Goal: Contribute content: Add original content to the website for others to see

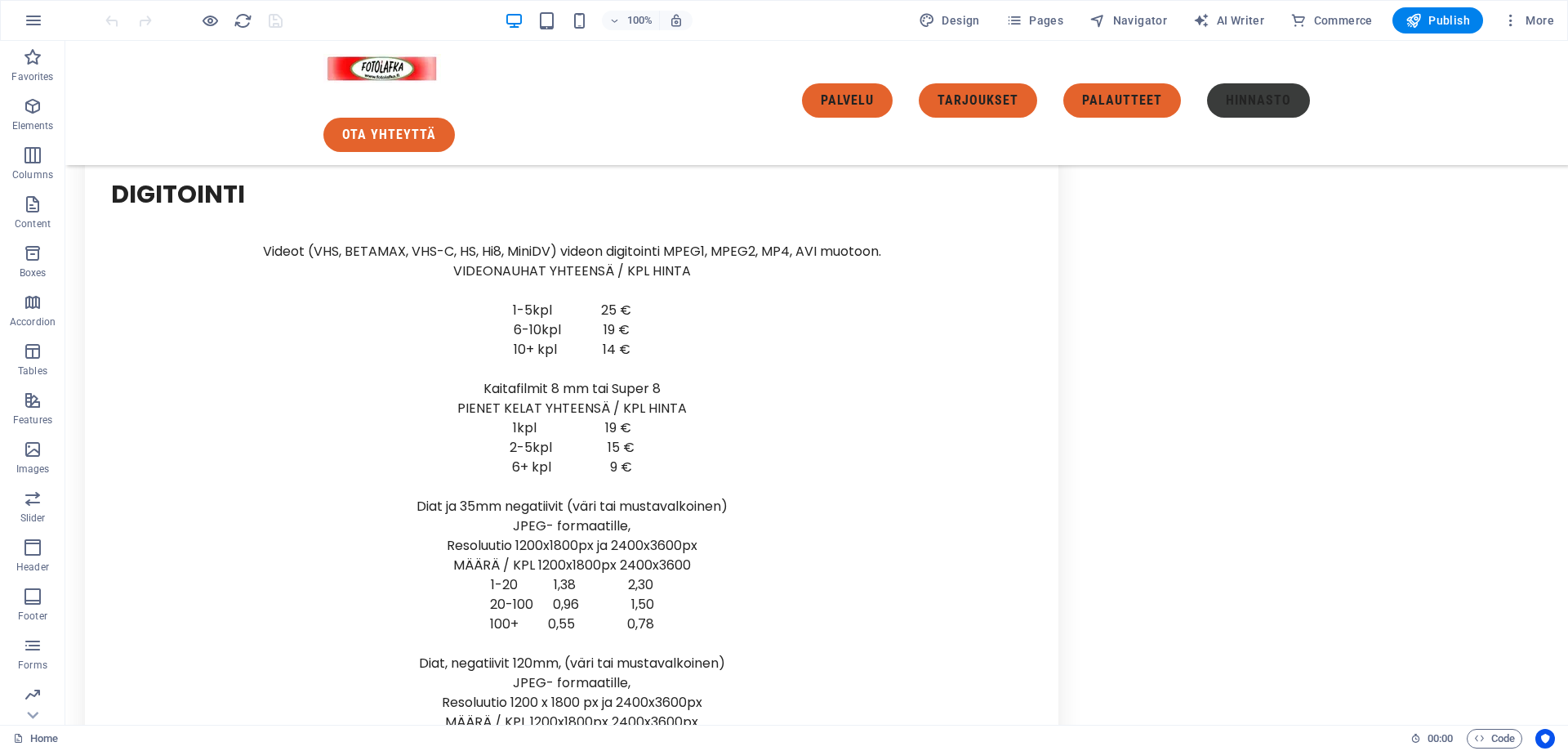
scroll to position [6952, 0]
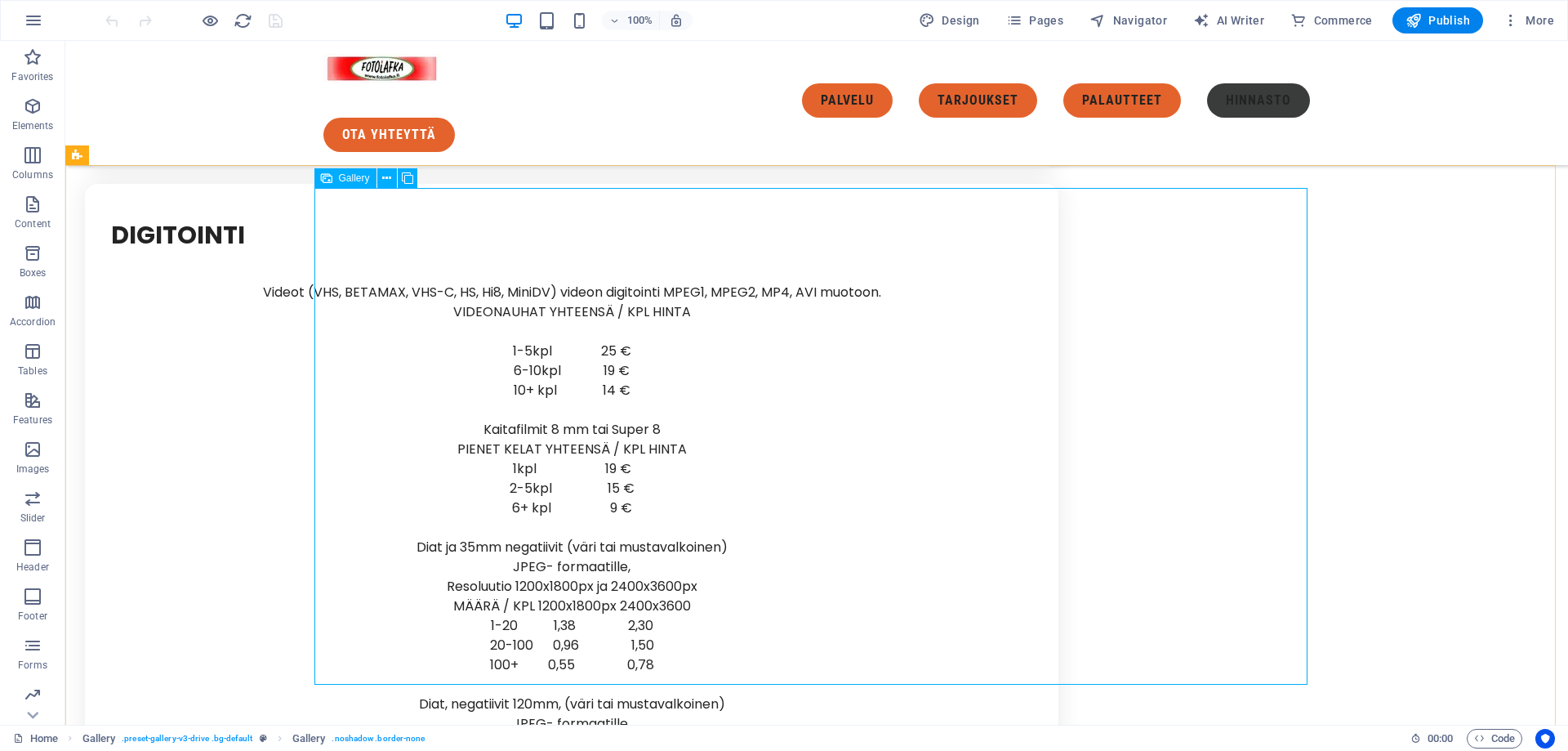
click at [354, 178] on span "Gallery" at bounding box center [354, 178] width 31 height 10
click at [379, 178] on button at bounding box center [387, 178] width 19 height 19
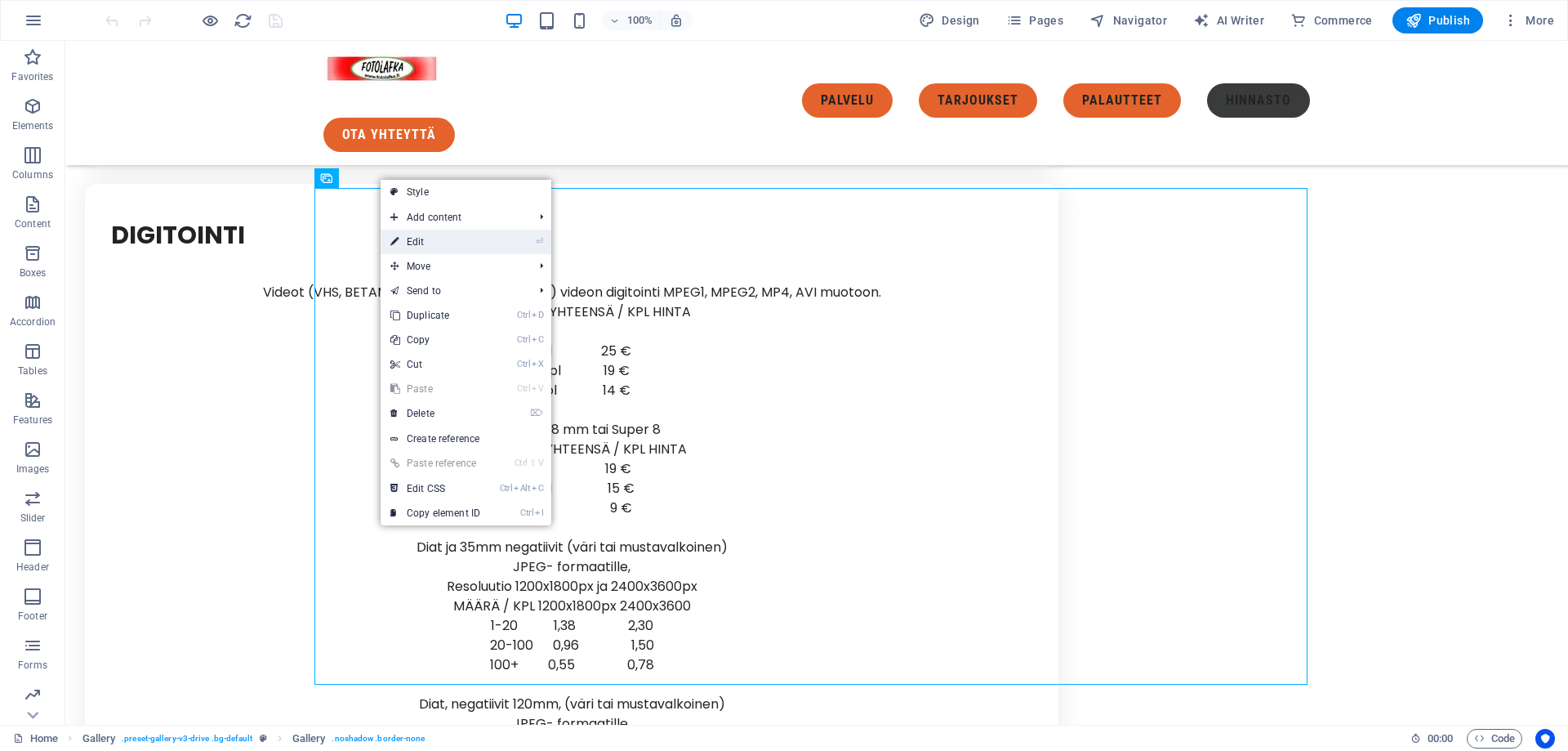
click at [415, 242] on link "⏎ Edit" at bounding box center [436, 241] width 110 height 24
select select "4"
select select "px"
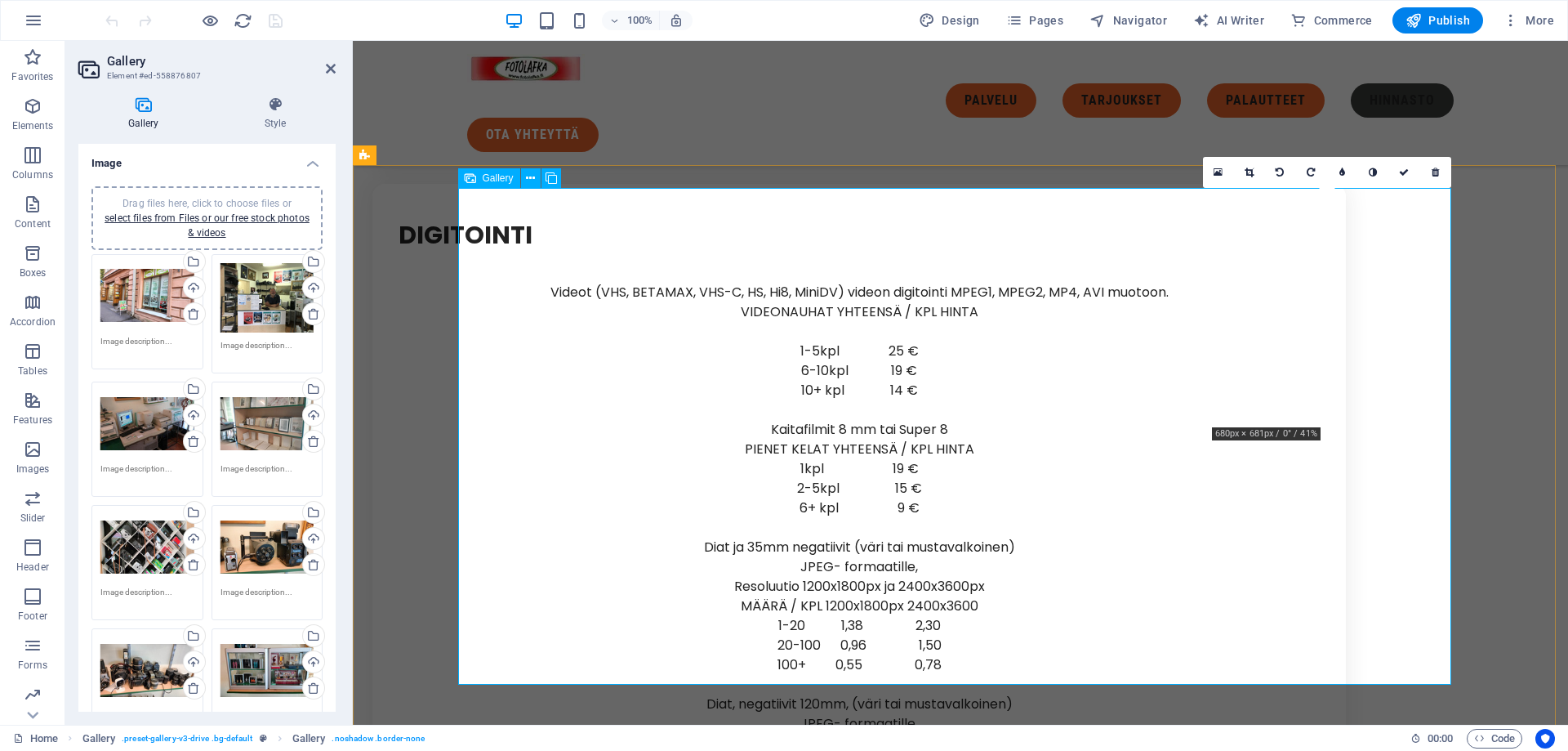
click at [1437, 171] on icon at bounding box center [1436, 173] width 8 height 10
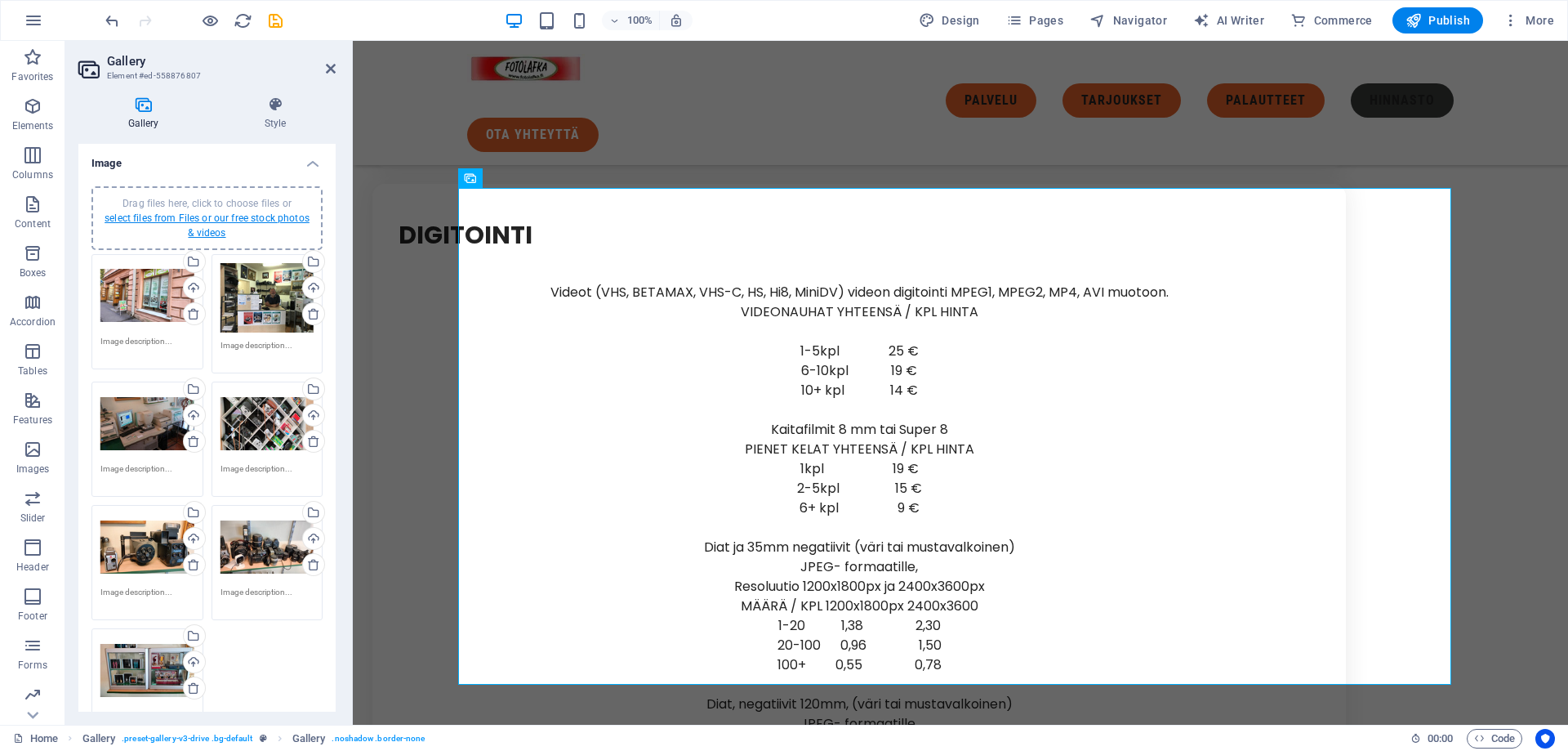
click at [200, 217] on link "select files from Files or our free stock photos & videos" at bounding box center [207, 225] width 205 height 26
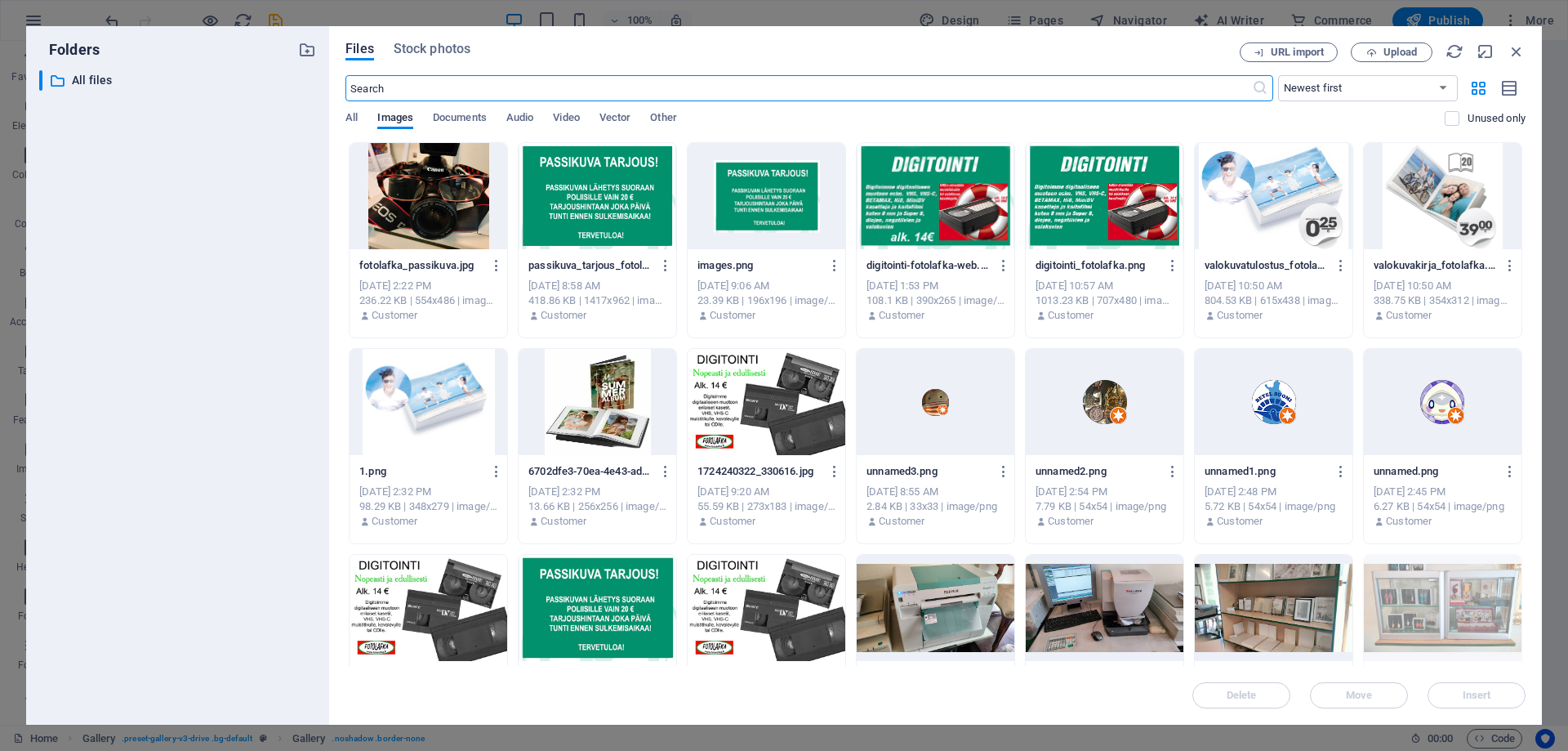
scroll to position [7280, 0]
click at [354, 119] on span "All" at bounding box center [352, 119] width 13 height 23
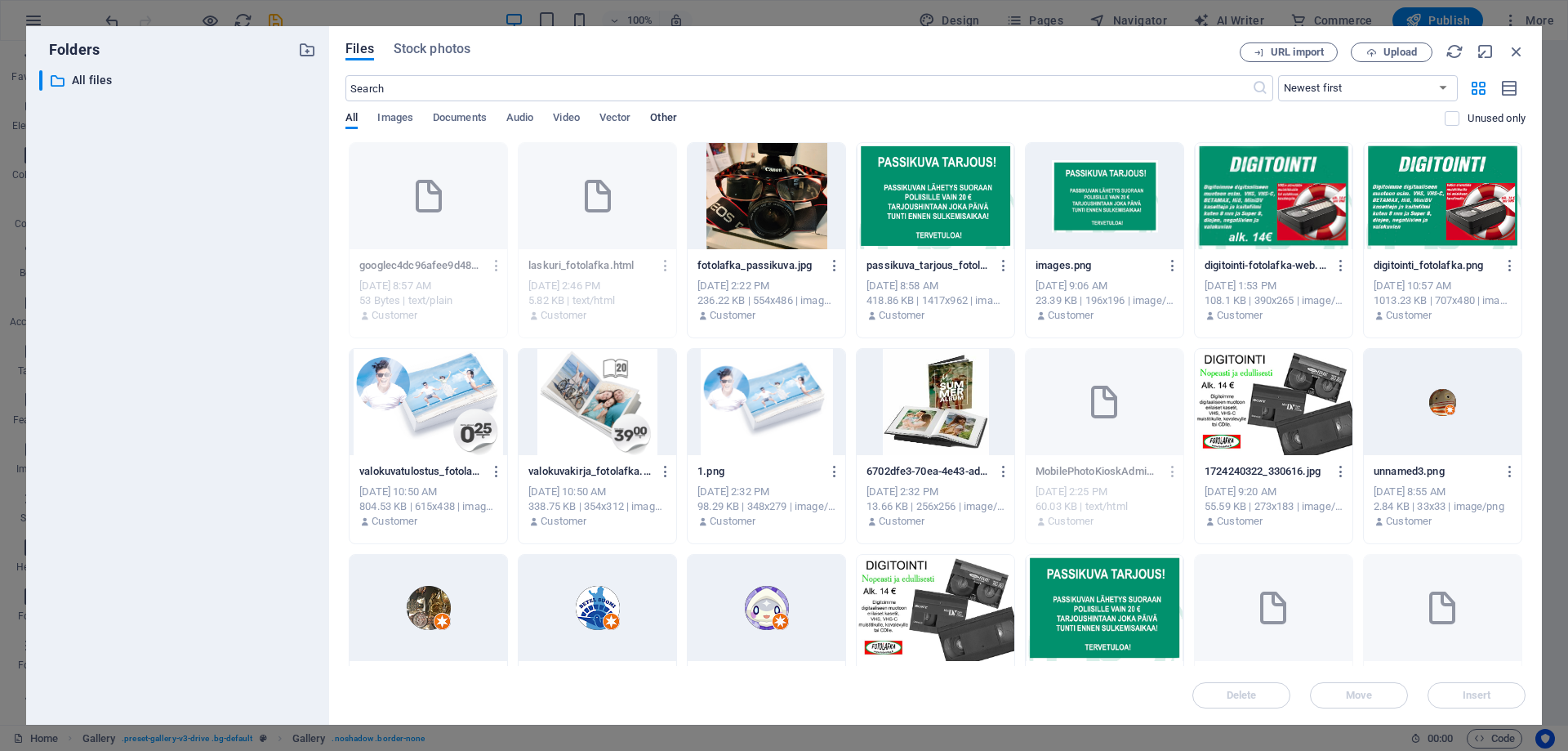
click at [668, 121] on span "Other" at bounding box center [663, 119] width 26 height 23
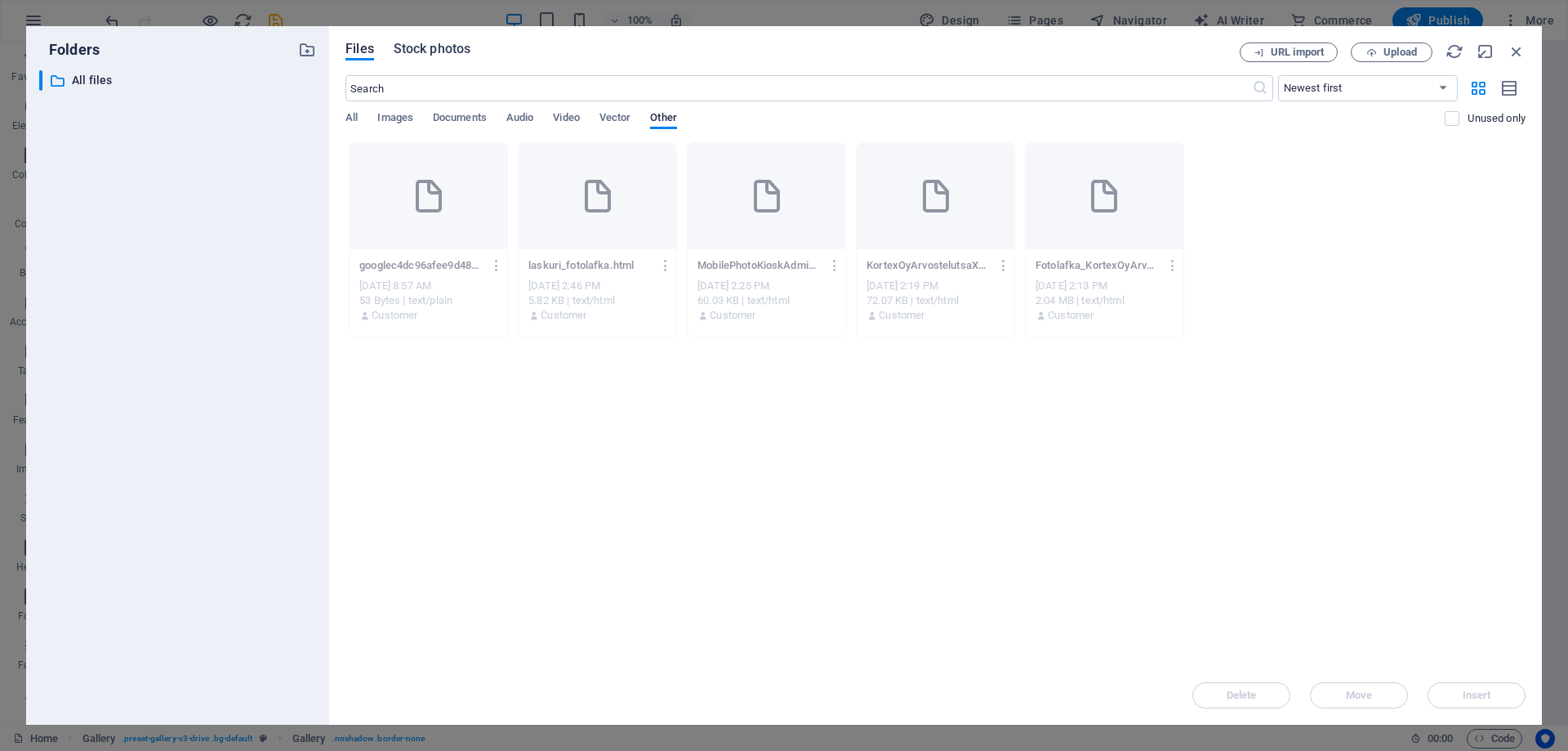
click at [443, 44] on span "Stock photos" at bounding box center [432, 49] width 77 height 19
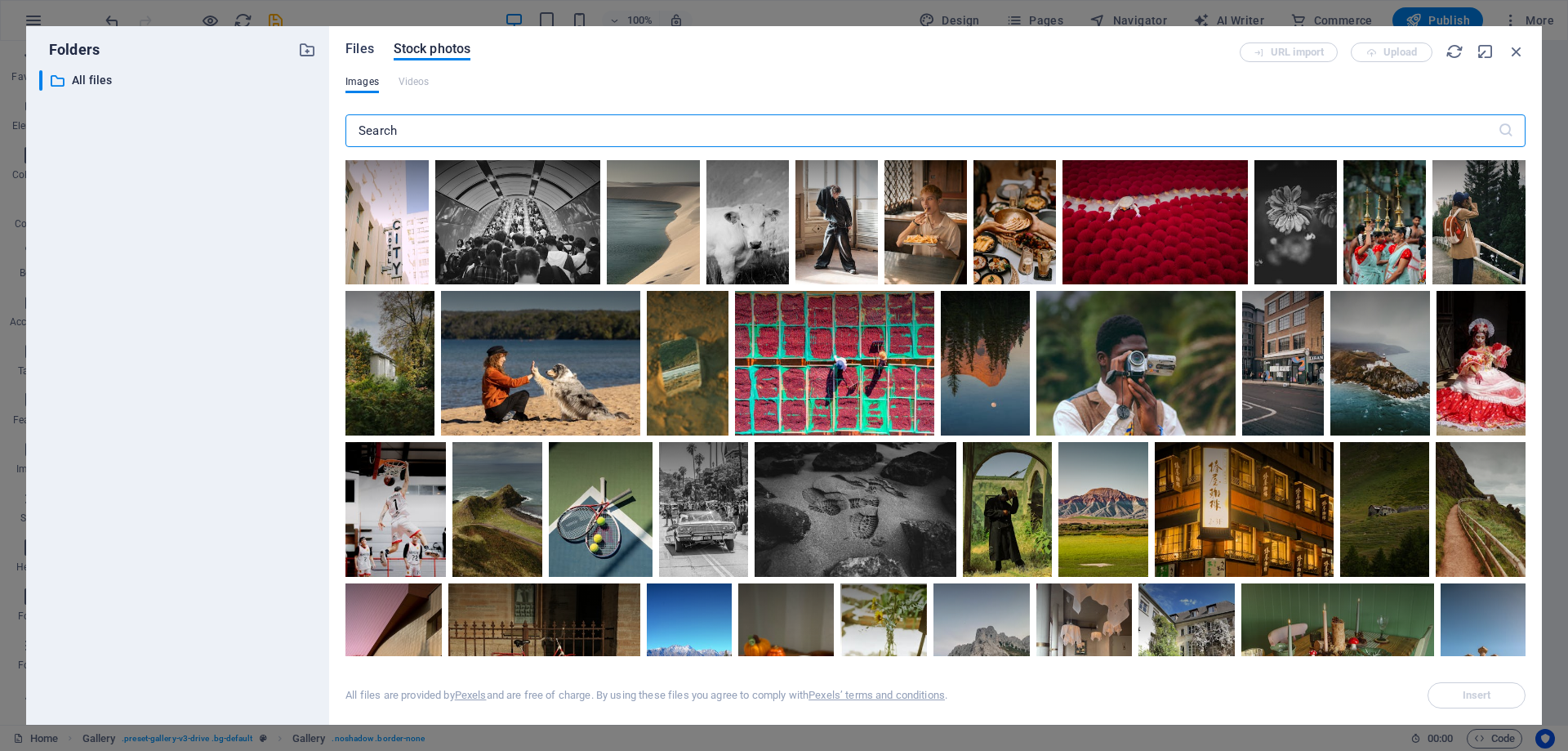
click at [368, 44] on span "Files" at bounding box center [360, 49] width 29 height 19
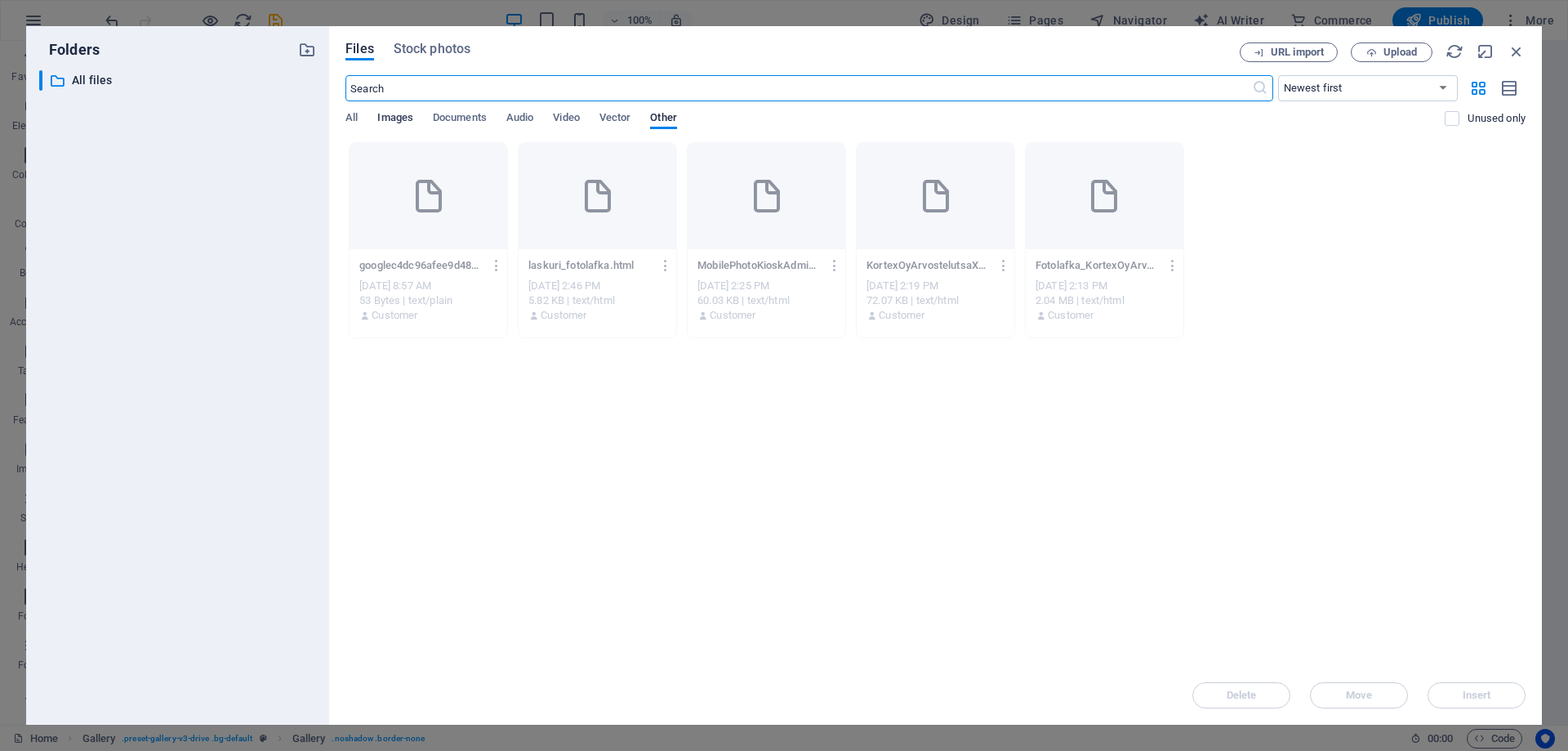
click at [389, 119] on span "Images" at bounding box center [395, 119] width 36 height 23
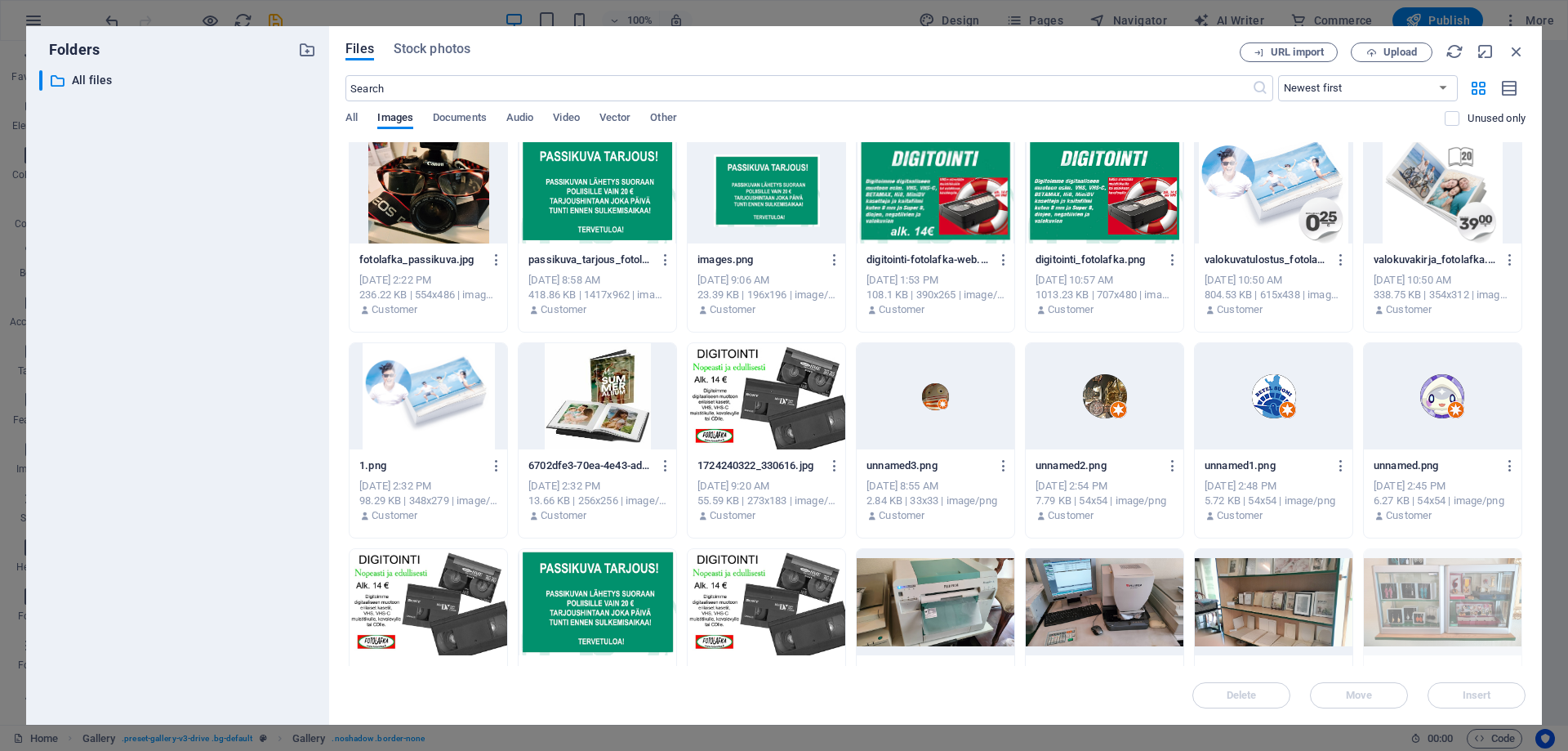
scroll to position [0, 0]
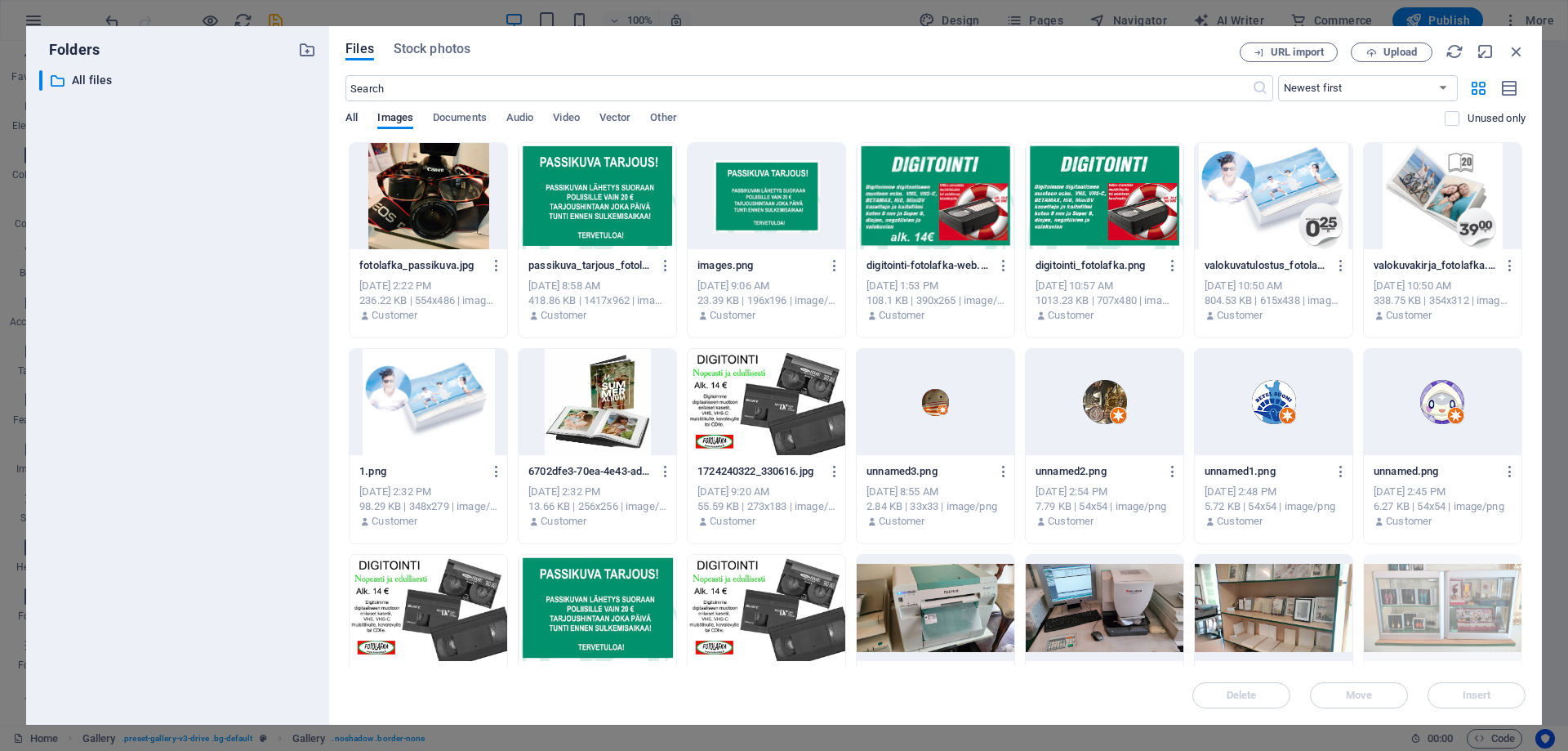
click at [356, 120] on span "All" at bounding box center [352, 119] width 13 height 23
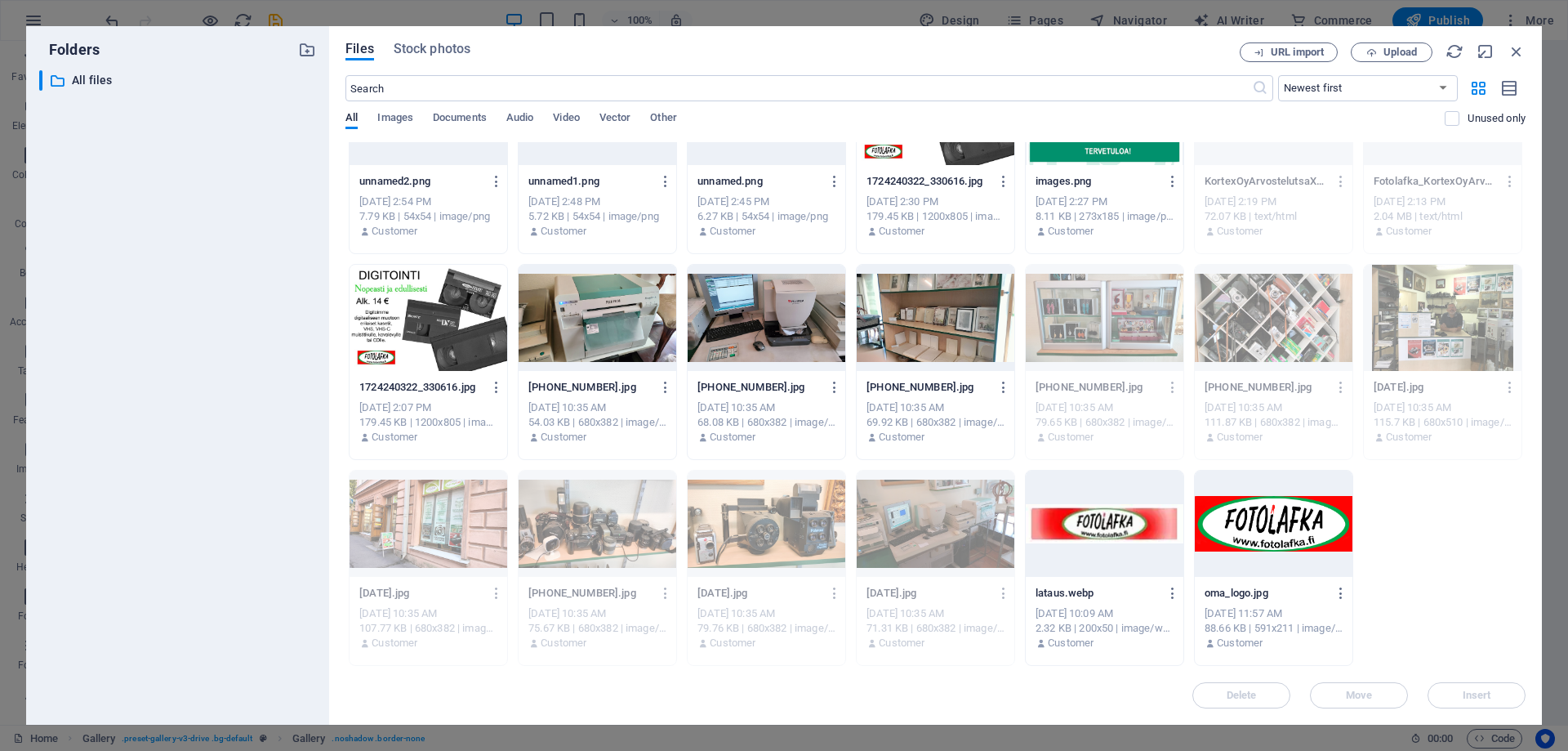
scroll to position [169, 0]
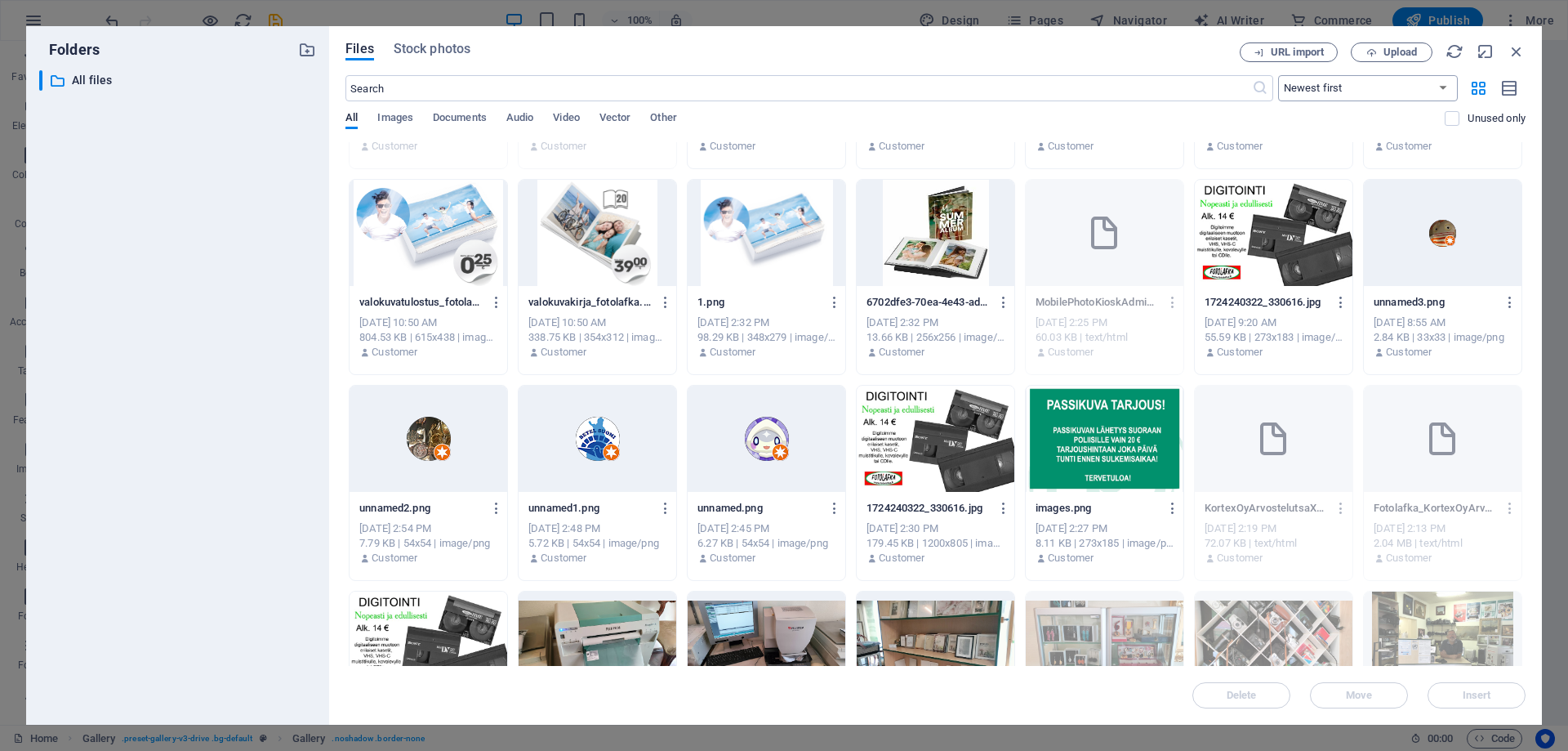
click at [1382, 83] on select "Newest first Oldest first Name (A-Z) Name (Z-A) Size (0-9) Size (9-0) Resolutio…" at bounding box center [1367, 88] width 180 height 26
click at [1372, 47] on icon "button" at bounding box center [1372, 52] width 11 height 11
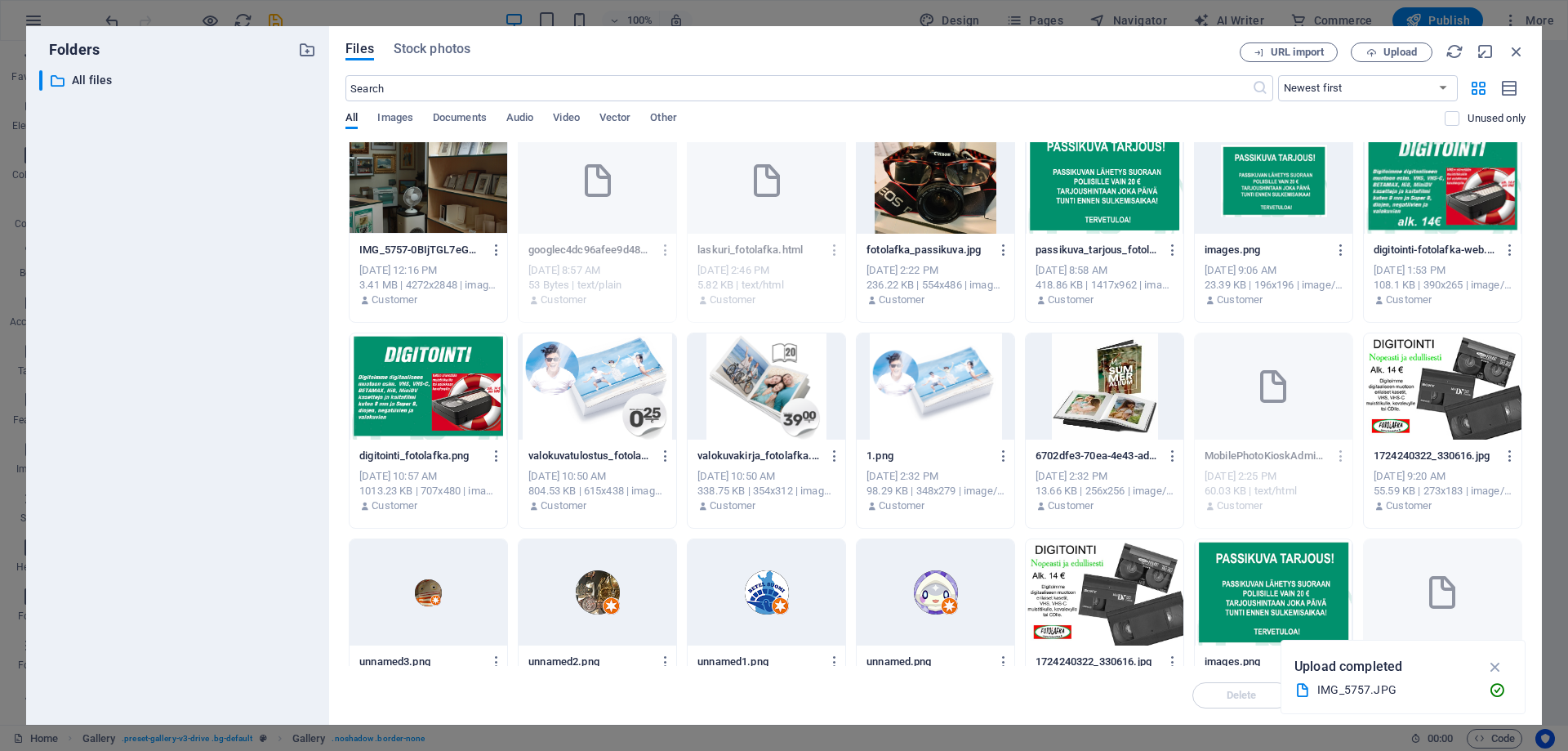
scroll to position [0, 0]
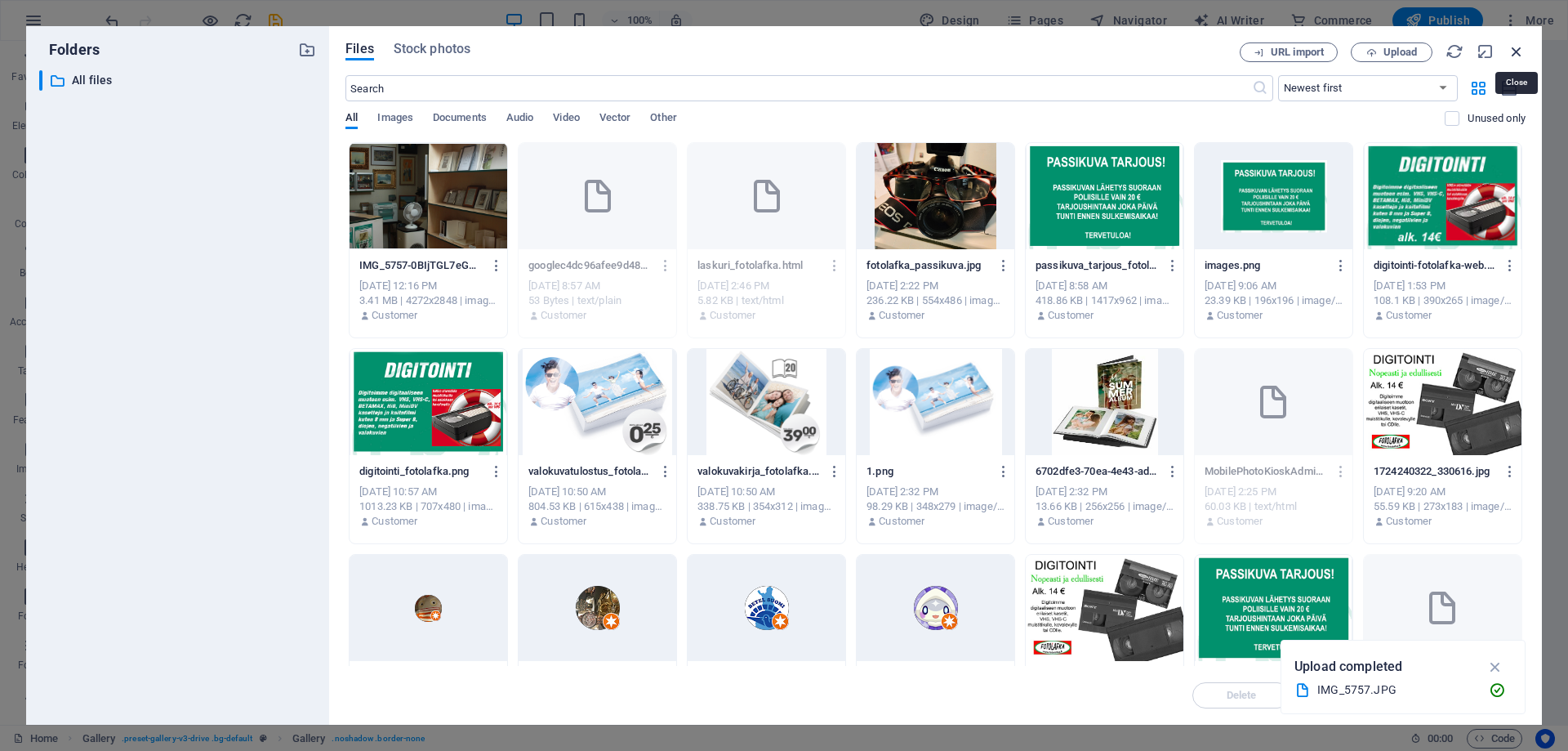
click at [1517, 51] on icon "button" at bounding box center [1517, 51] width 18 height 18
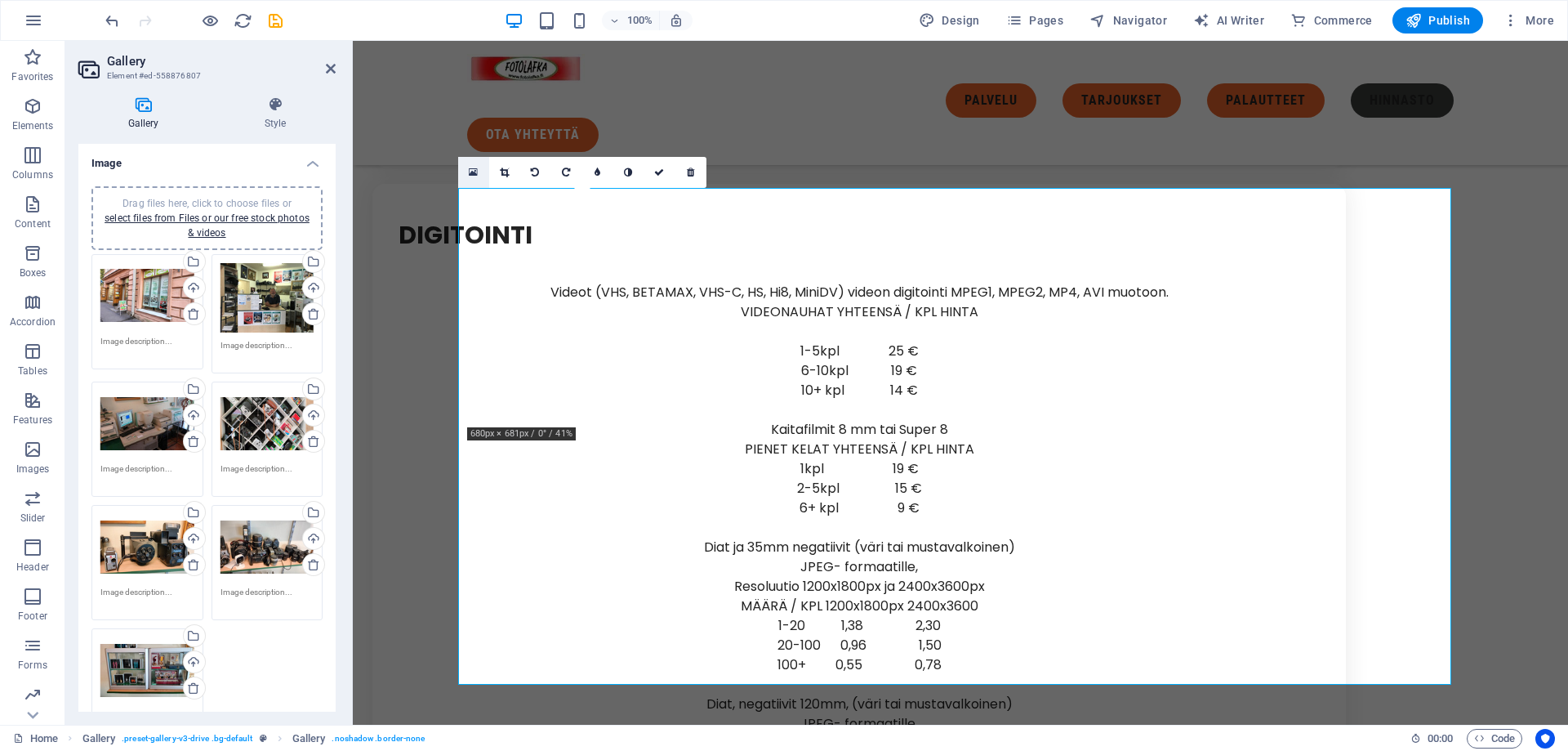
click at [474, 169] on icon at bounding box center [473, 173] width 9 height 12
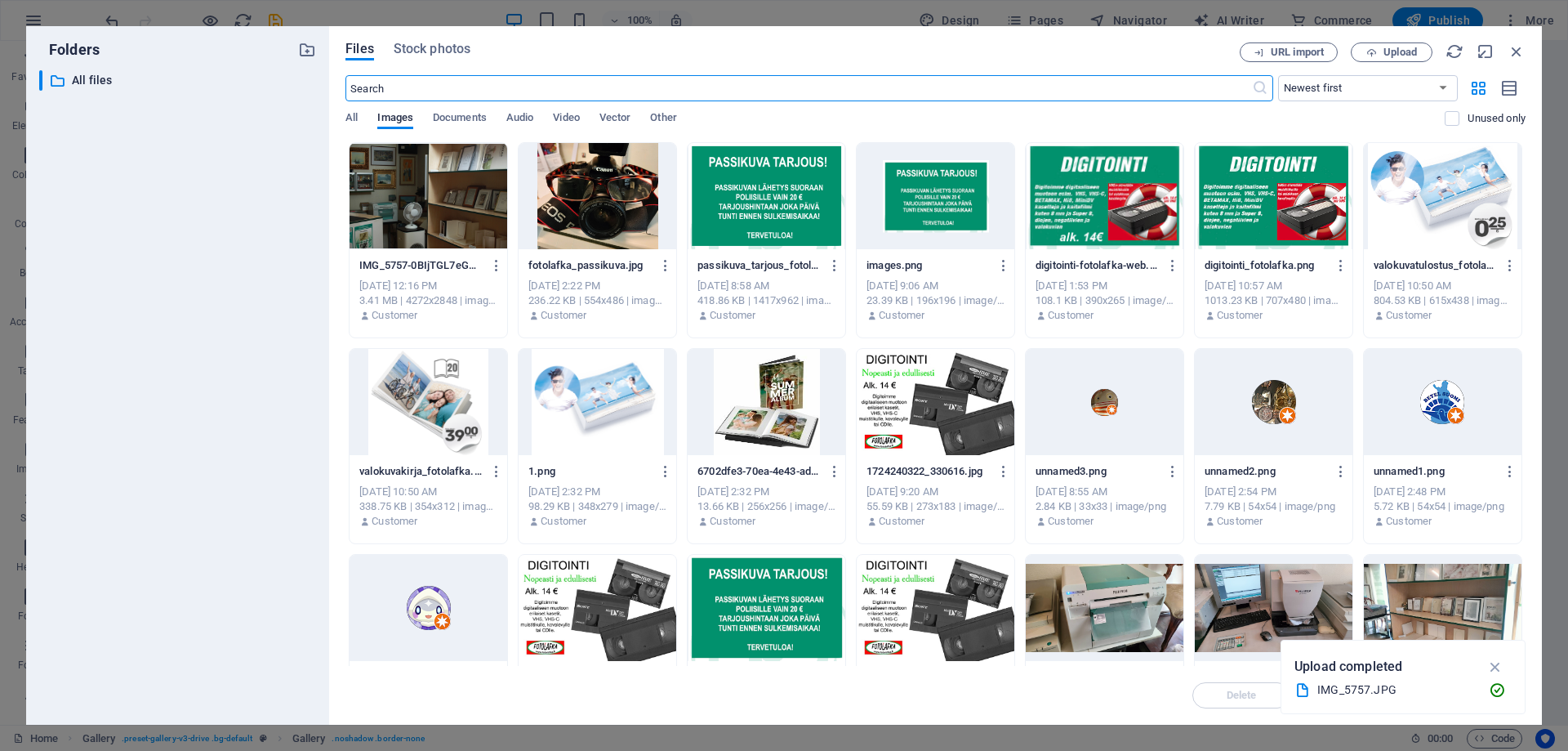
scroll to position [7280, 0]
click at [1384, 57] on span "Upload" at bounding box center [1400, 52] width 34 height 10
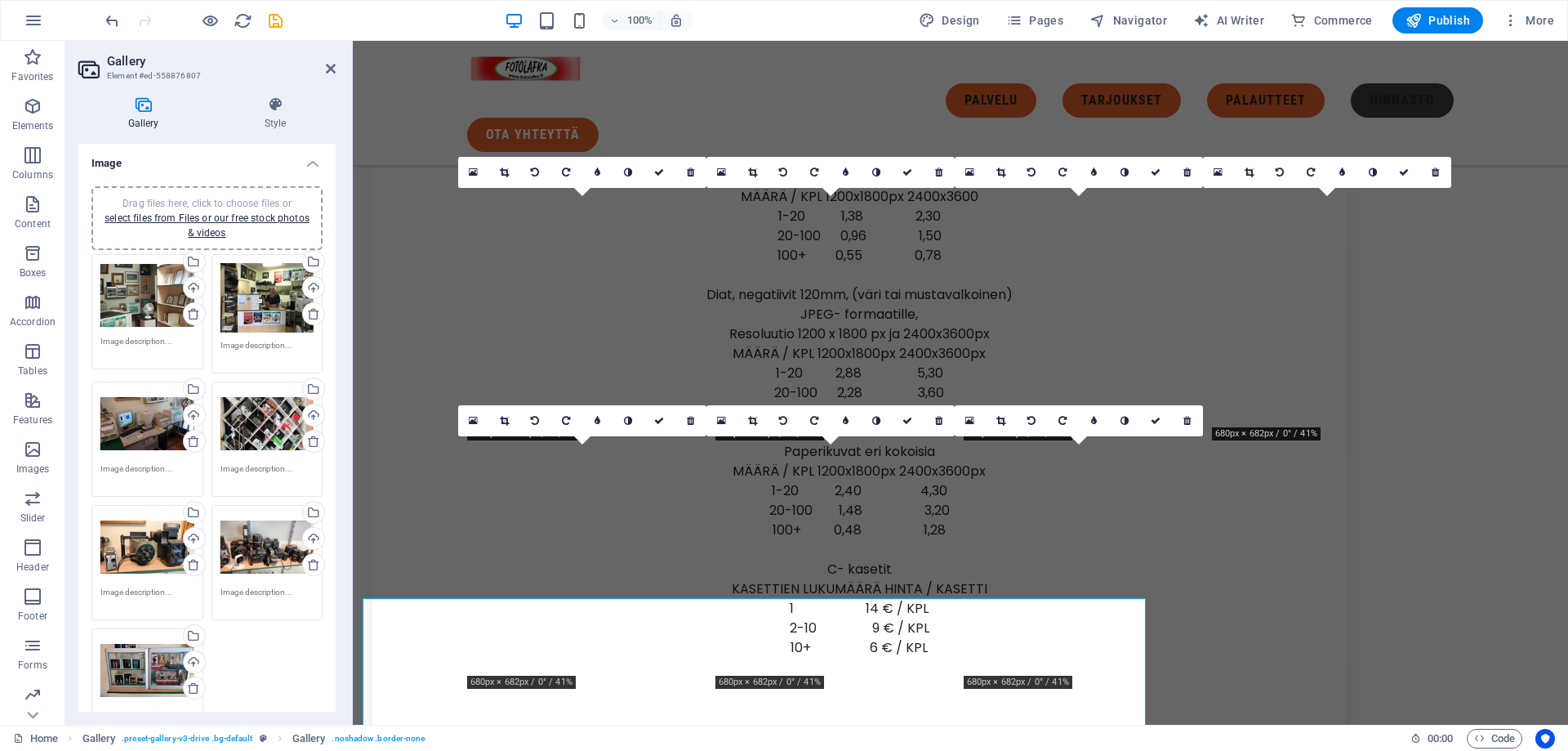
scroll to position [6870, 0]
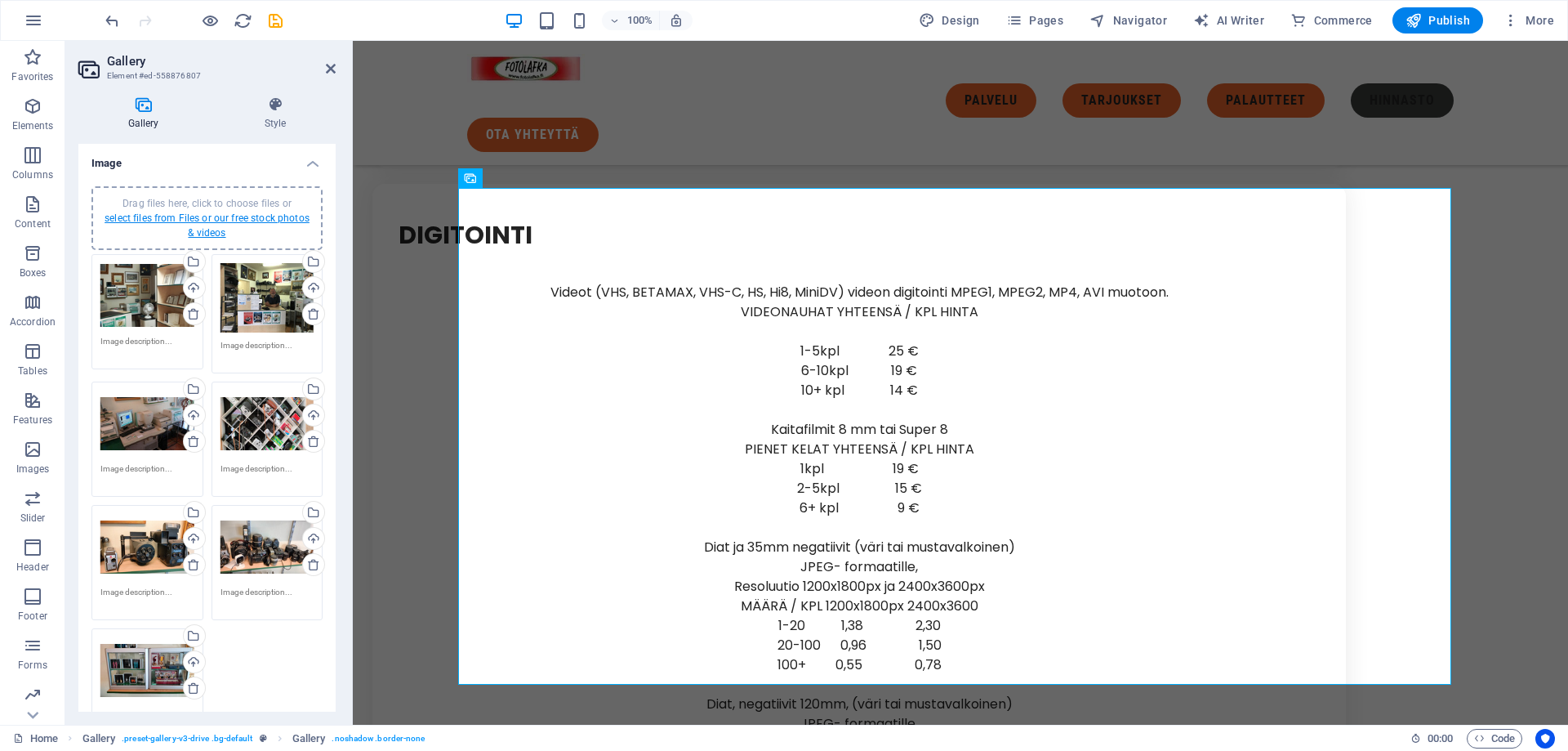
click at [194, 226] on link "select files from Files or our free stock photos & videos" at bounding box center [207, 225] width 205 height 26
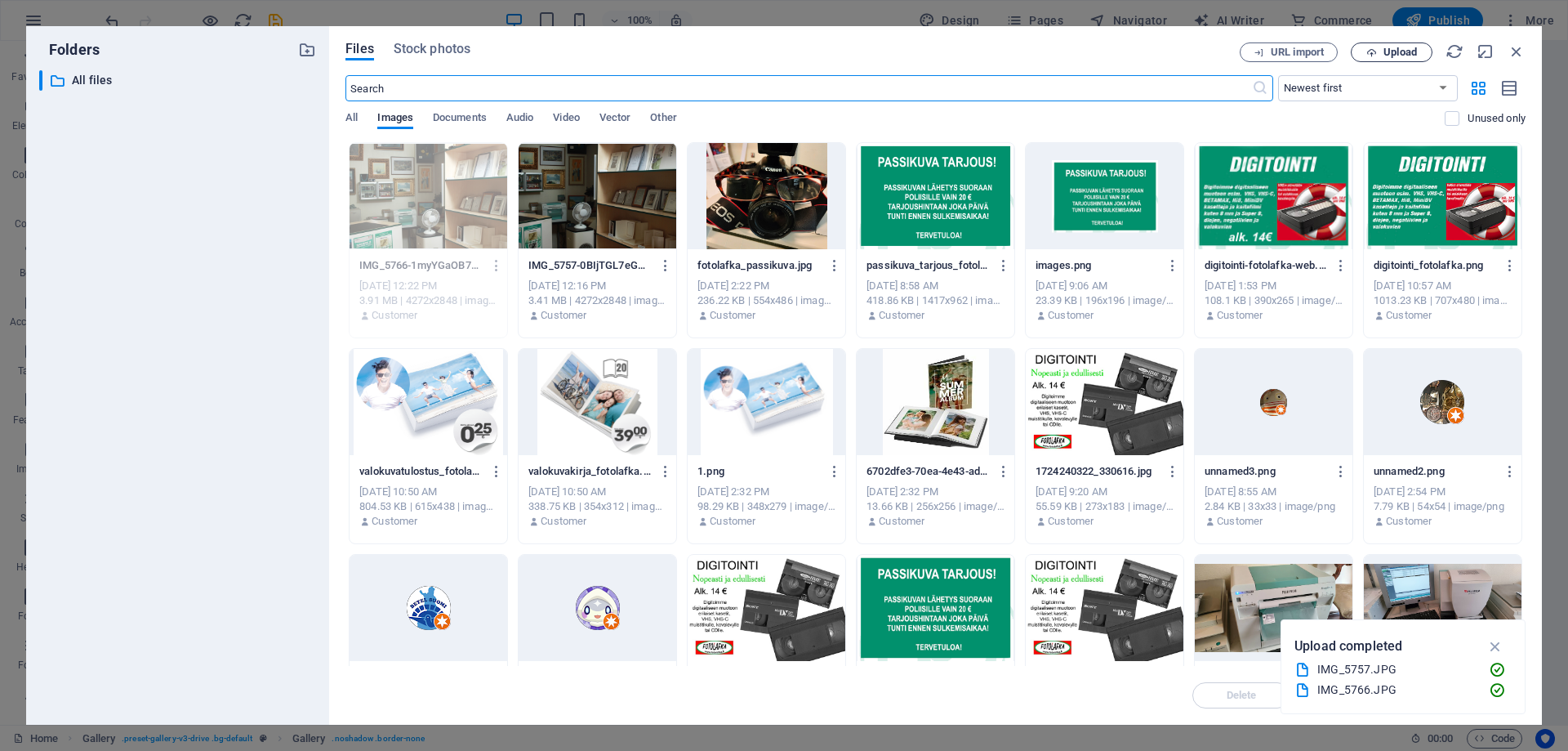
click at [1394, 47] on span "Upload" at bounding box center [1400, 52] width 34 height 10
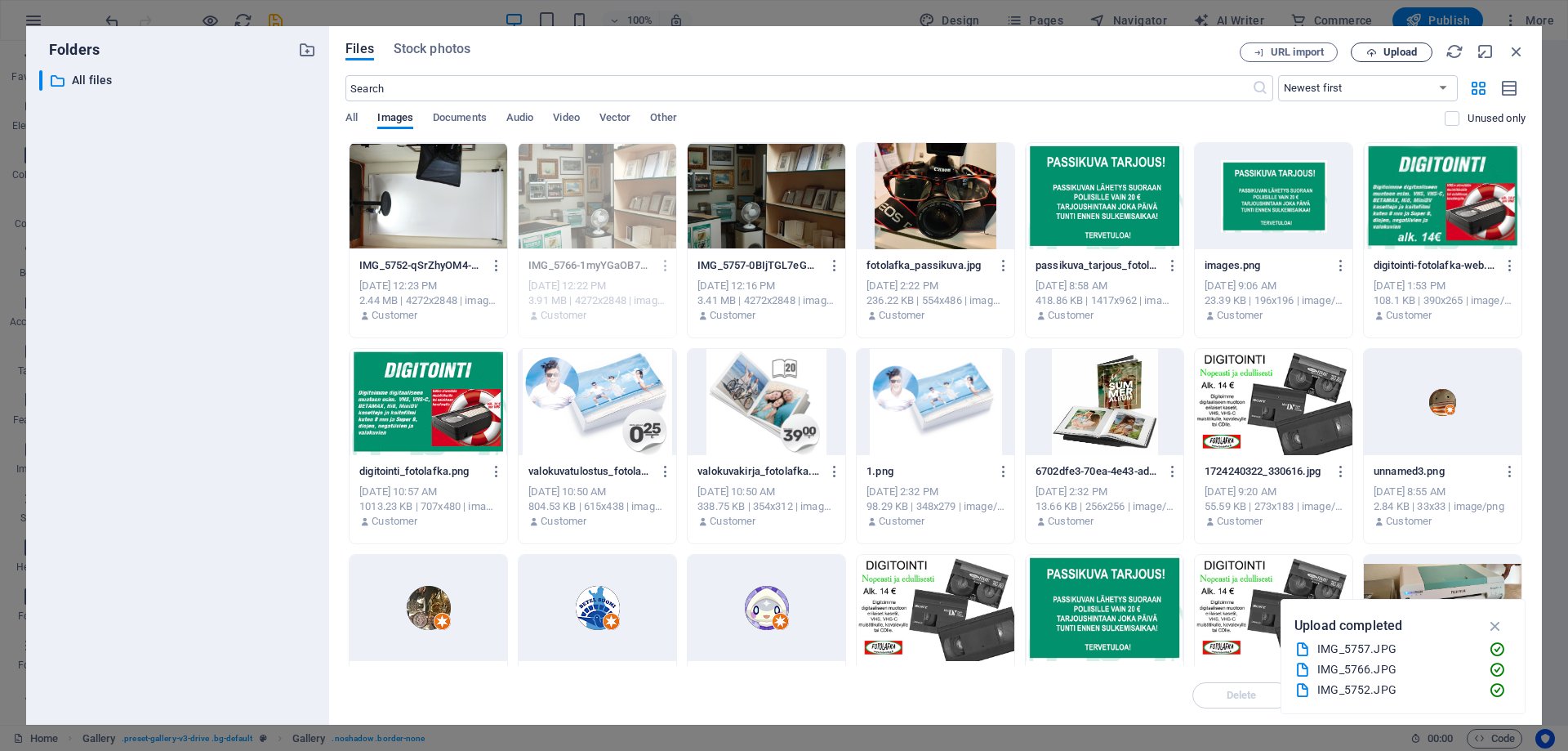
click at [1415, 52] on span "Upload" at bounding box center [1400, 52] width 34 height 10
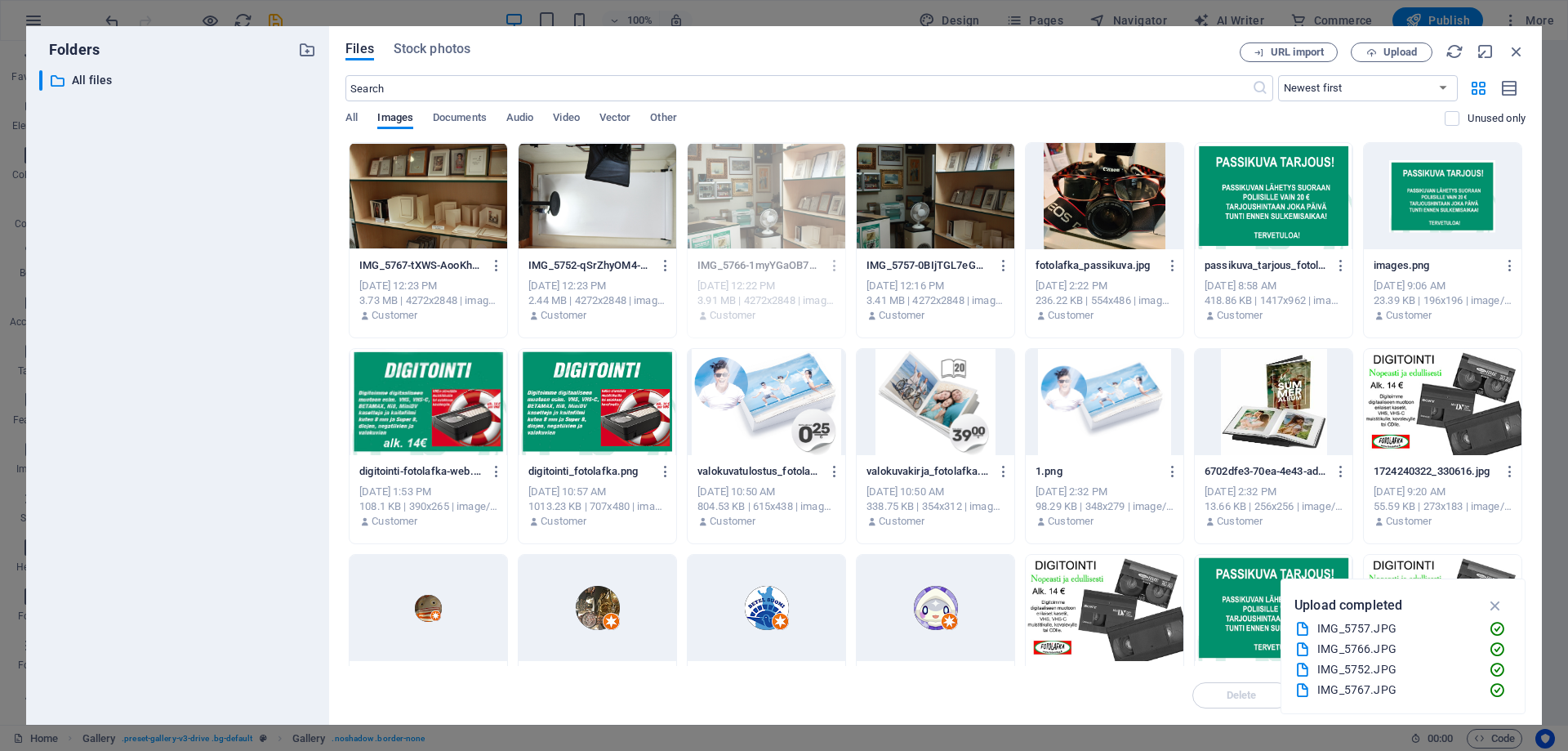
drag, startPoint x: 352, startPoint y: 252, endPoint x: 517, endPoint y: 214, distance: 169.3
click at [517, 214] on div "Files Stock photos URL import Upload ​ Newest first Oldest first Name (A-Z) Nam…" at bounding box center [936, 375] width 1213 height 698
click at [437, 213] on div at bounding box center [428, 196] width 158 height 106
click at [440, 215] on div at bounding box center [428, 196] width 158 height 106
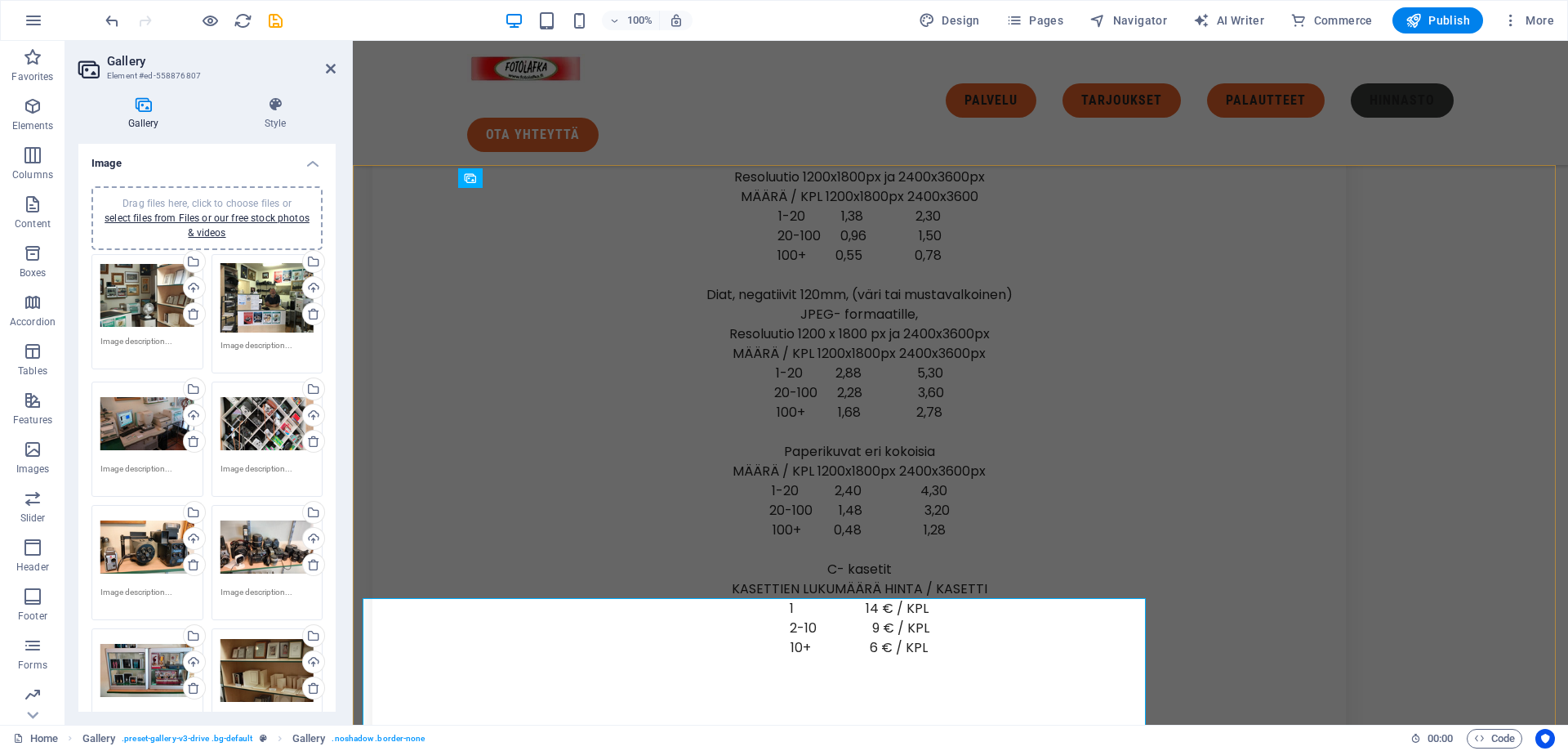
scroll to position [6870, 0]
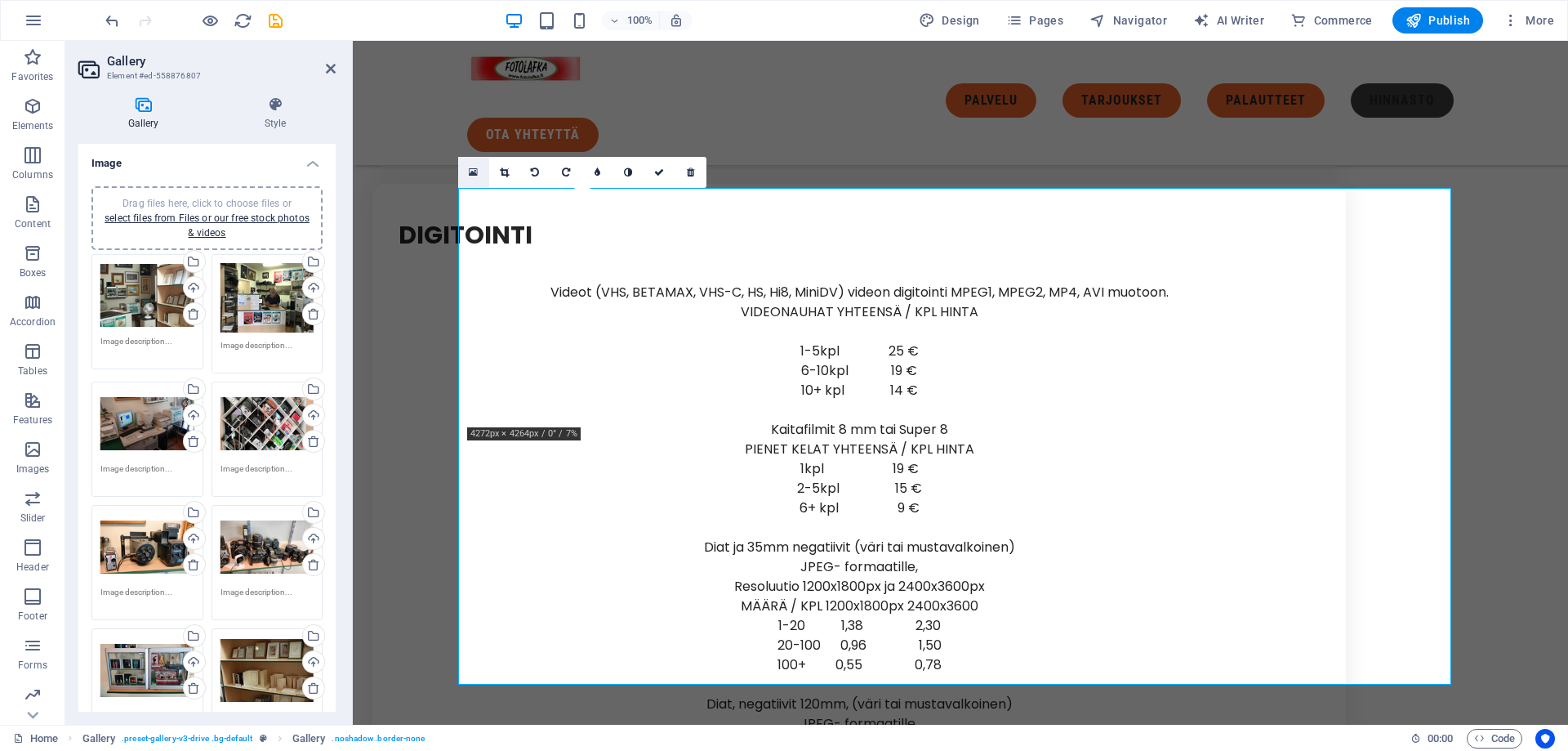
click at [479, 177] on link at bounding box center [474, 172] width 31 height 31
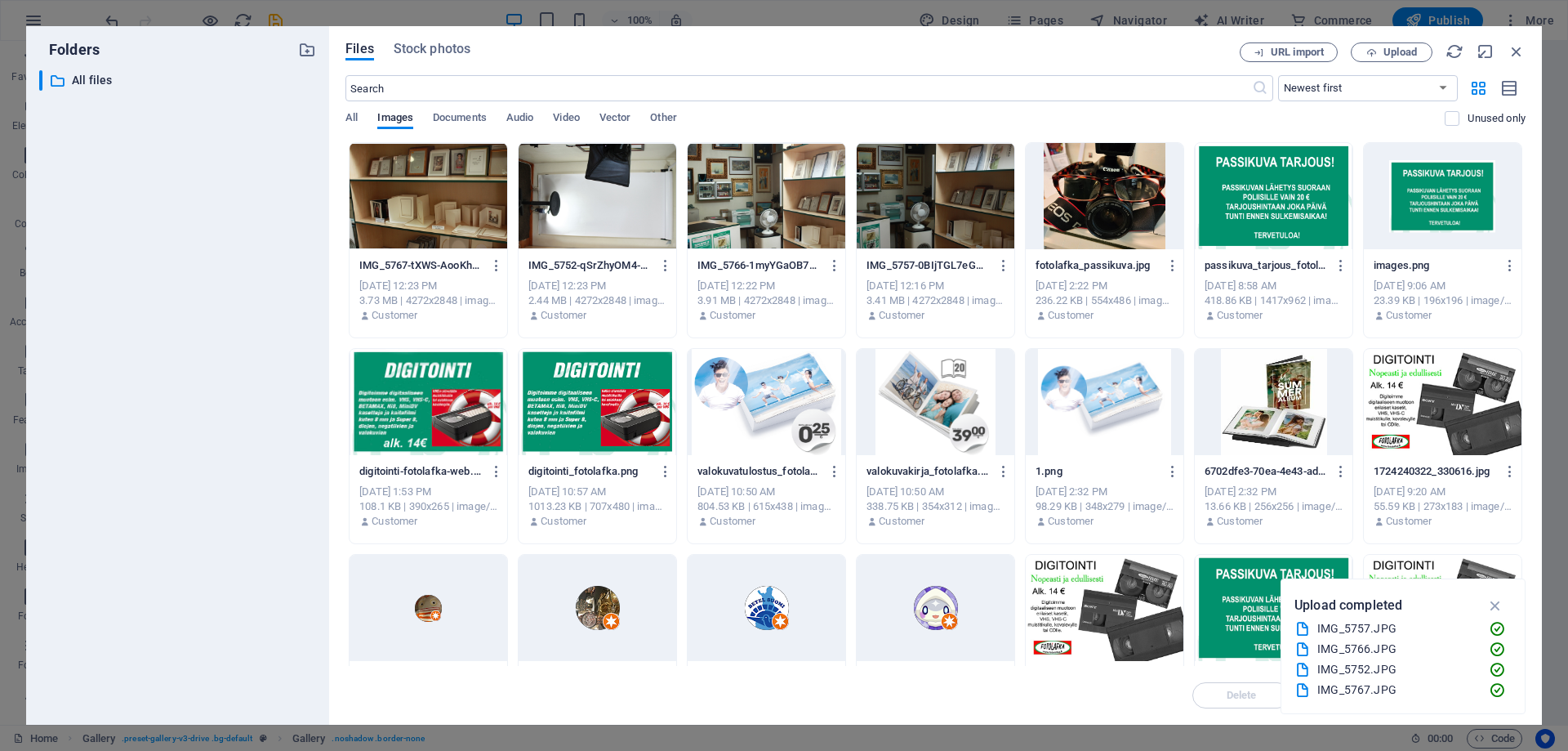
click at [643, 191] on div at bounding box center [597, 196] width 158 height 106
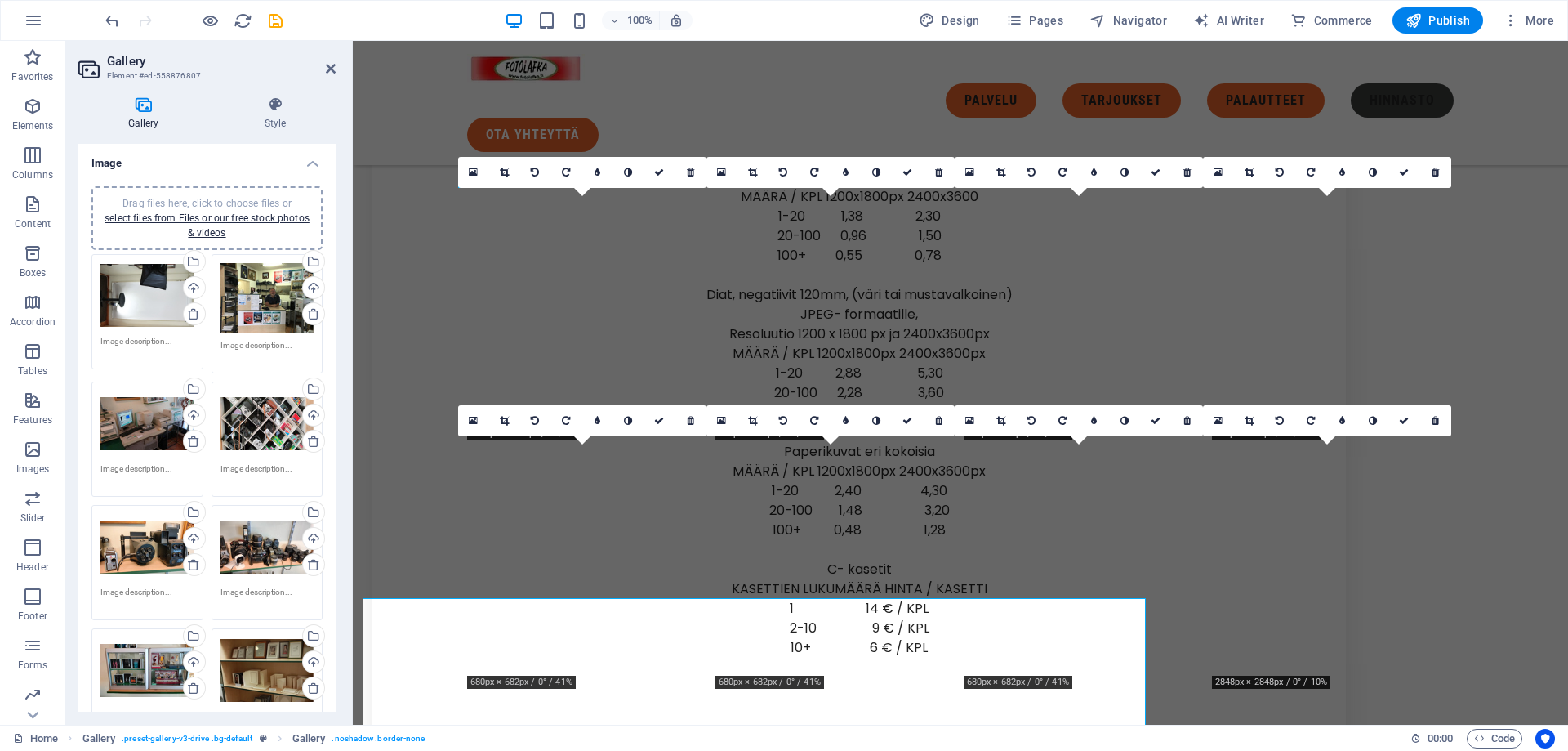
scroll to position [6870, 0]
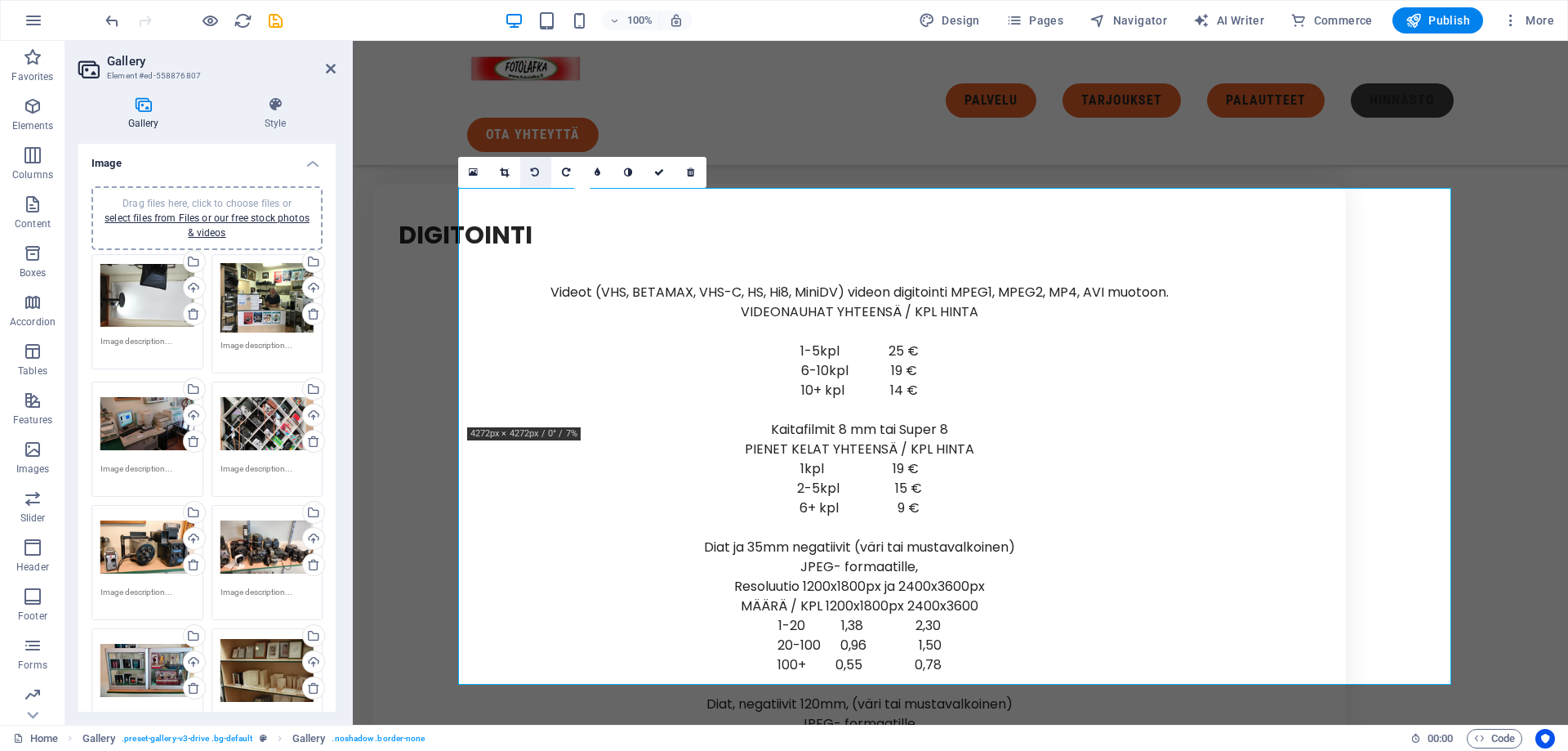
click at [534, 171] on icon at bounding box center [535, 173] width 8 height 10
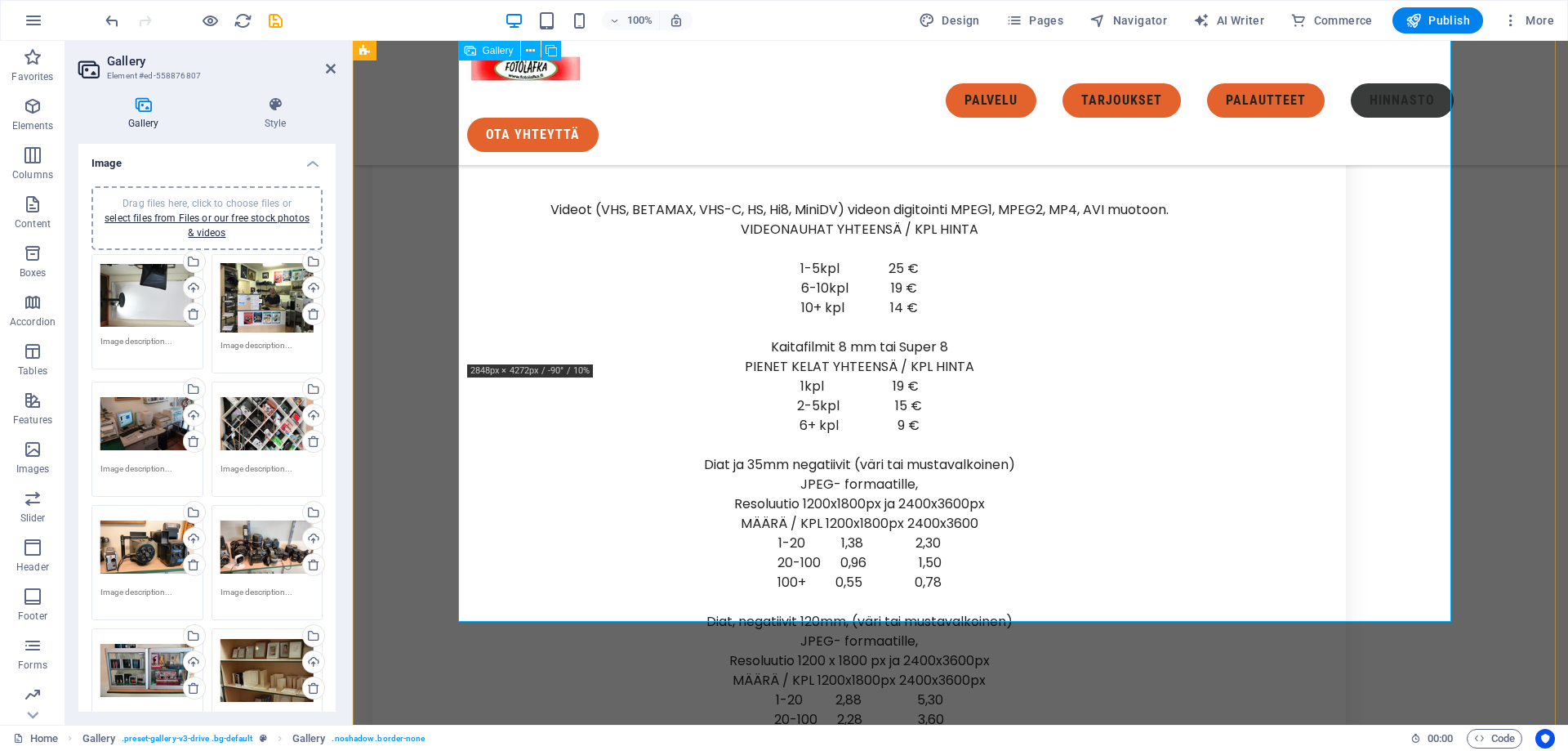
scroll to position [6952, 0]
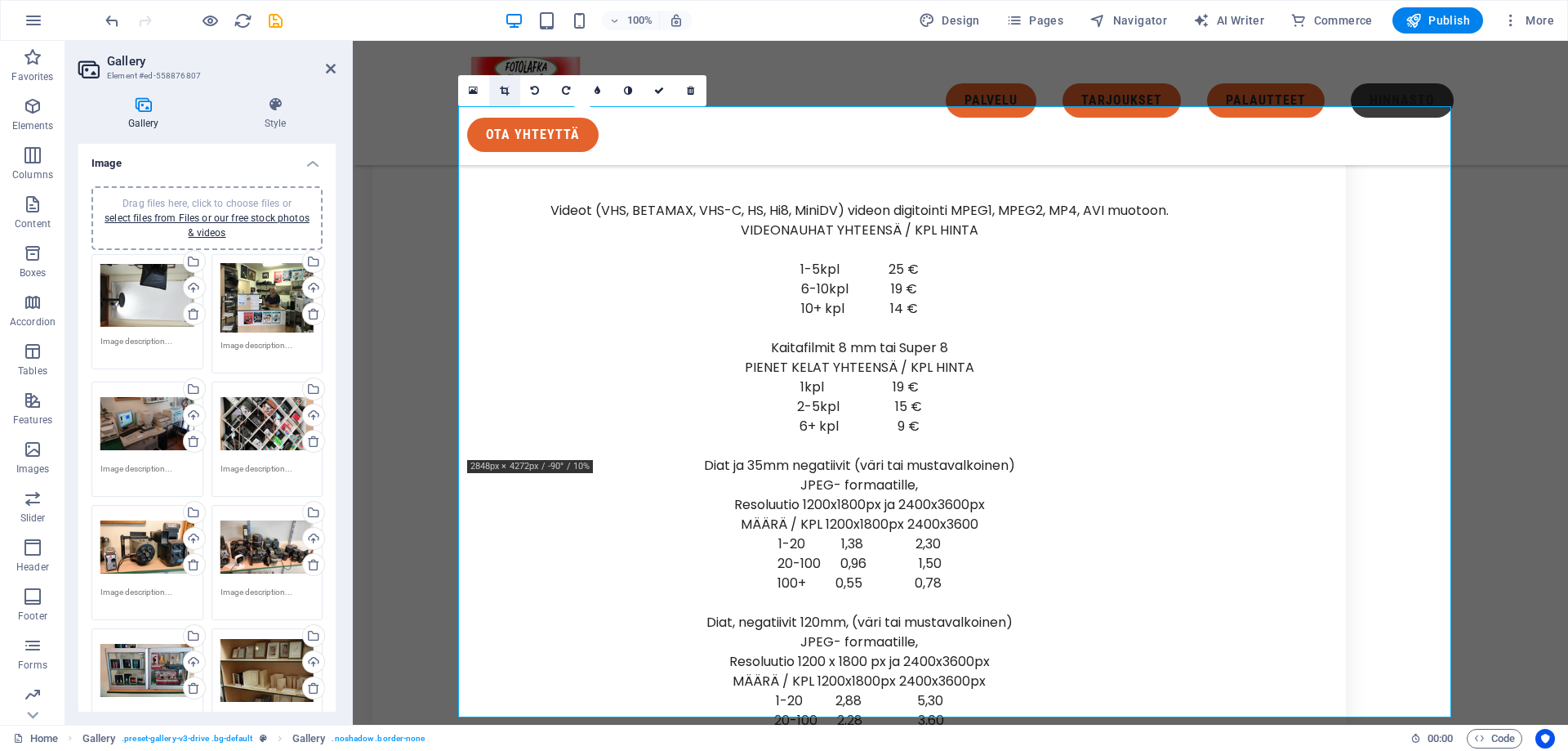
click at [509, 88] on icon at bounding box center [504, 91] width 9 height 10
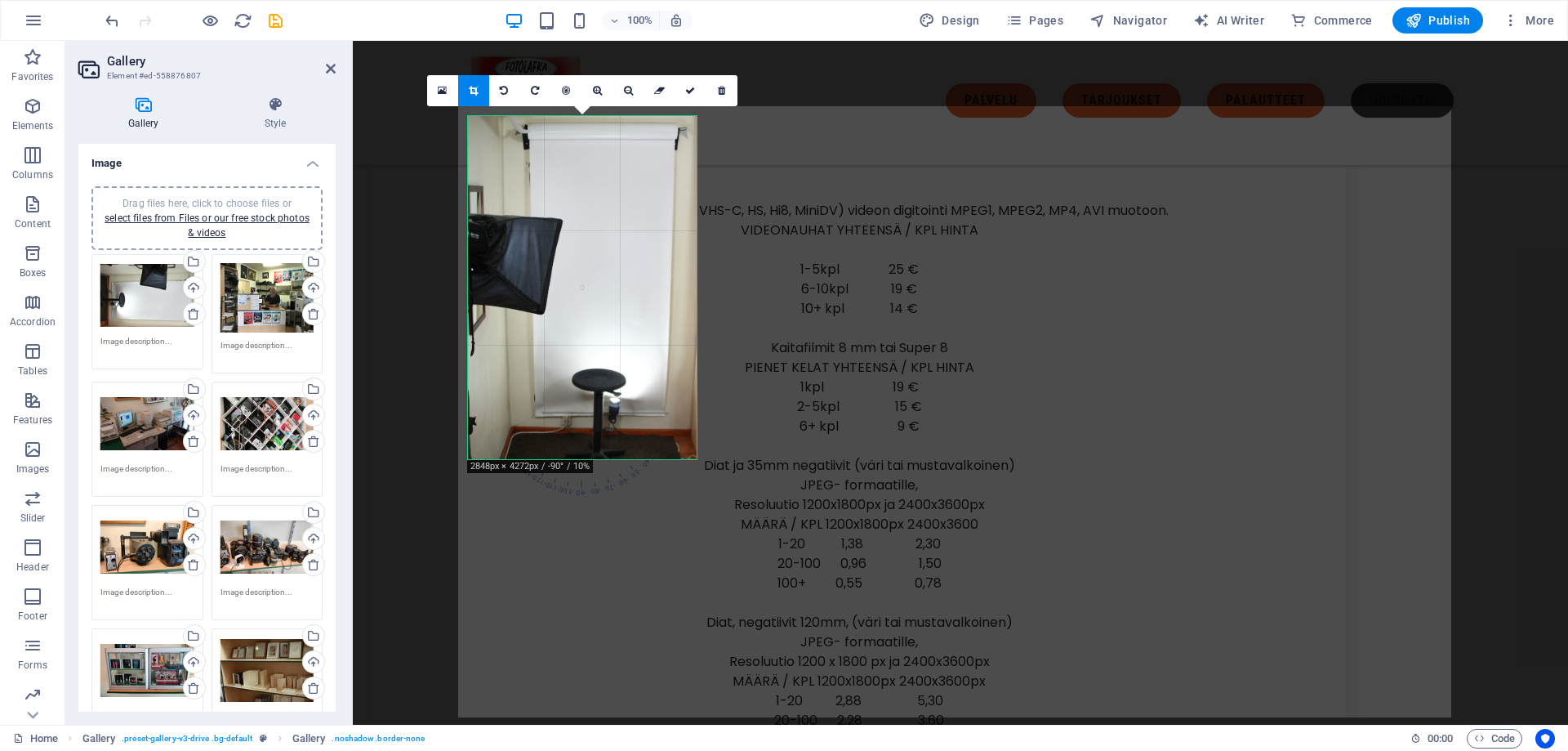
click at [694, 454] on div "180 170 160 150 140 130 120 110 100 90 80 70 60 50 40 30 20 10 0 -10 -20 -30 -4…" at bounding box center [582, 287] width 228 height 343
click at [676, 459] on div "180 170 160 150 140 130 120 110 100 90 80 70 60 50 40 30 20 10 0 -10 -20 -30 -4…" at bounding box center [582, 287] width 228 height 343
click at [692, 89] on icon at bounding box center [690, 91] width 10 height 10
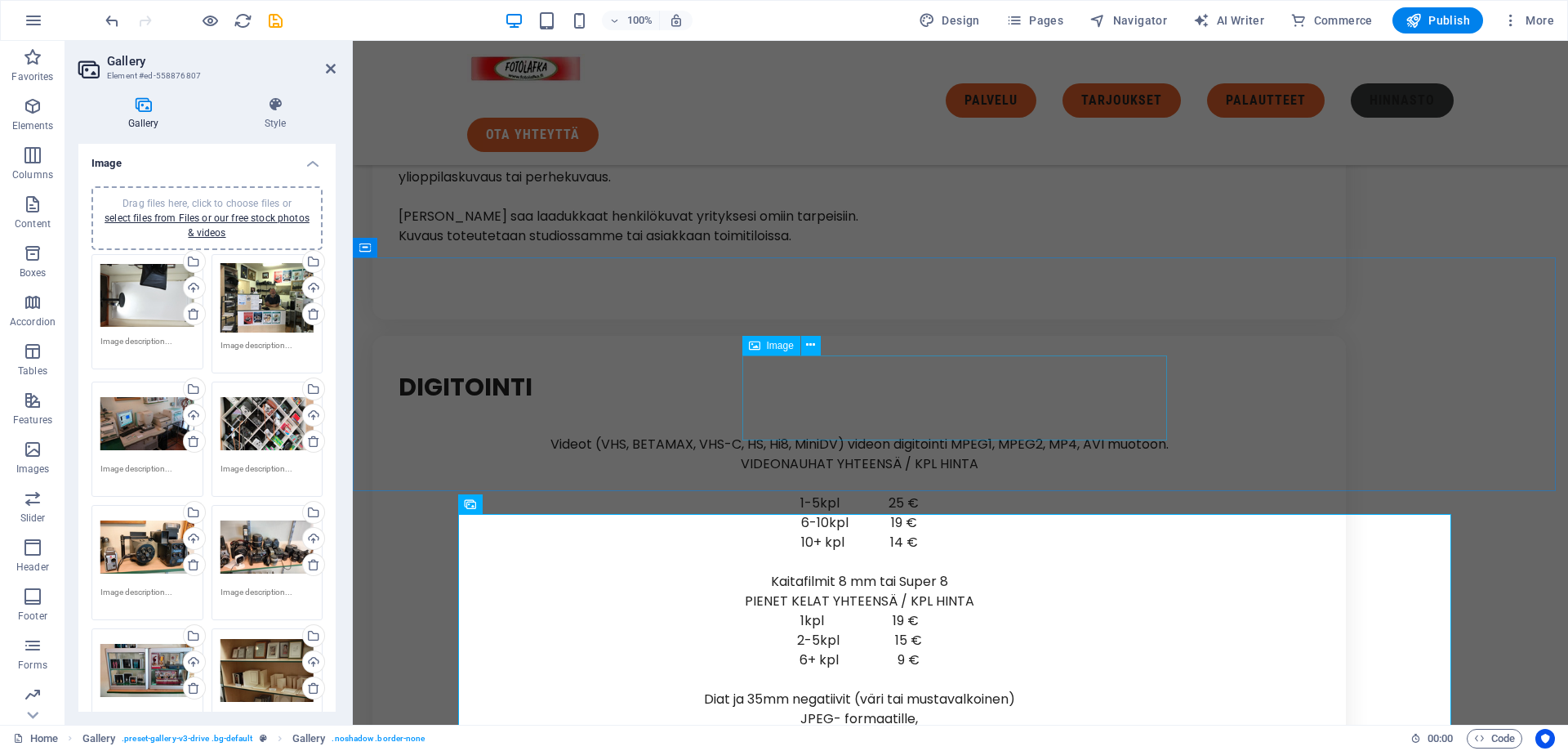
scroll to position [6870, 0]
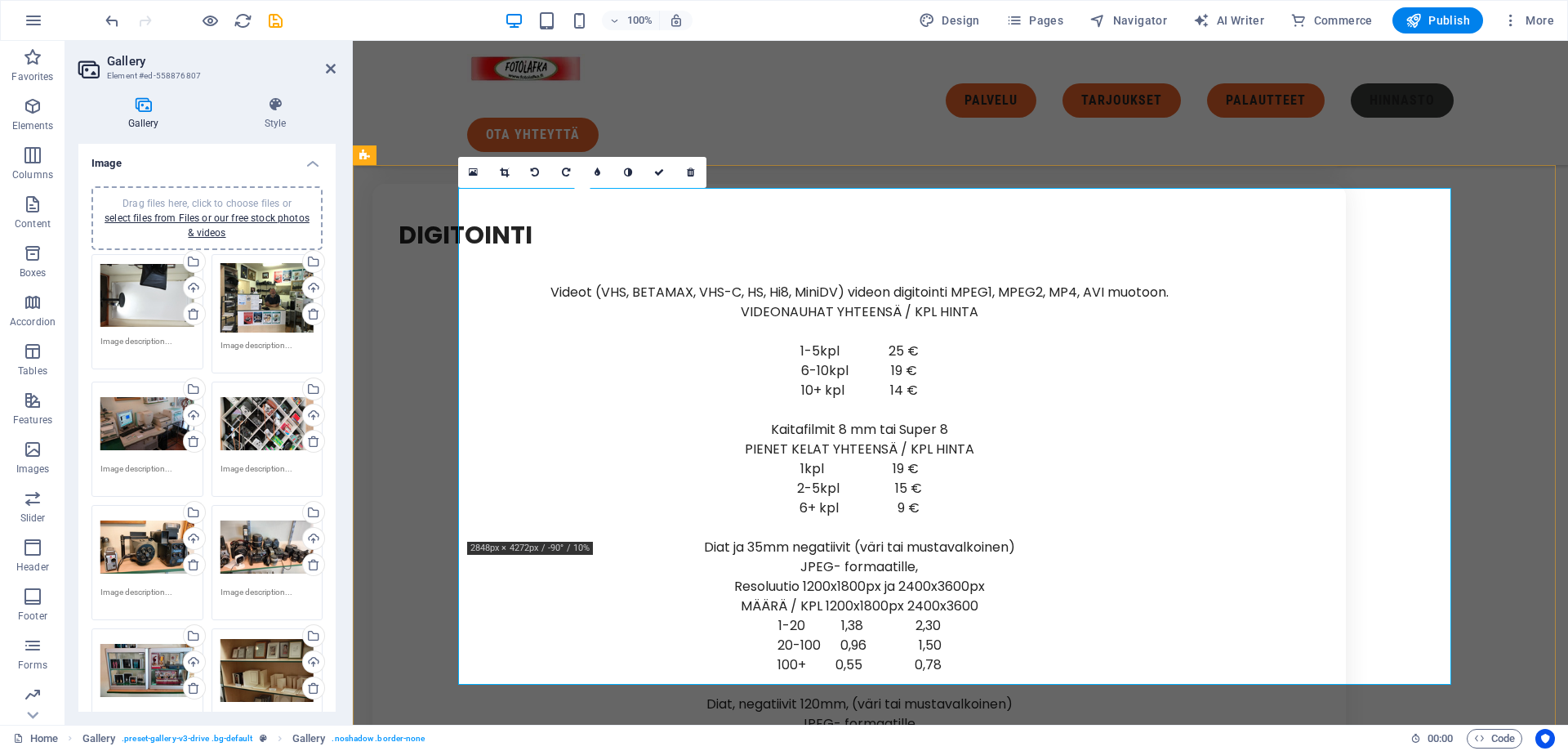
drag, startPoint x: 644, startPoint y: 401, endPoint x: 869, endPoint y: 394, distance: 225.1
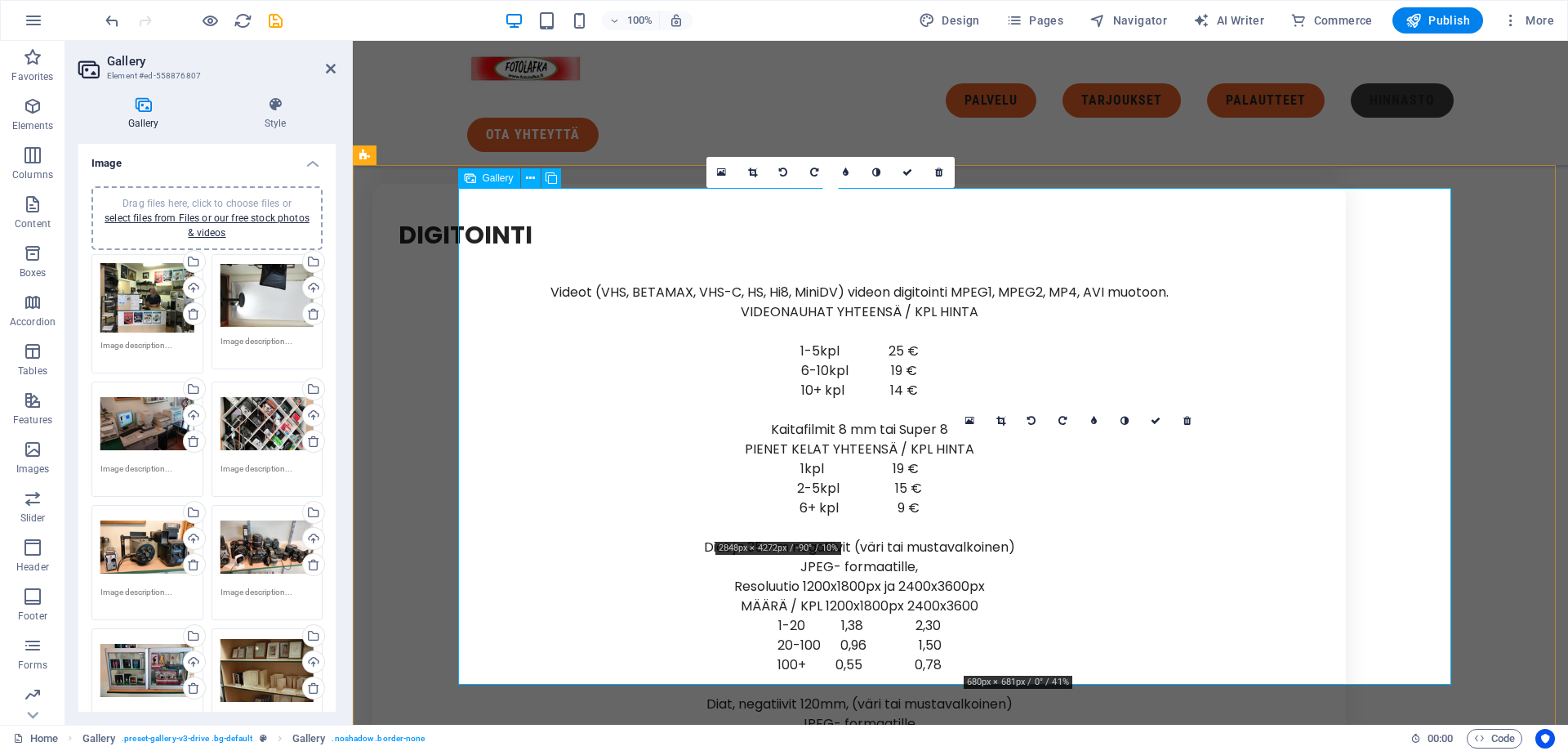
drag, startPoint x: 812, startPoint y: 332, endPoint x: 1066, endPoint y: 518, distance: 314.8
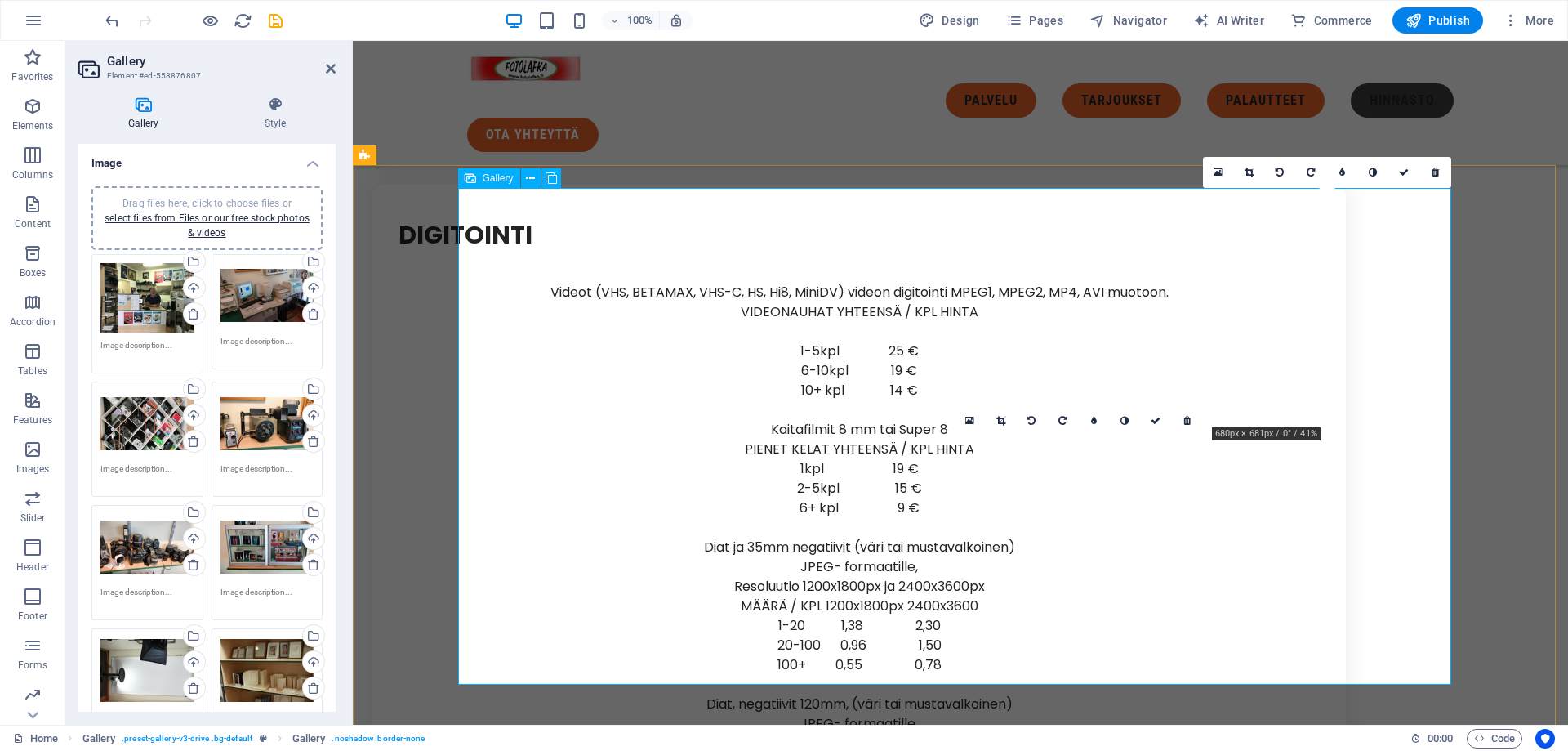
drag, startPoint x: 1173, startPoint y: 443, endPoint x: 1319, endPoint y: 292, distance: 210.0
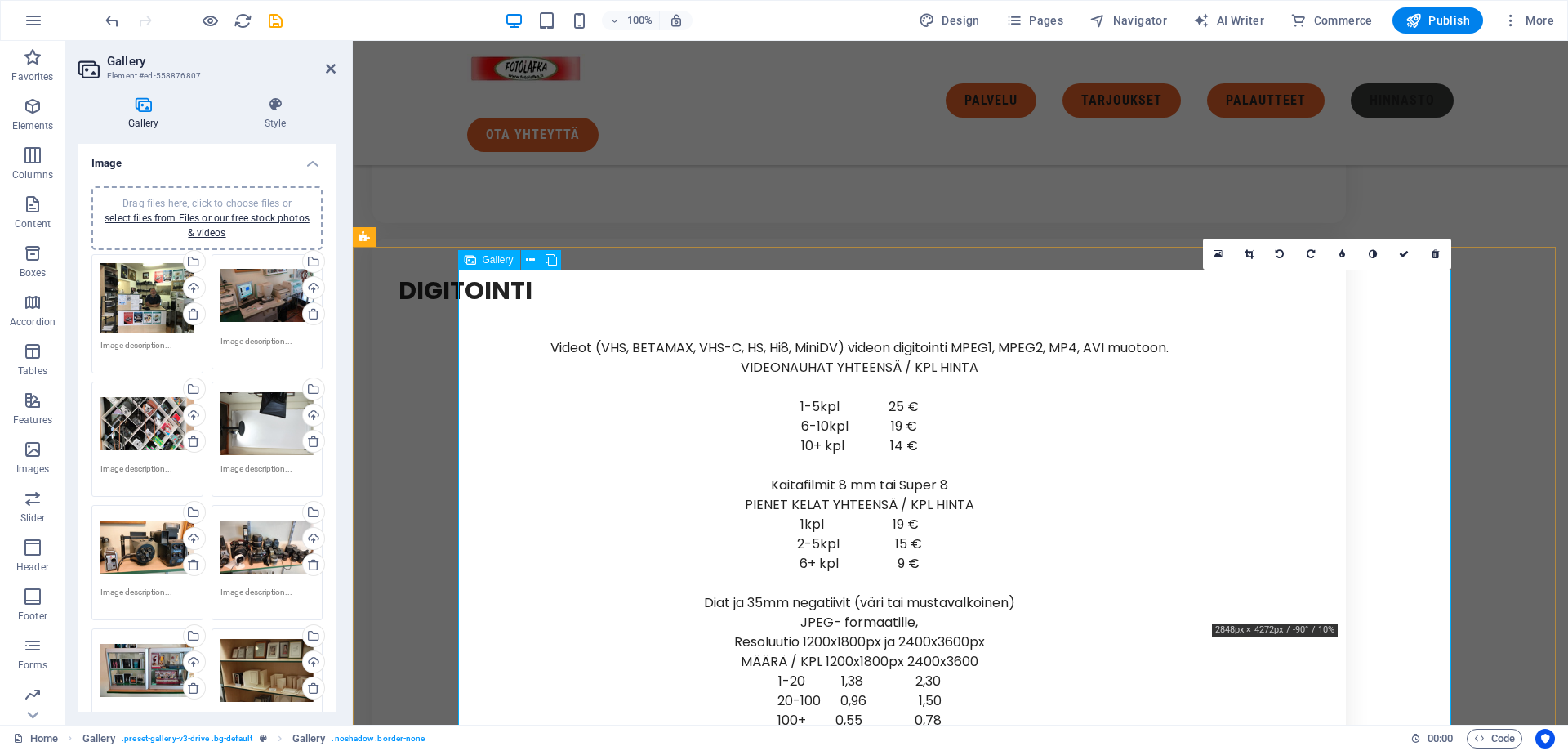
scroll to position [6789, 0]
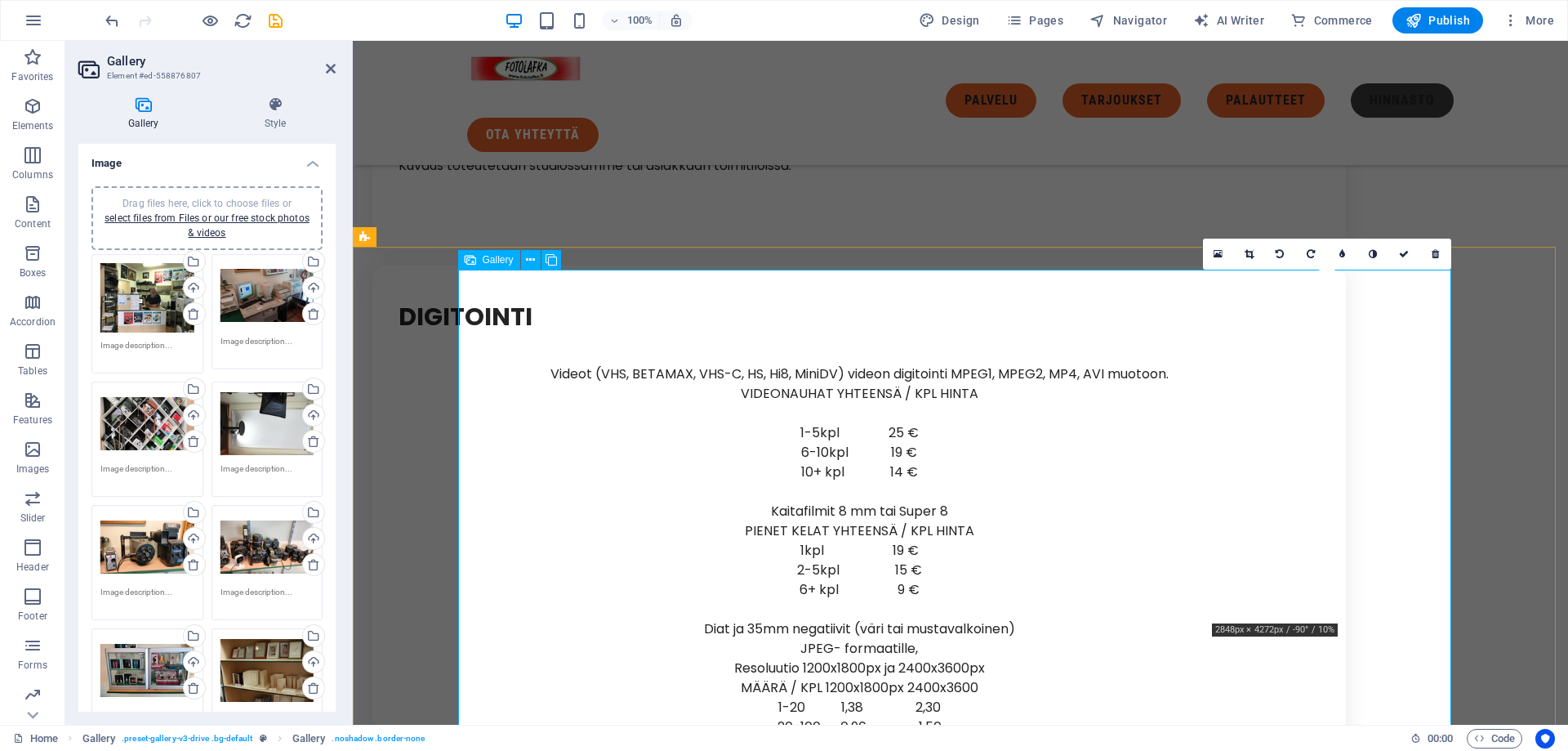
click at [1432, 255] on icon at bounding box center [1436, 255] width 8 height 10
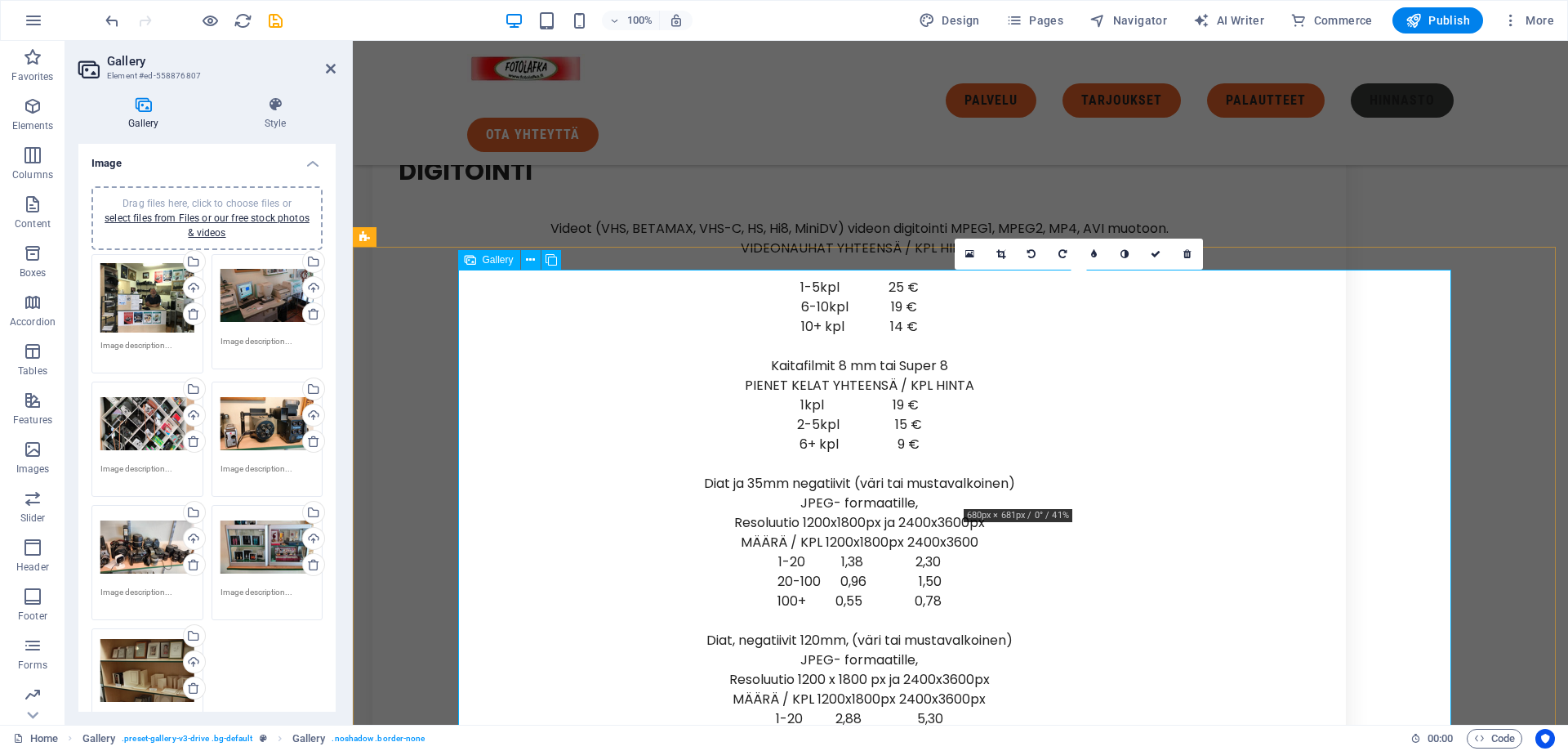
scroll to position [6952, 0]
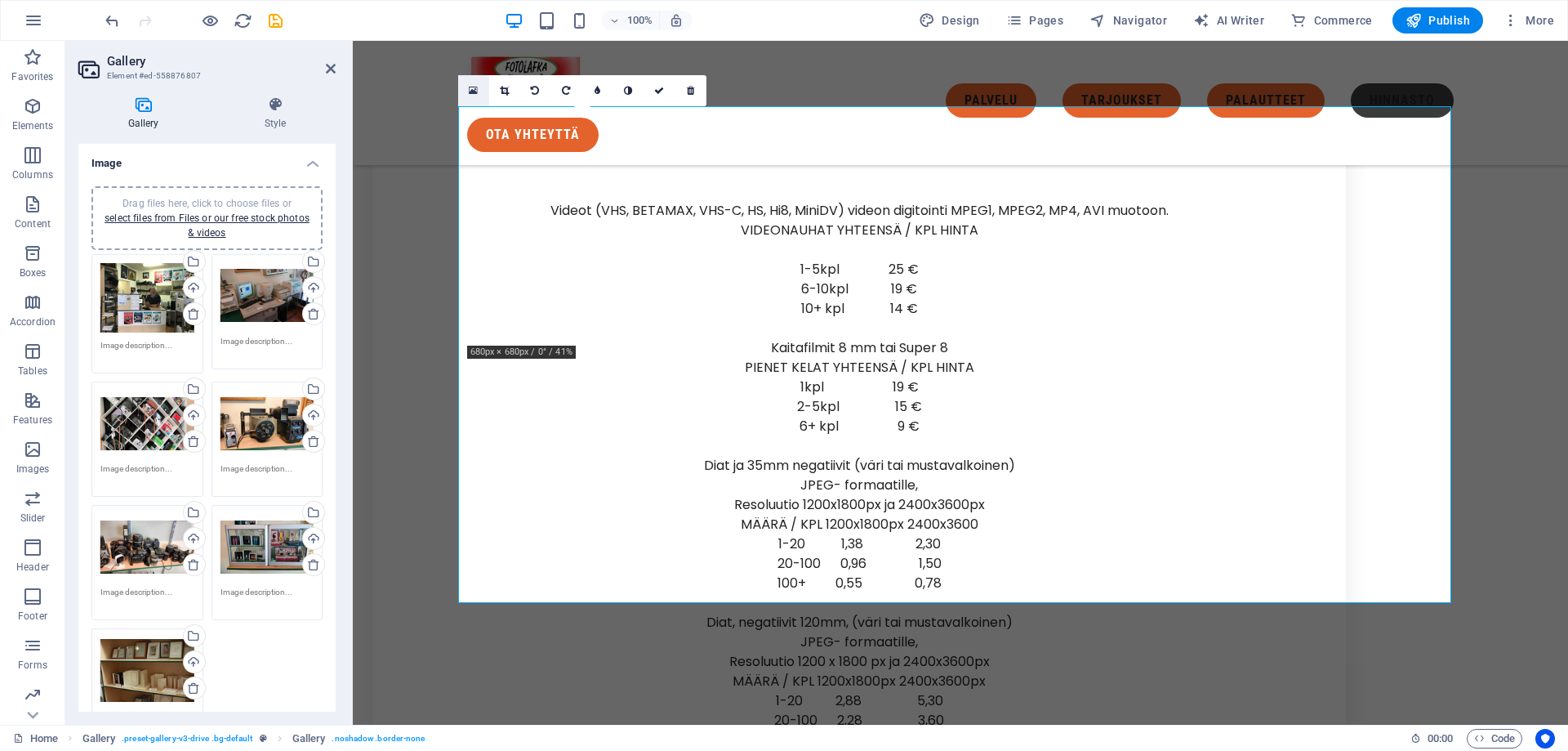
click at [477, 92] on icon at bounding box center [473, 91] width 9 height 12
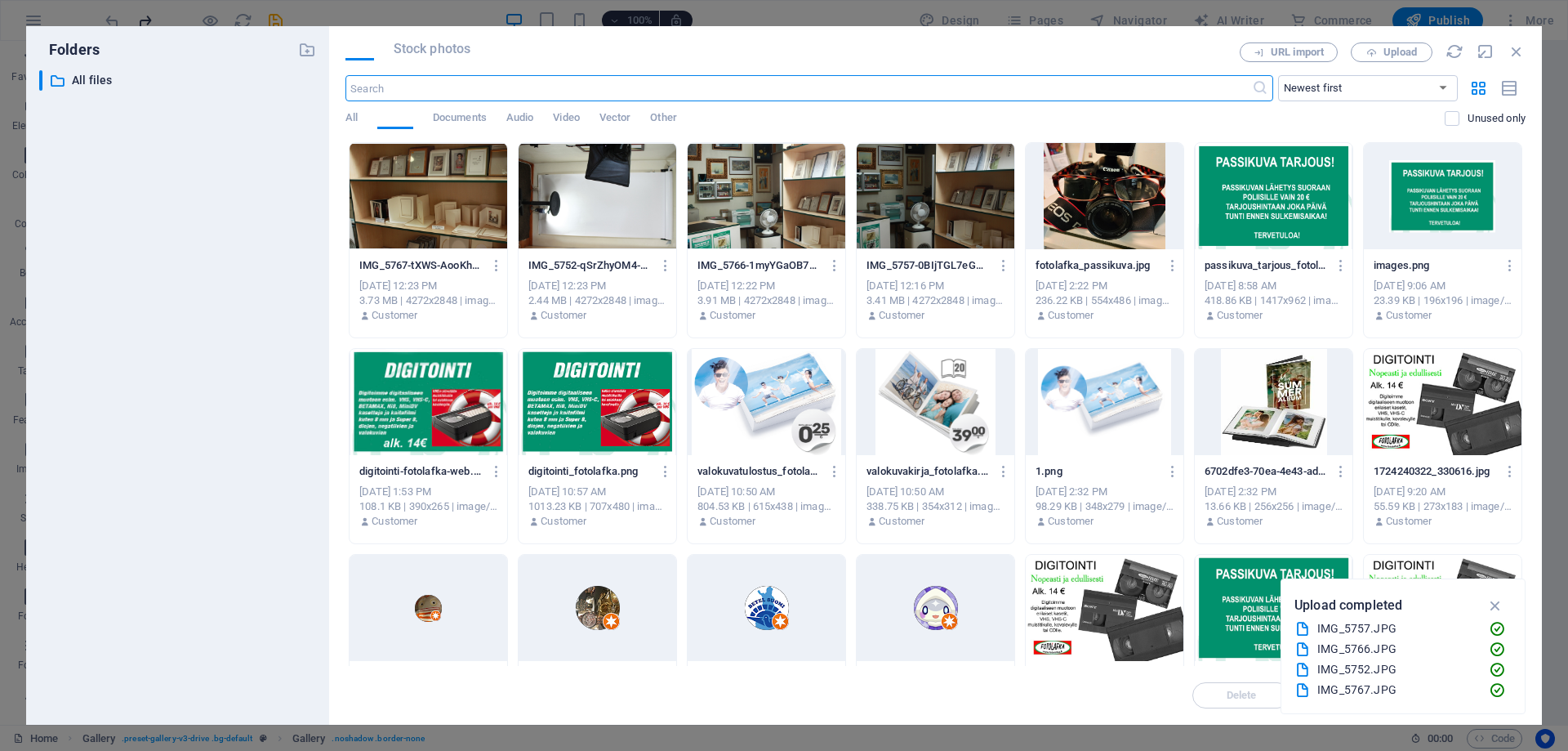
scroll to position [7362, 0]
click at [1421, 51] on span "Upload" at bounding box center [1391, 52] width 67 height 11
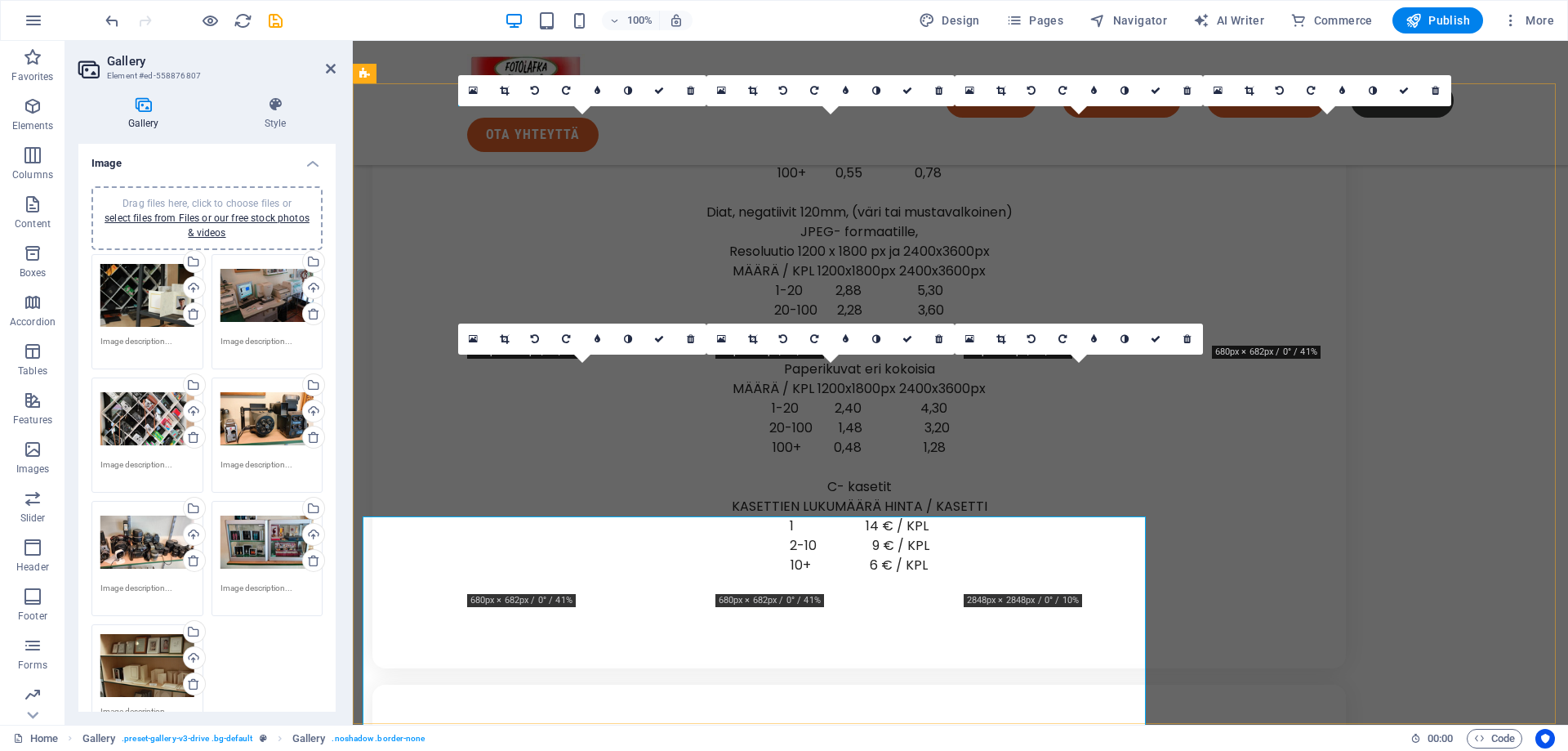
scroll to position [6952, 0]
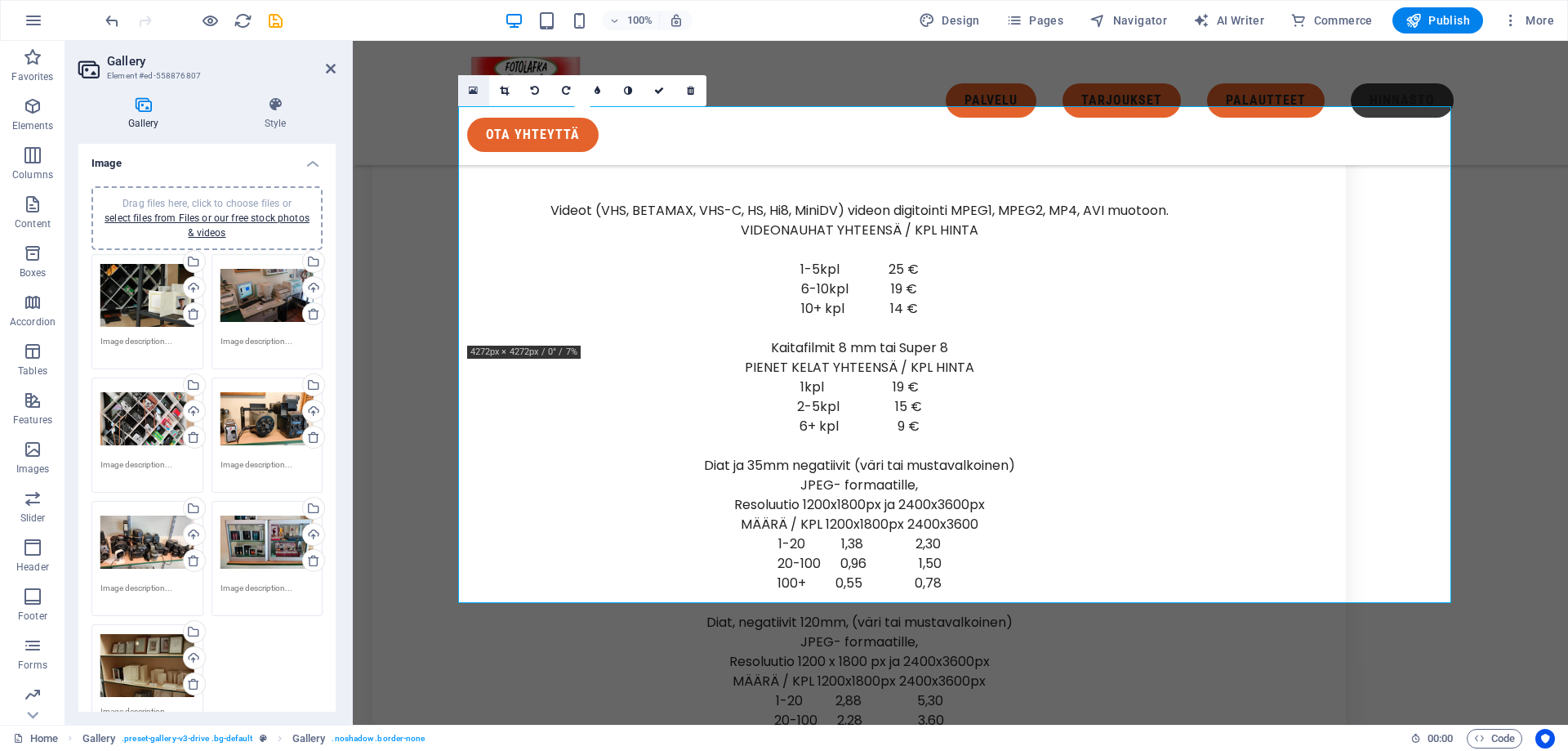
click at [471, 90] on icon at bounding box center [473, 91] width 9 height 12
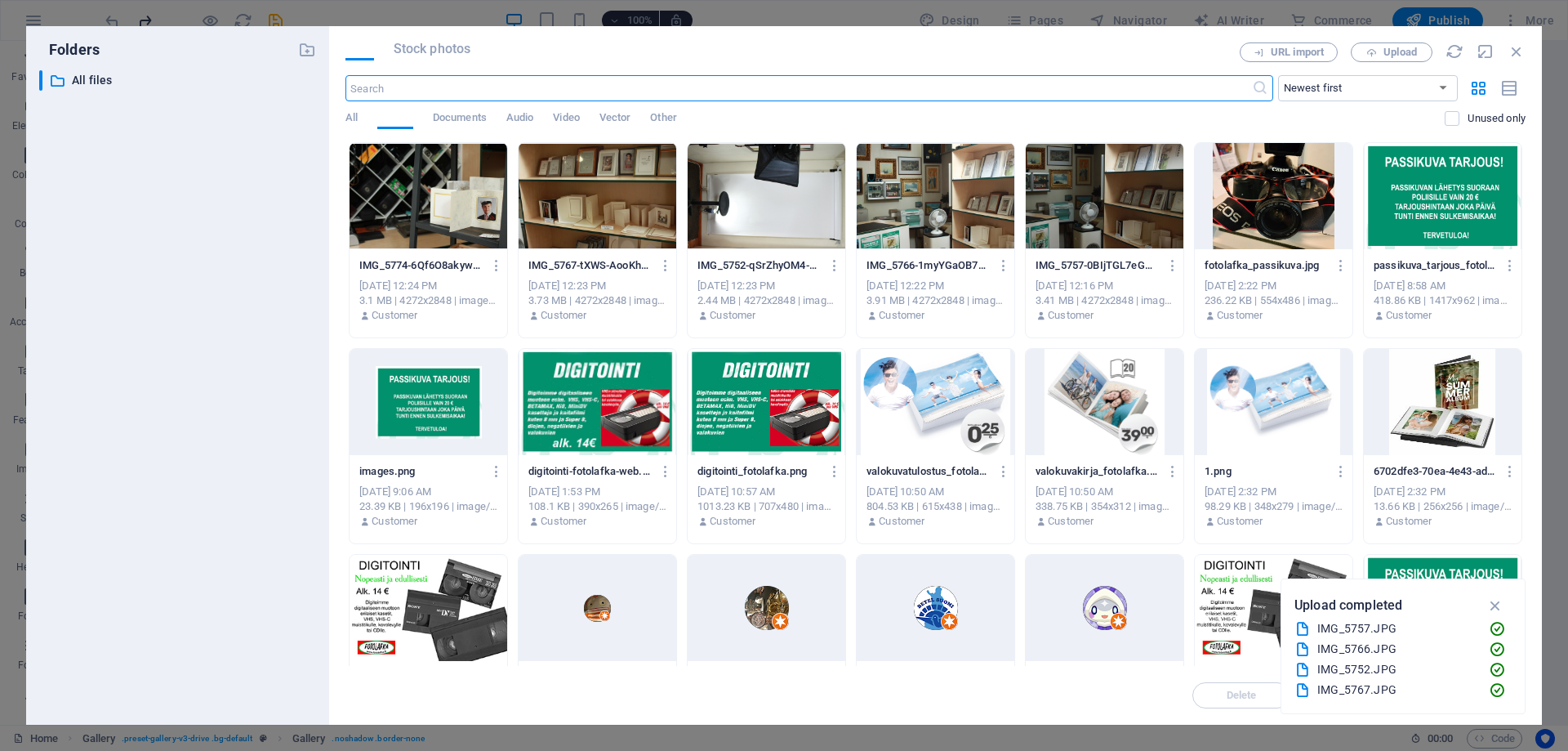
scroll to position [7362, 0]
click at [432, 223] on div at bounding box center [428, 196] width 158 height 106
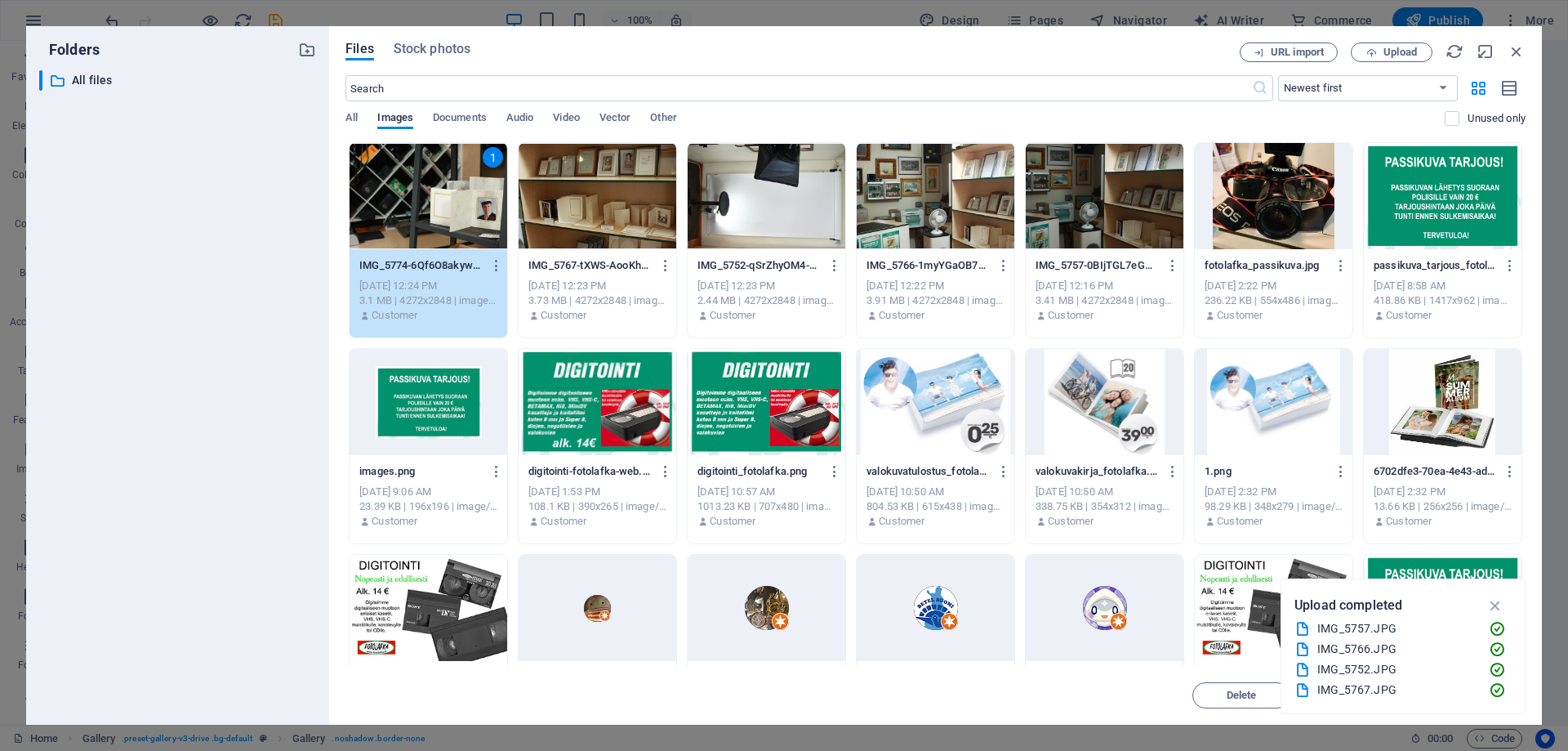
click at [432, 223] on div "1" at bounding box center [428, 196] width 158 height 106
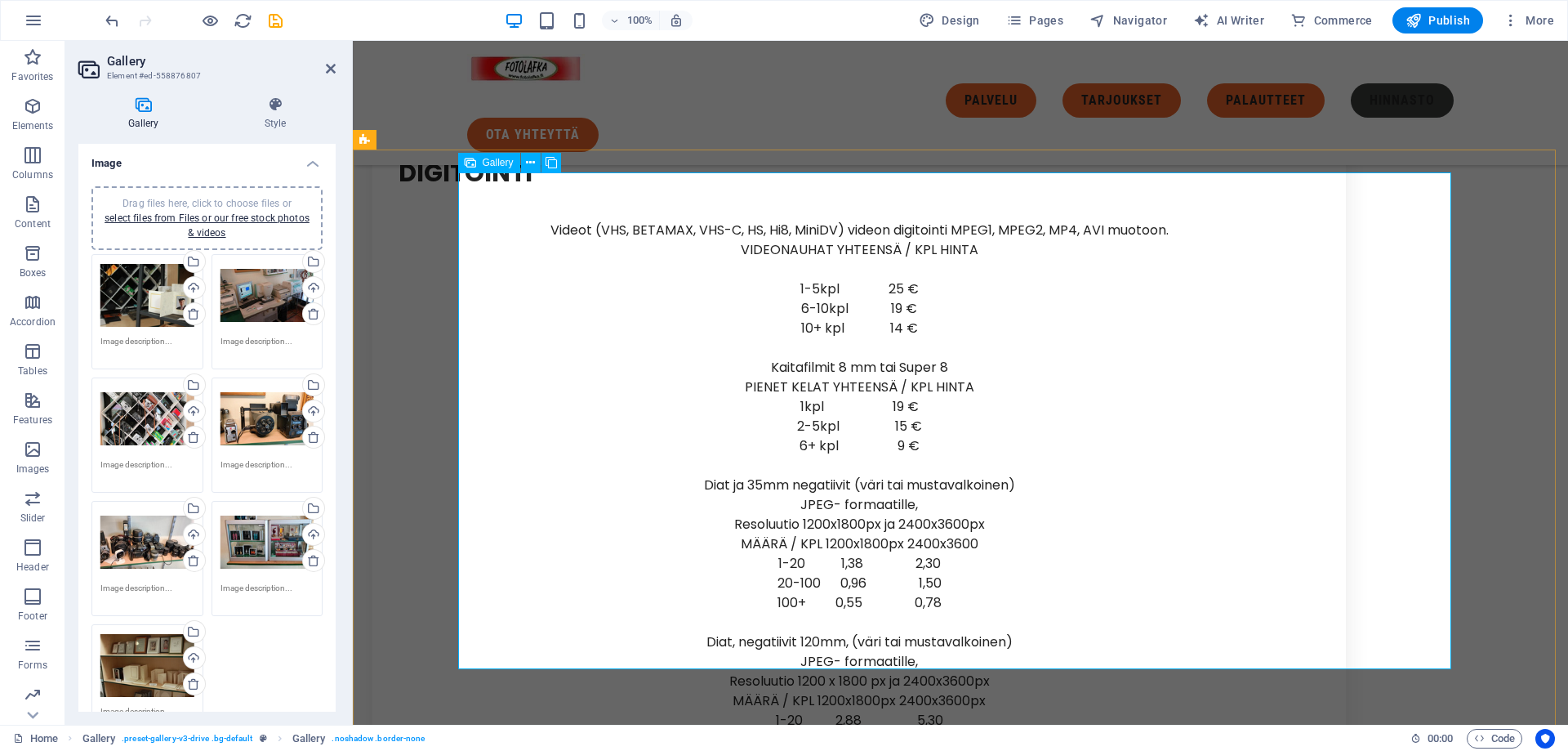
scroll to position [6952, 0]
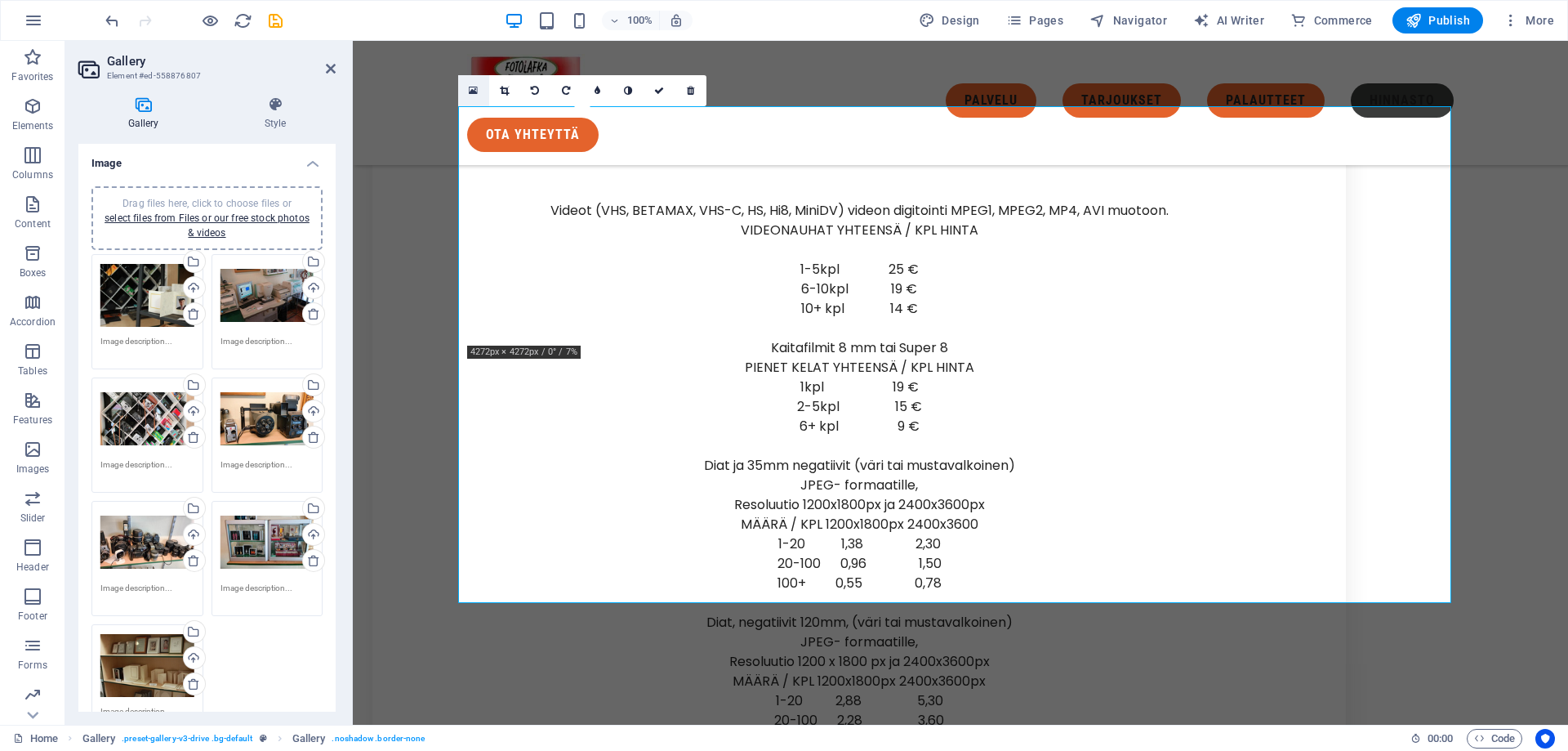
click at [474, 94] on icon at bounding box center [473, 91] width 9 height 12
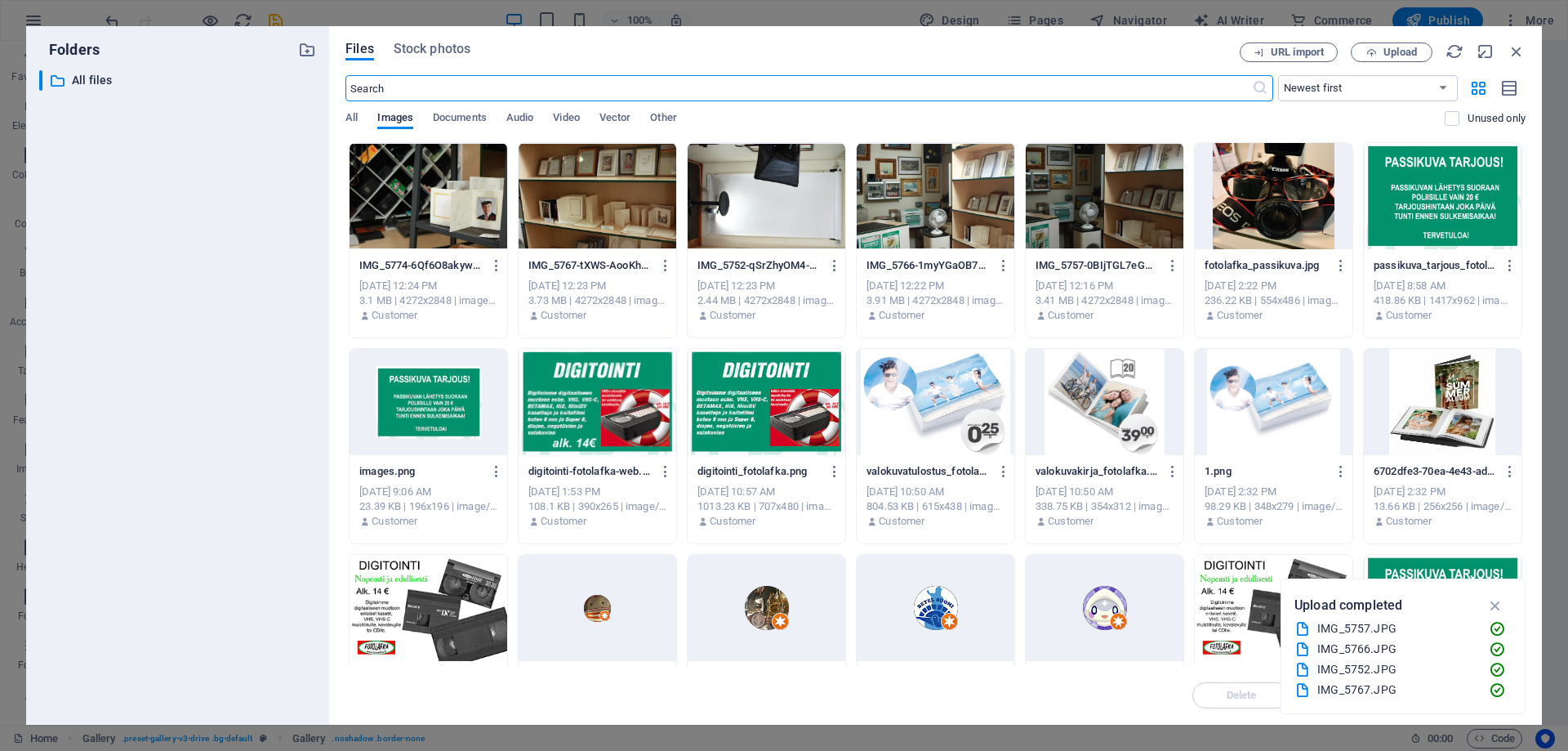
scroll to position [7362, 0]
click at [444, 211] on div at bounding box center [428, 196] width 158 height 106
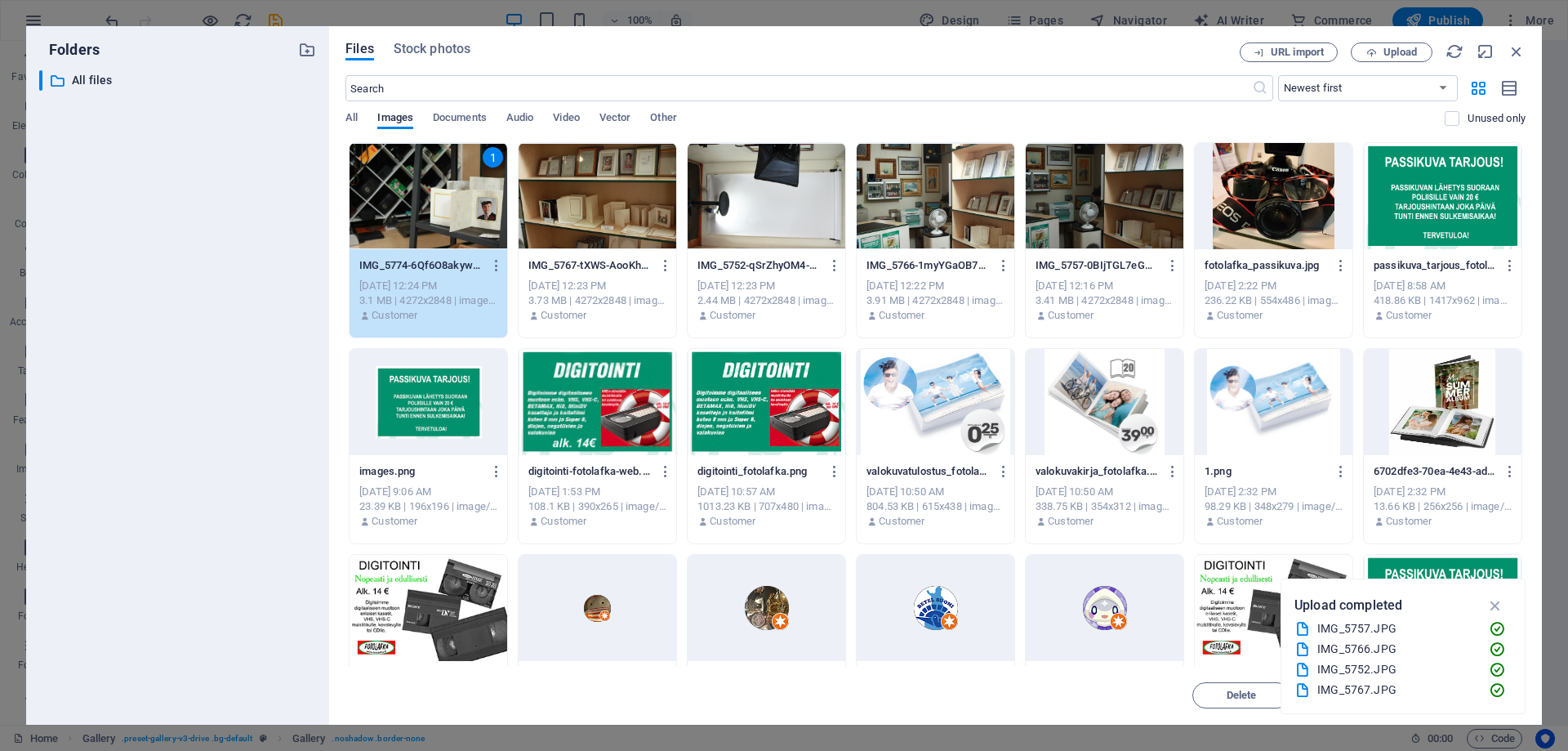
click at [444, 211] on div "1" at bounding box center [428, 196] width 158 height 106
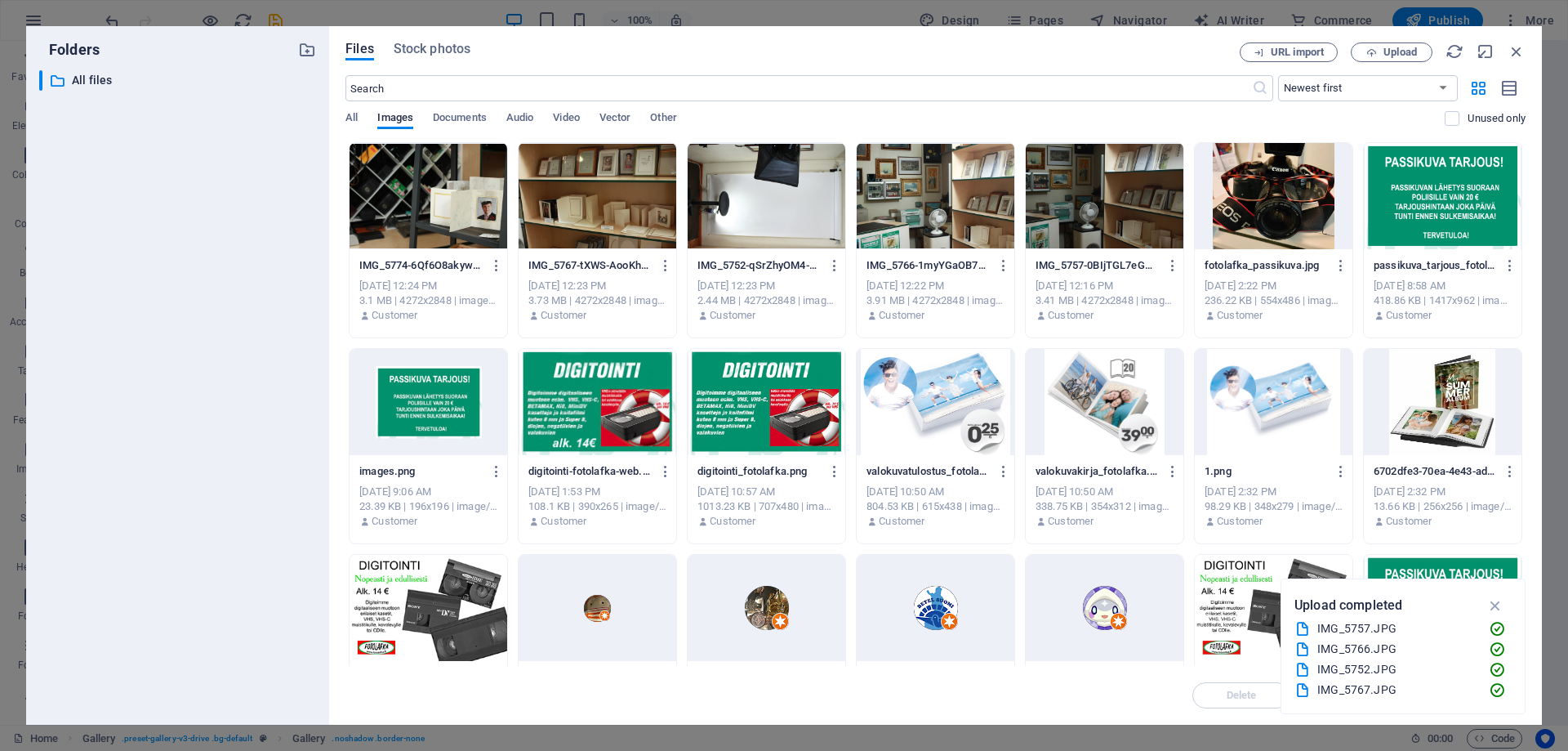
click at [444, 211] on div at bounding box center [428, 196] width 158 height 106
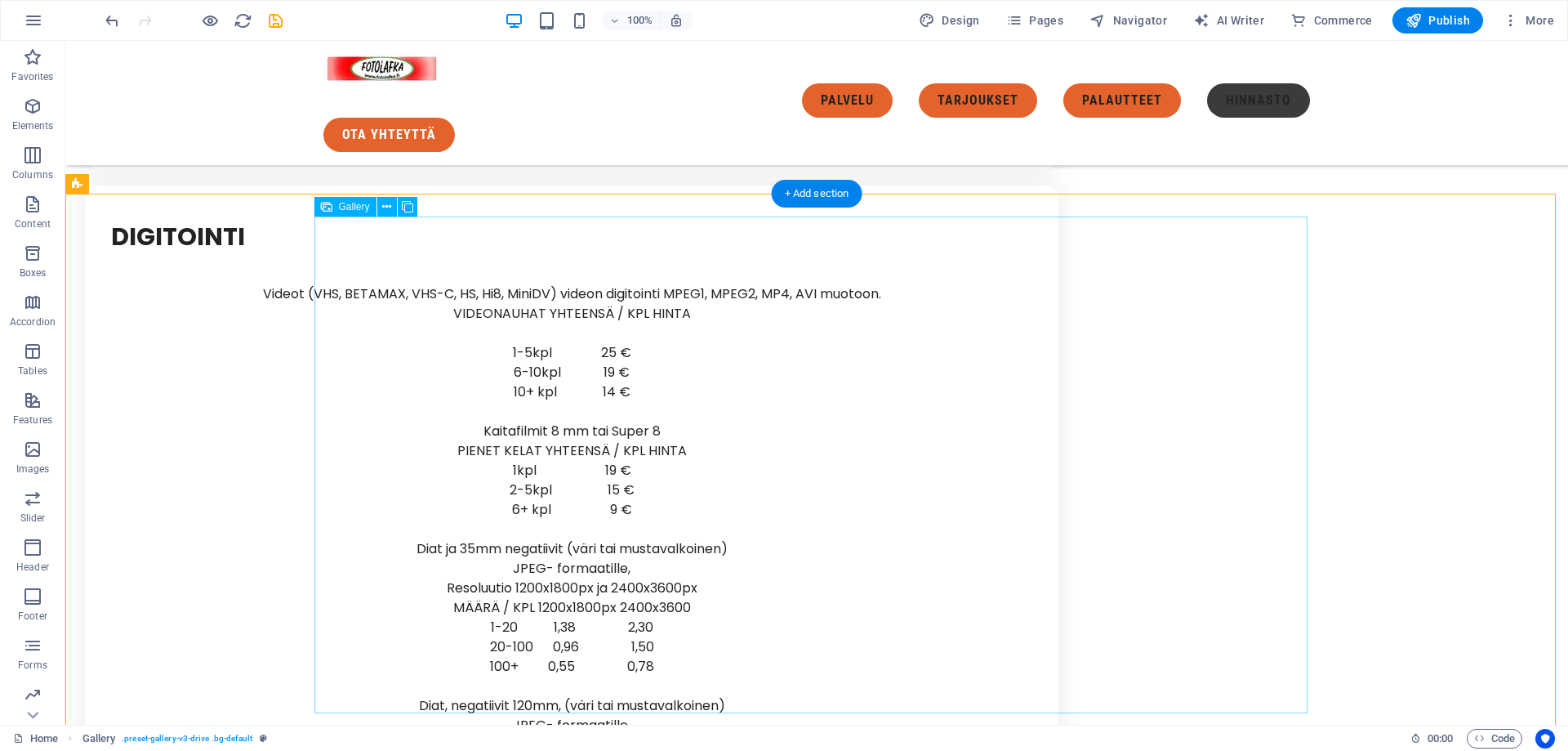
scroll to position [6870, 0]
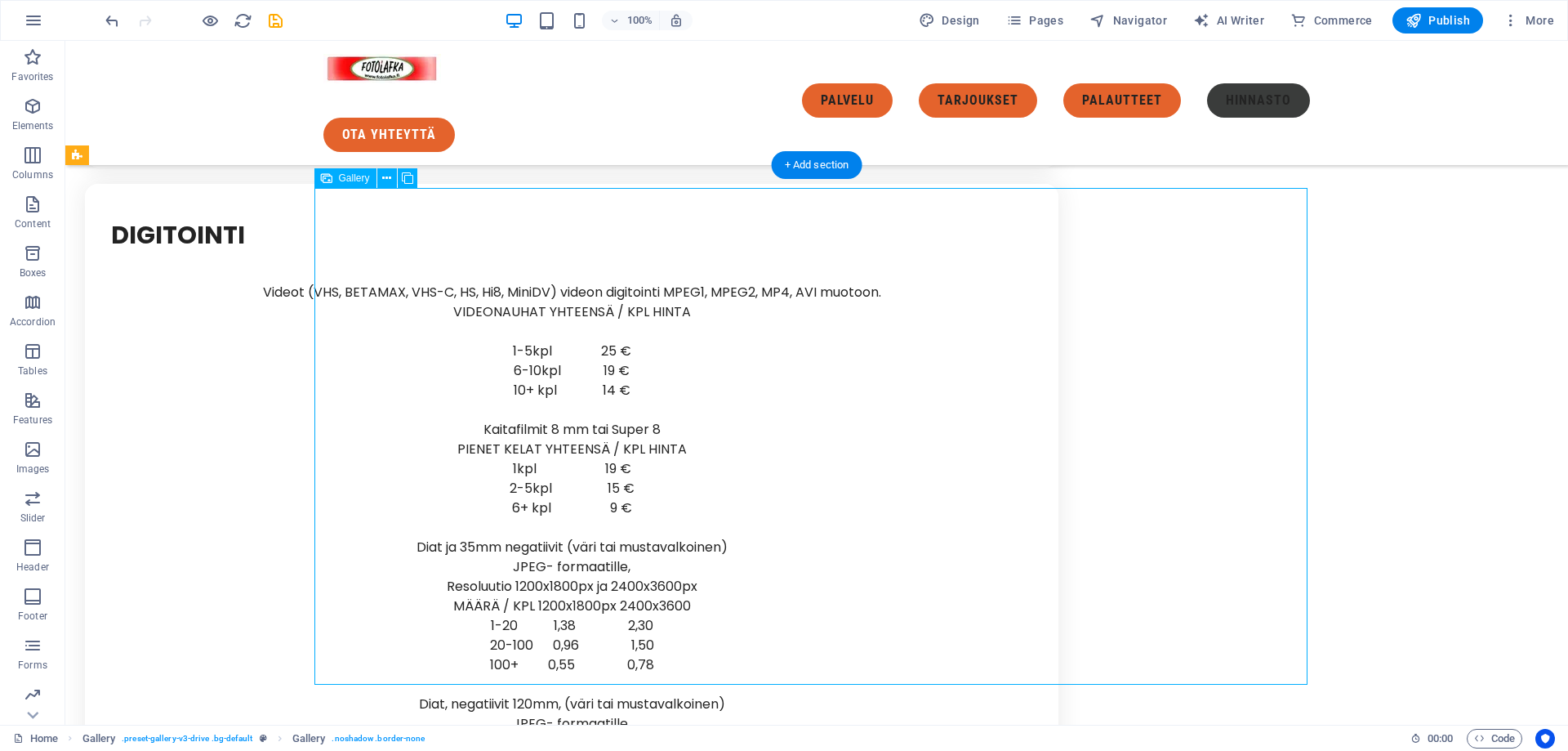
drag, startPoint x: 475, startPoint y: 350, endPoint x: 800, endPoint y: 337, distance: 325.3
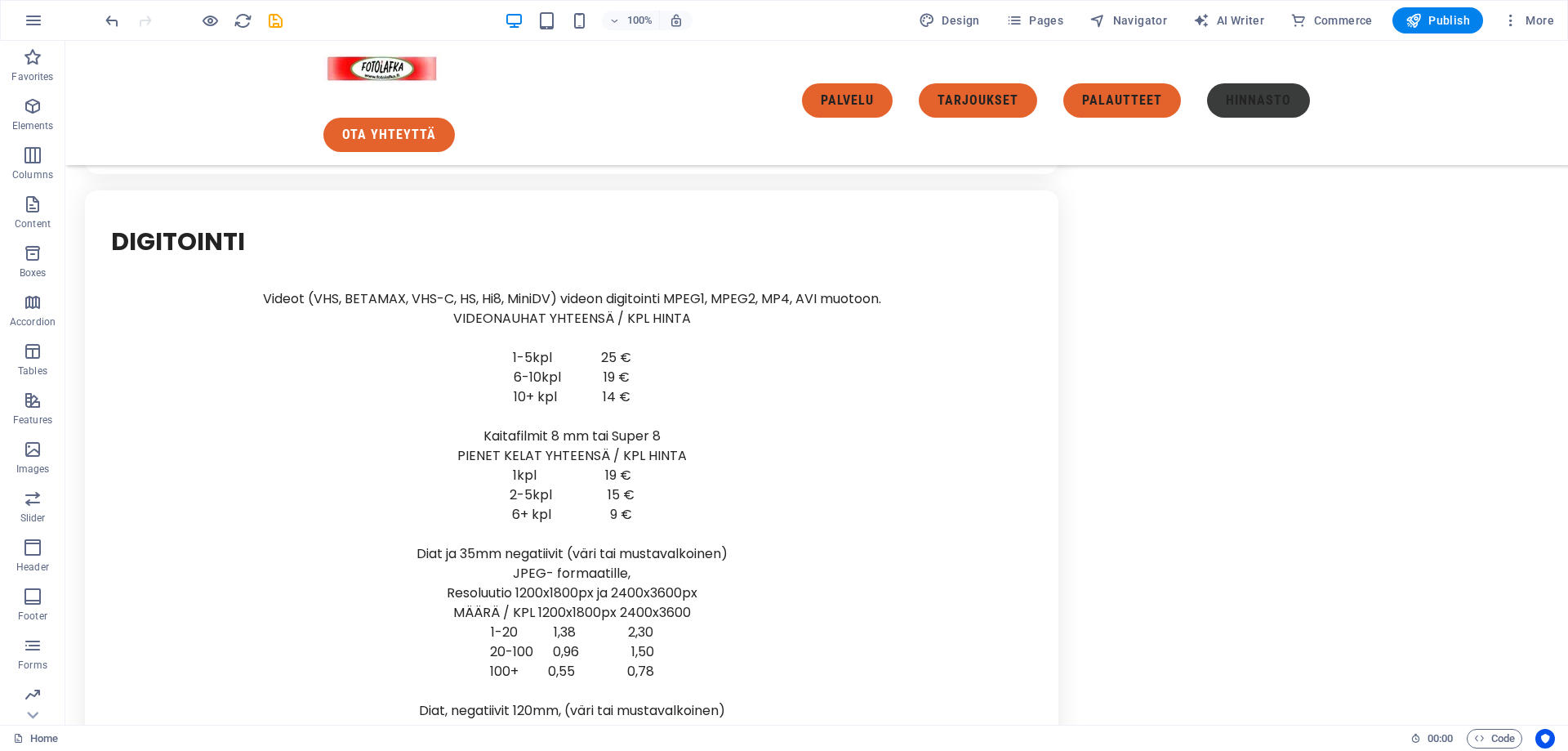
scroll to position [6904, 0]
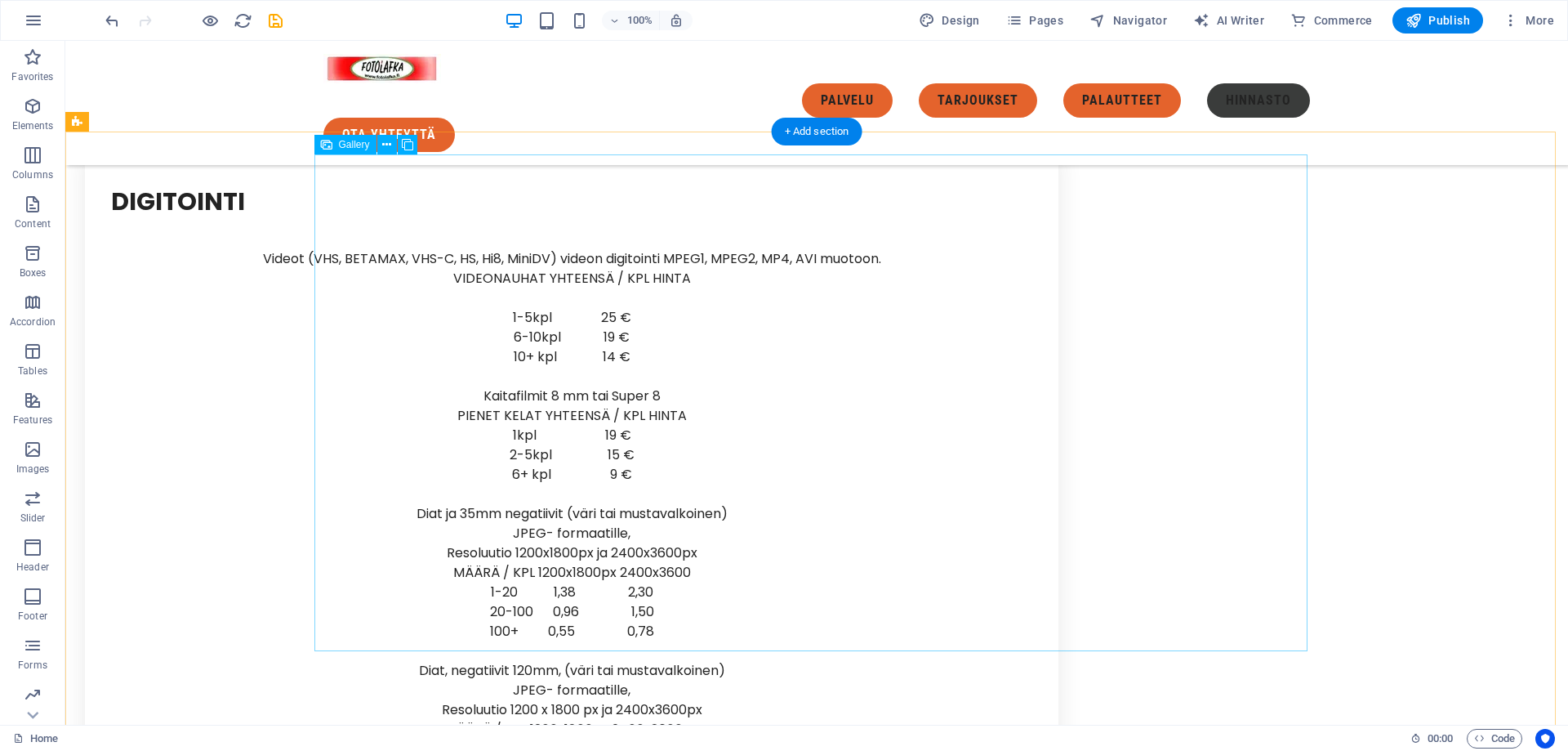
select select "4"
select select "px"
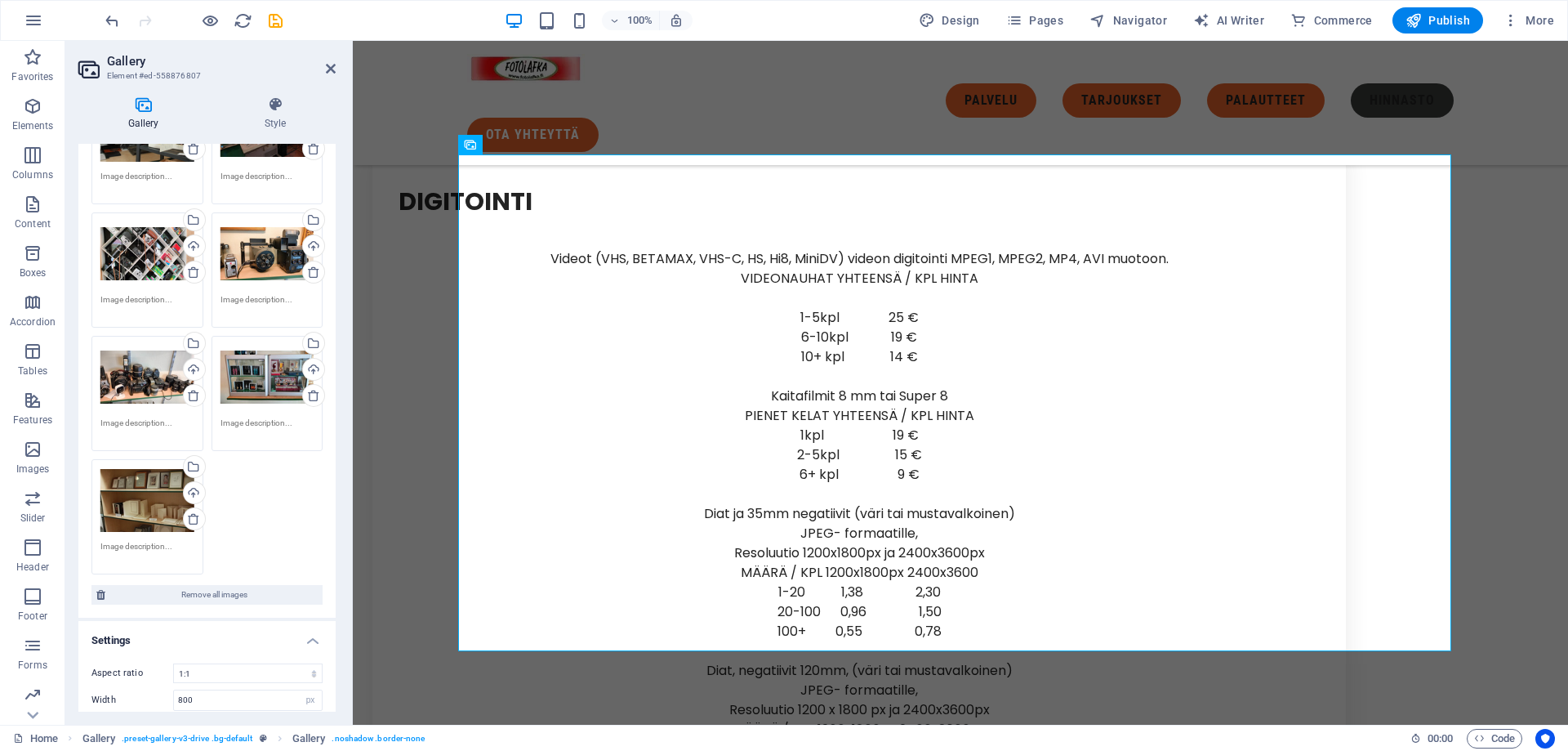
scroll to position [0, 0]
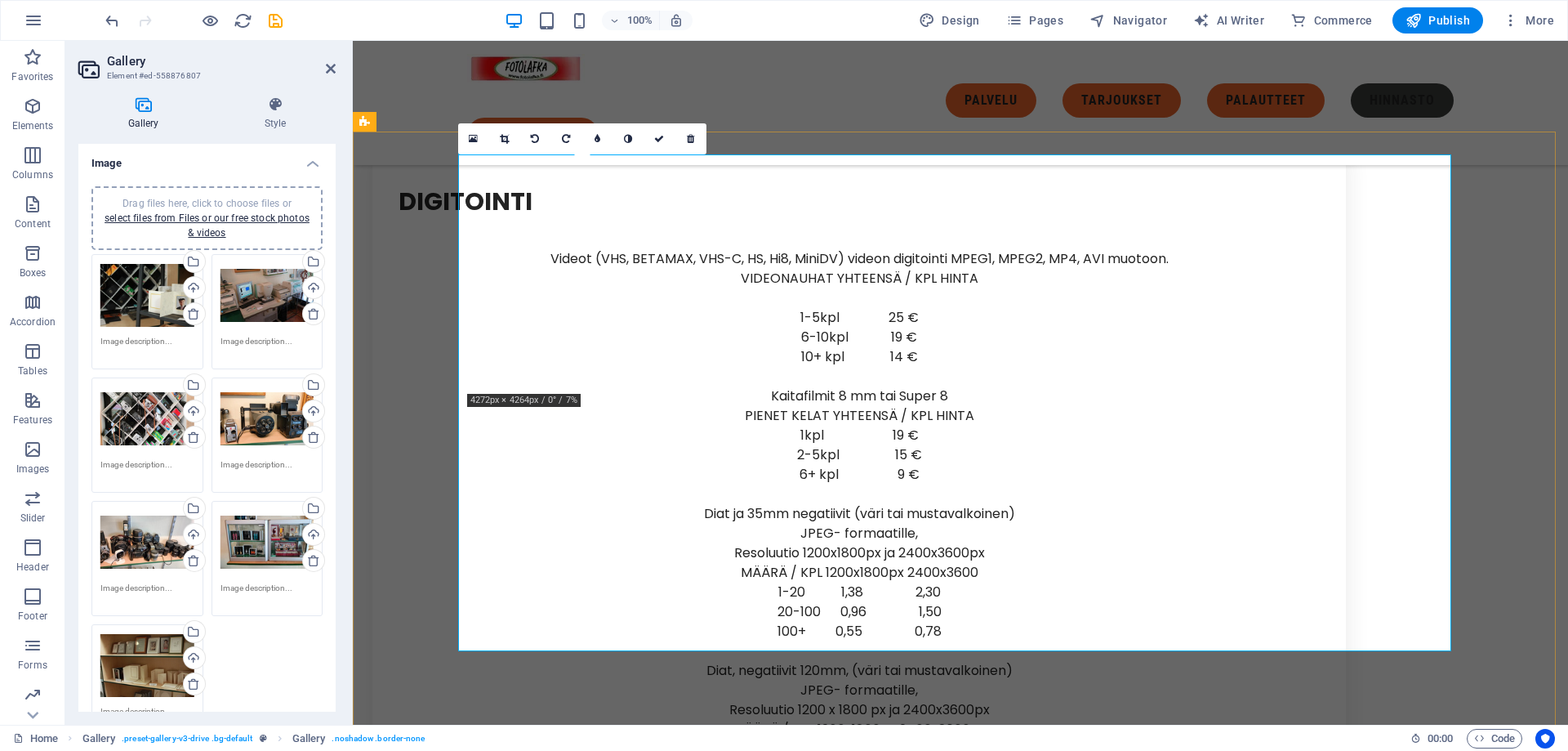
click at [470, 144] on icon at bounding box center [473, 139] width 9 height 12
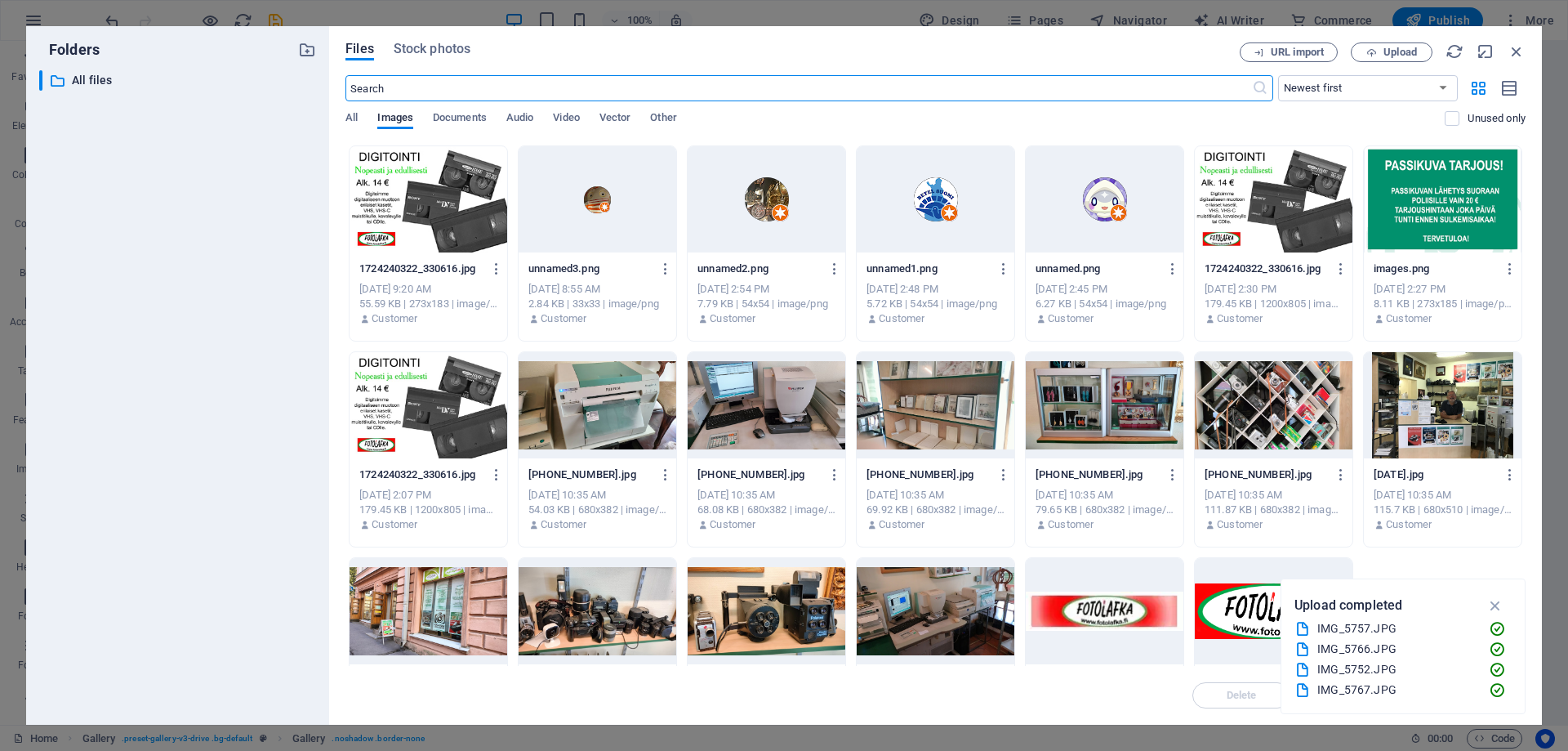
scroll to position [490, 0]
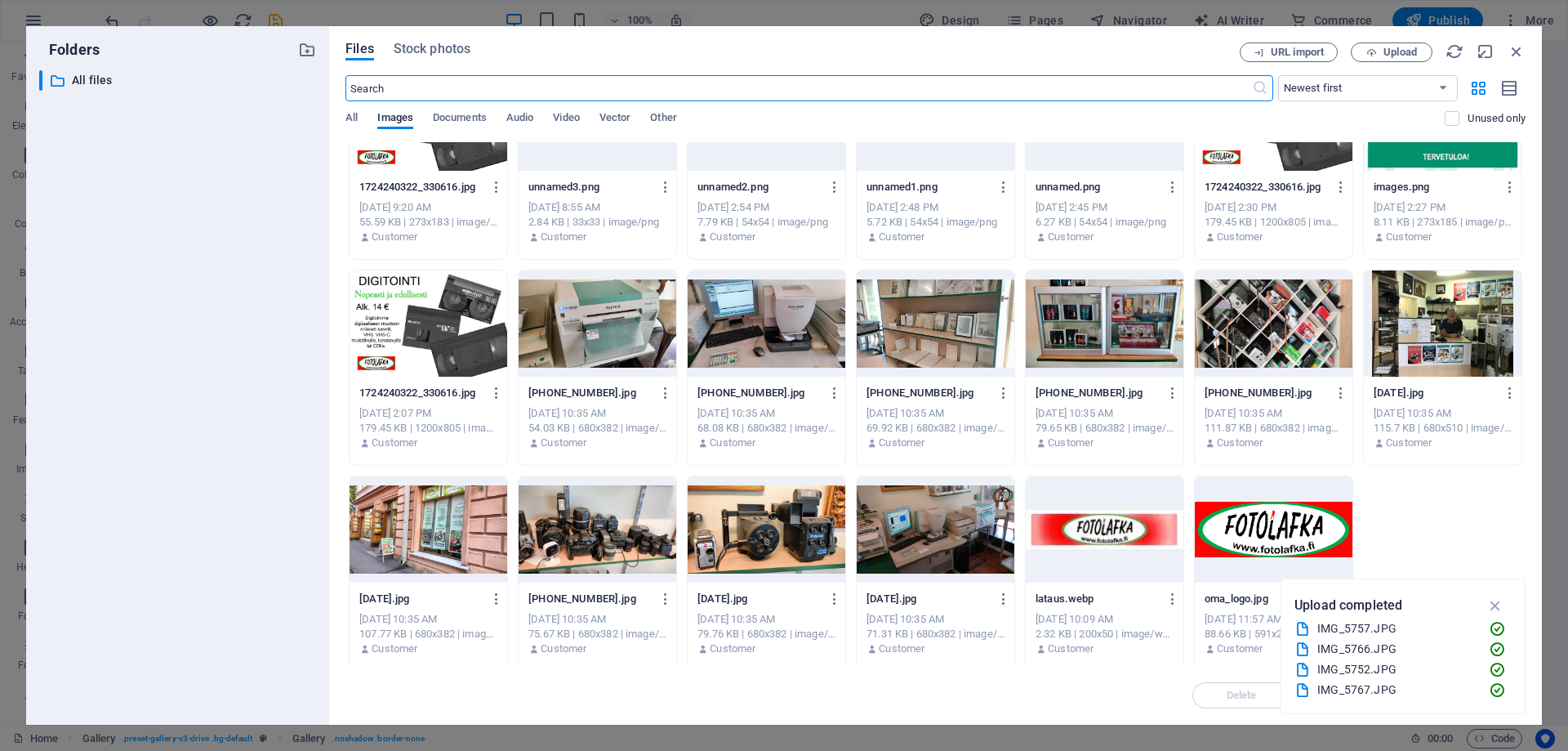
click at [1488, 321] on div at bounding box center [1442, 324] width 158 height 106
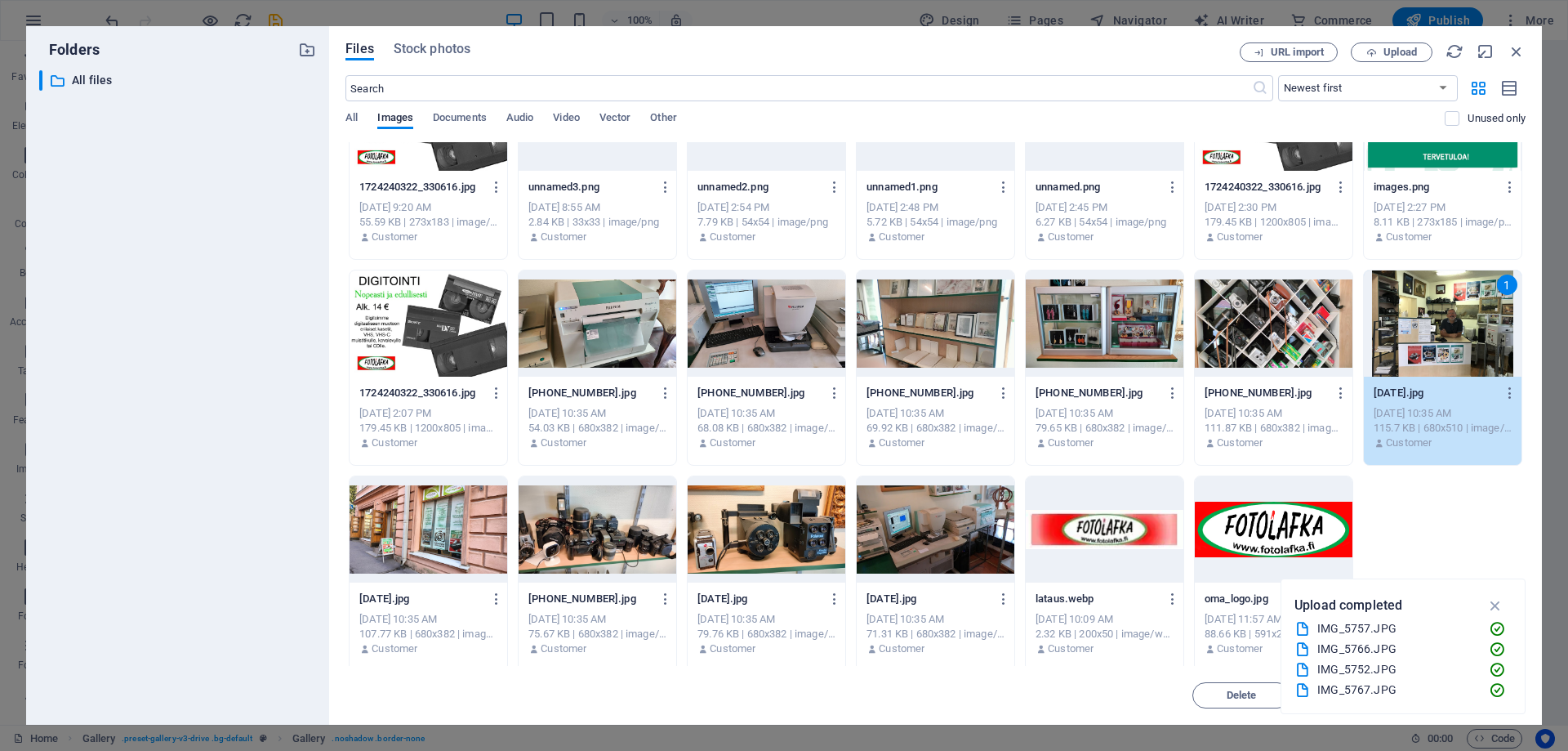
click at [1488, 321] on div "1" at bounding box center [1442, 324] width 158 height 106
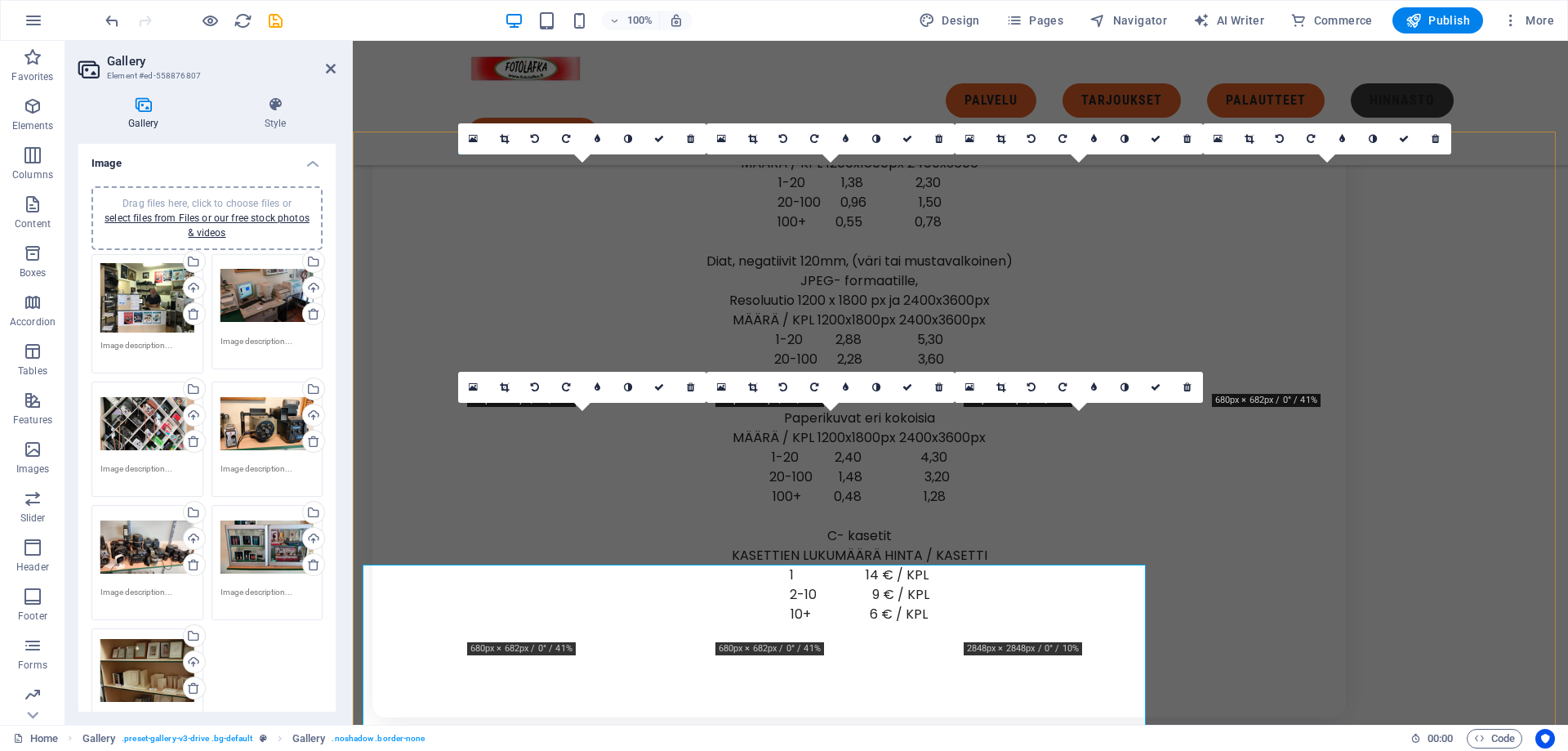
scroll to position [6904, 0]
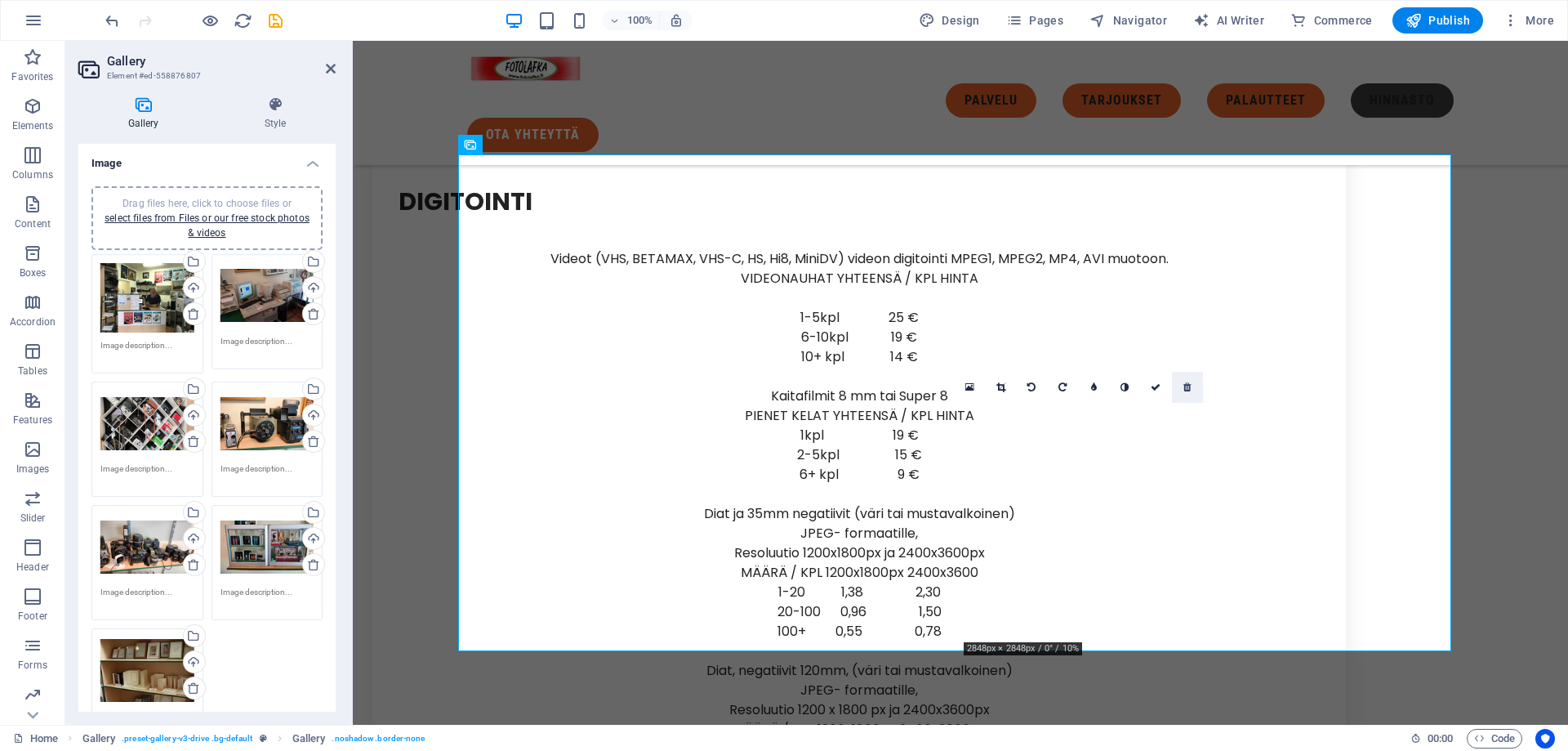
click at [1184, 385] on icon at bounding box center [1187, 387] width 8 height 10
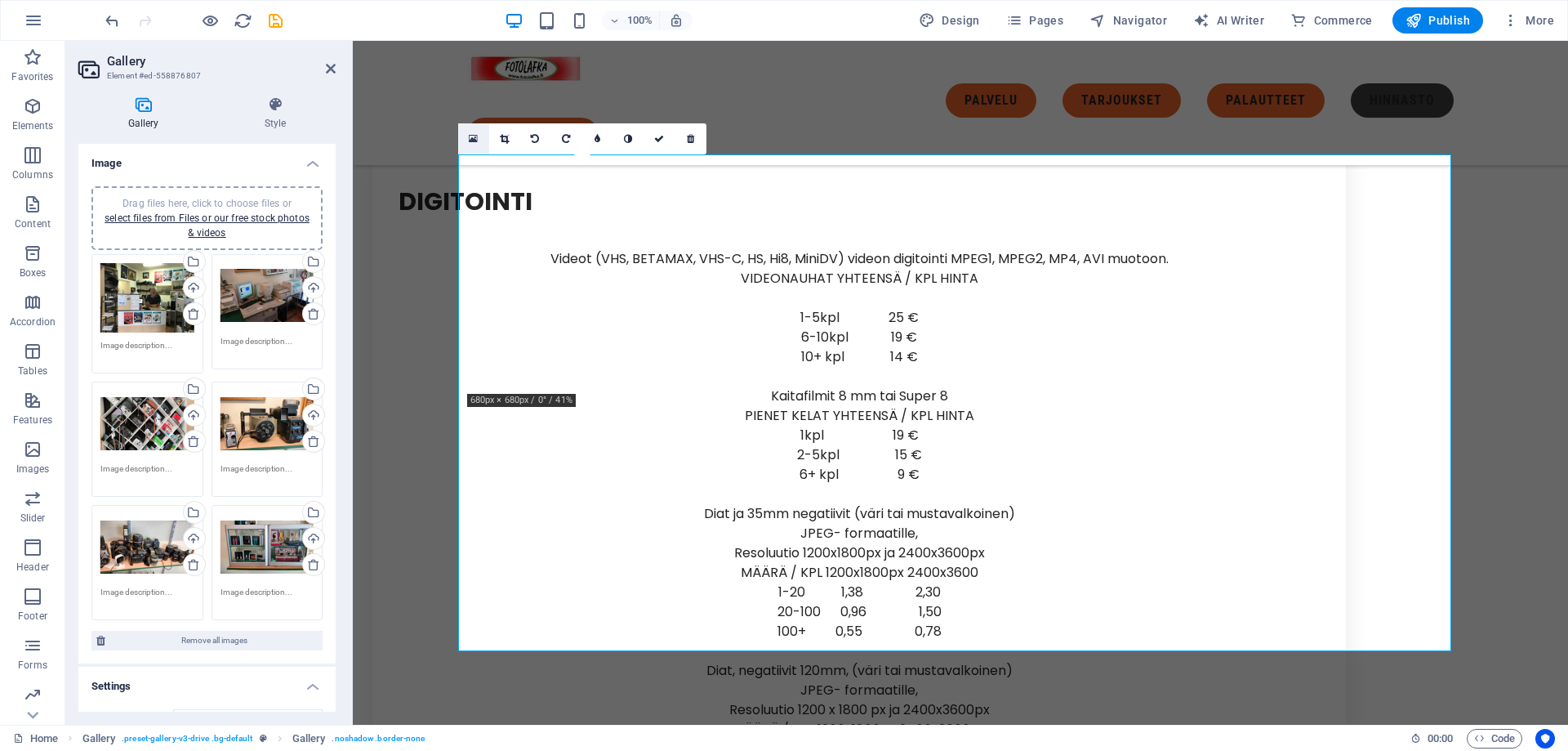
click at [476, 137] on icon at bounding box center [473, 139] width 9 height 12
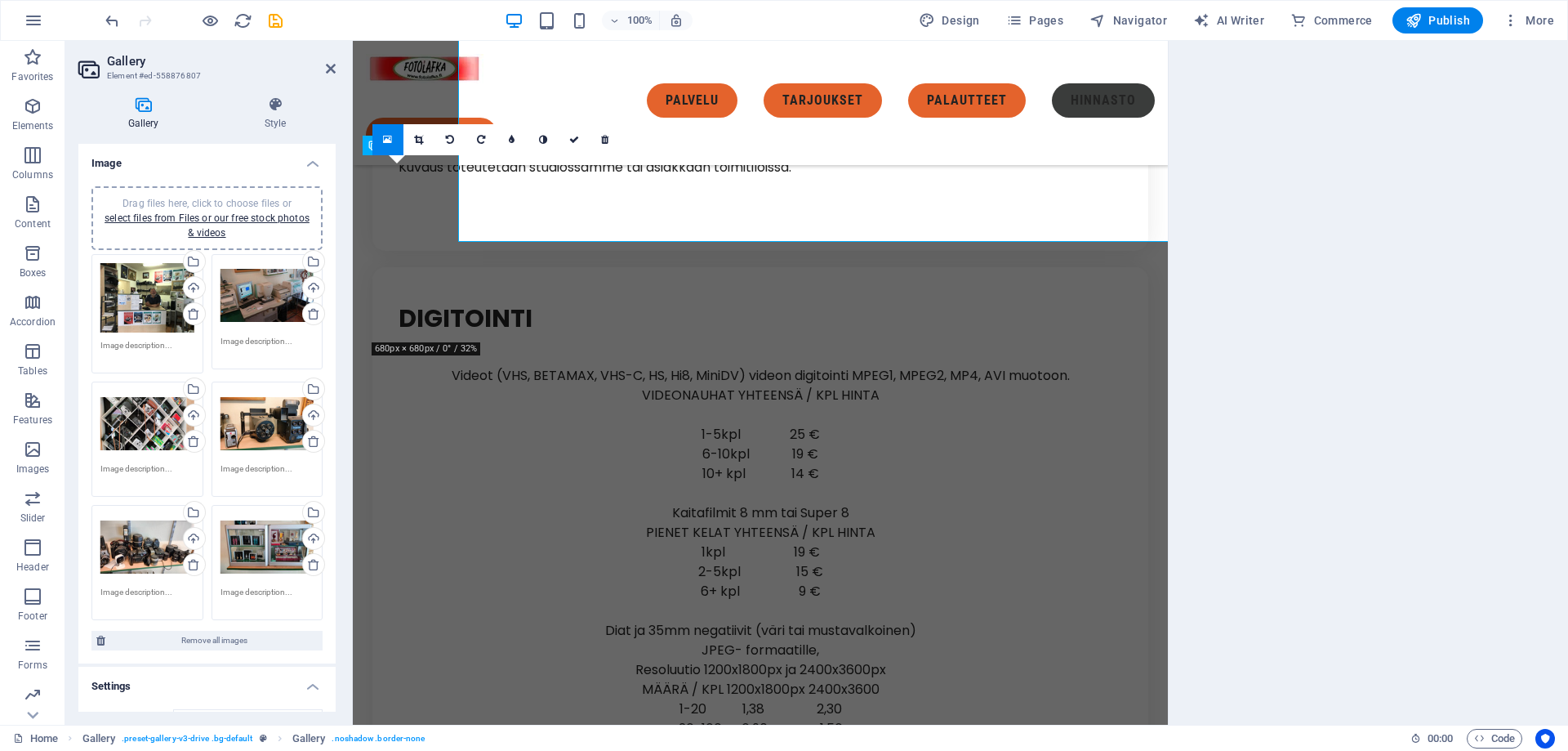
scroll to position [7313, 0]
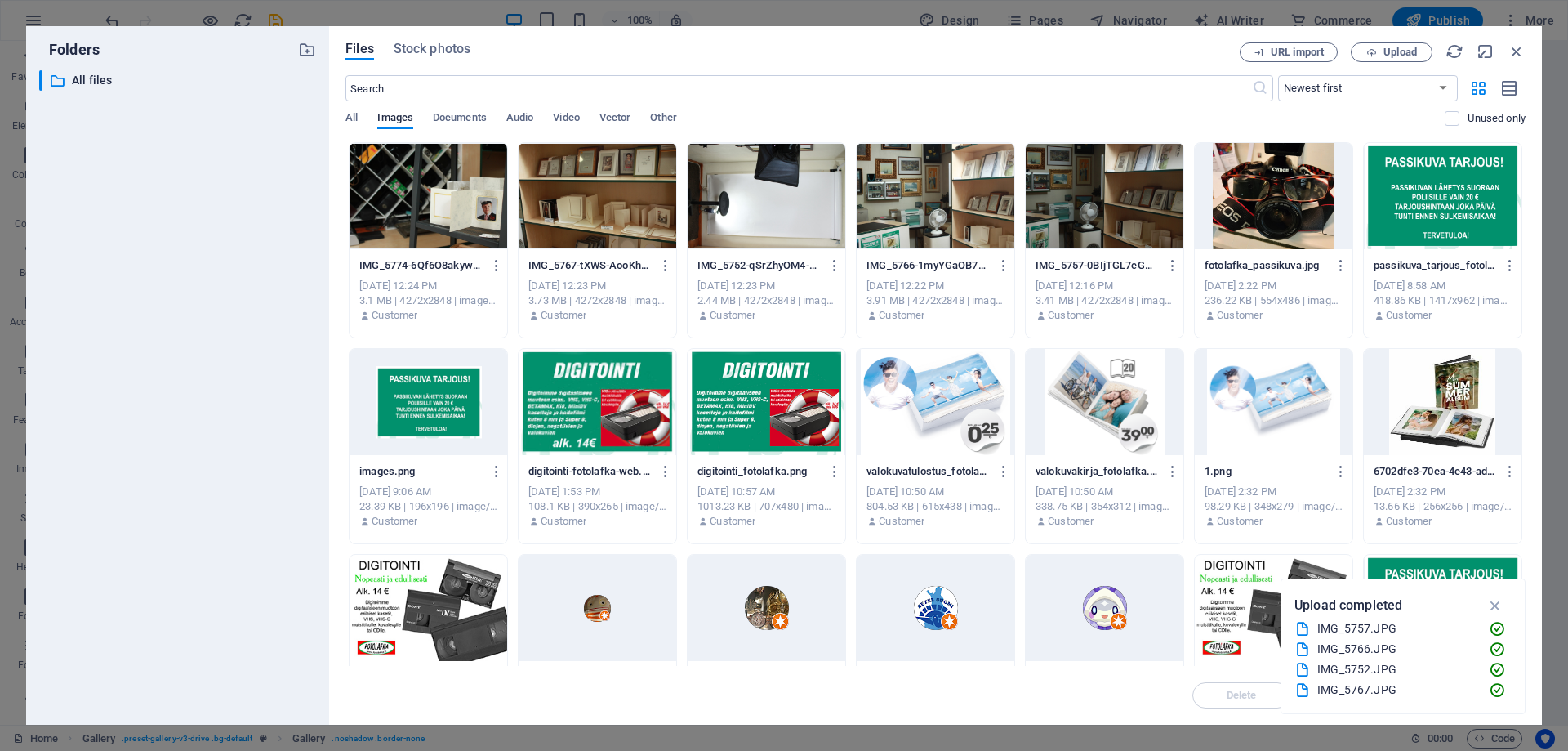
click at [951, 213] on div at bounding box center [935, 196] width 158 height 106
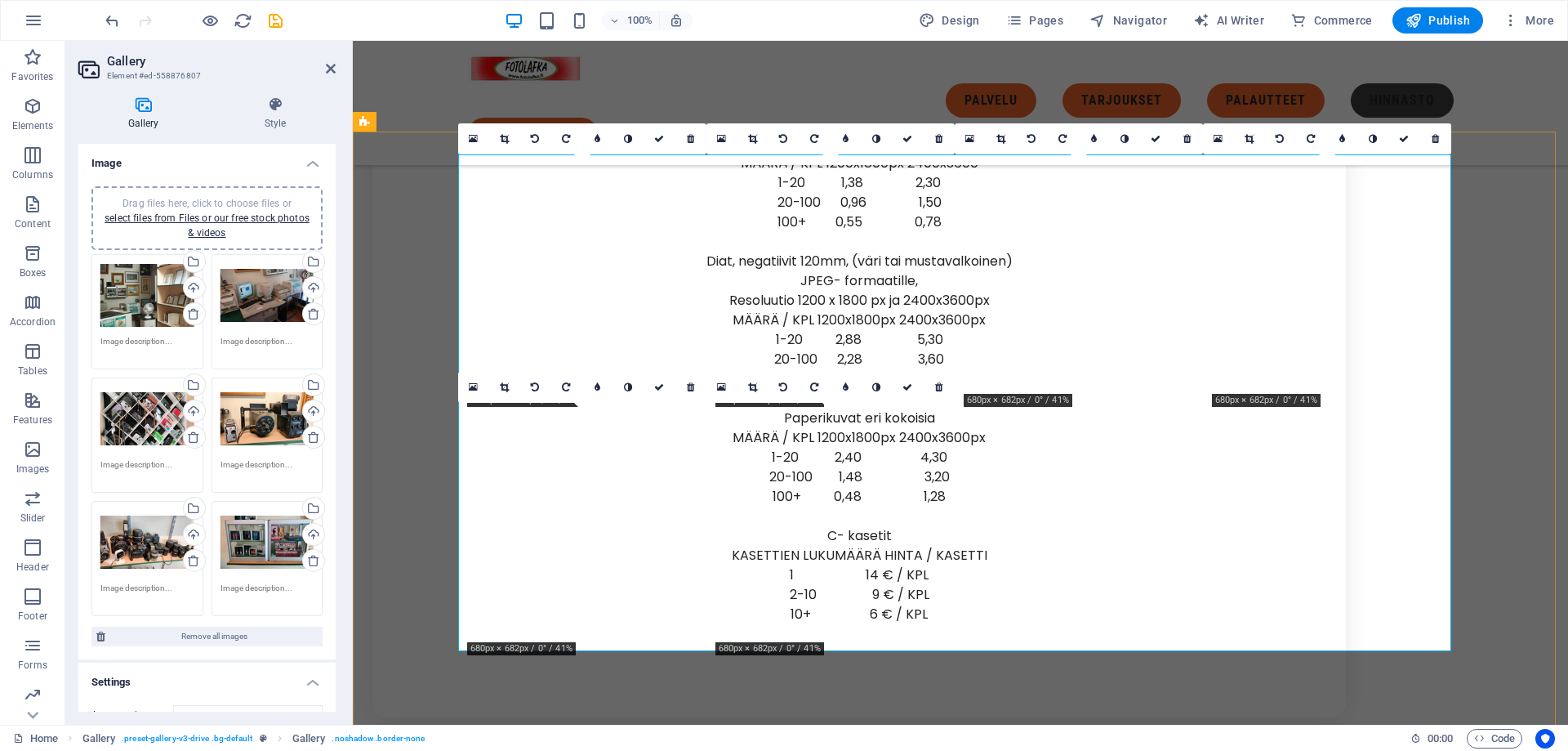
scroll to position [6904, 0]
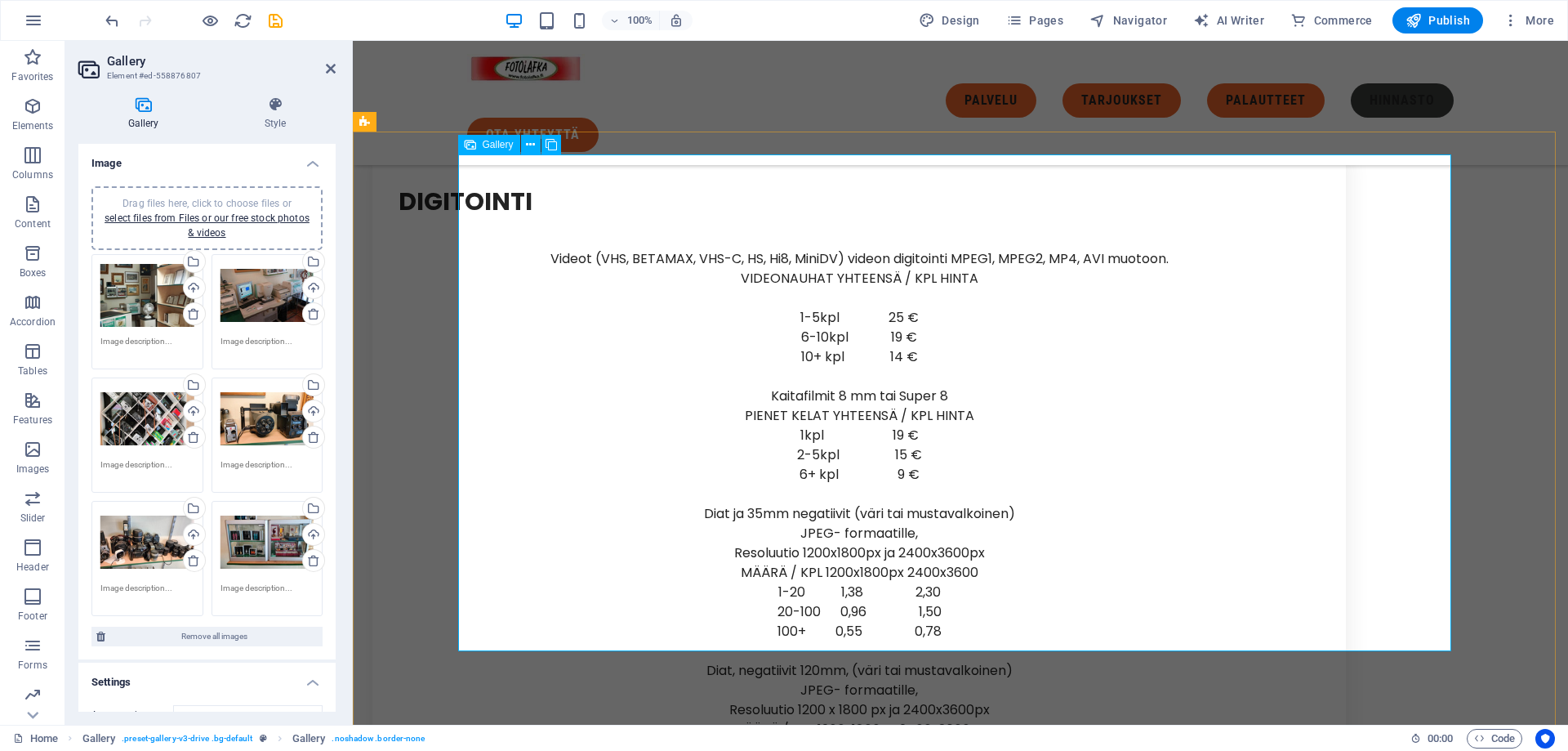
click at [472, 141] on icon at bounding box center [470, 144] width 12 height 19
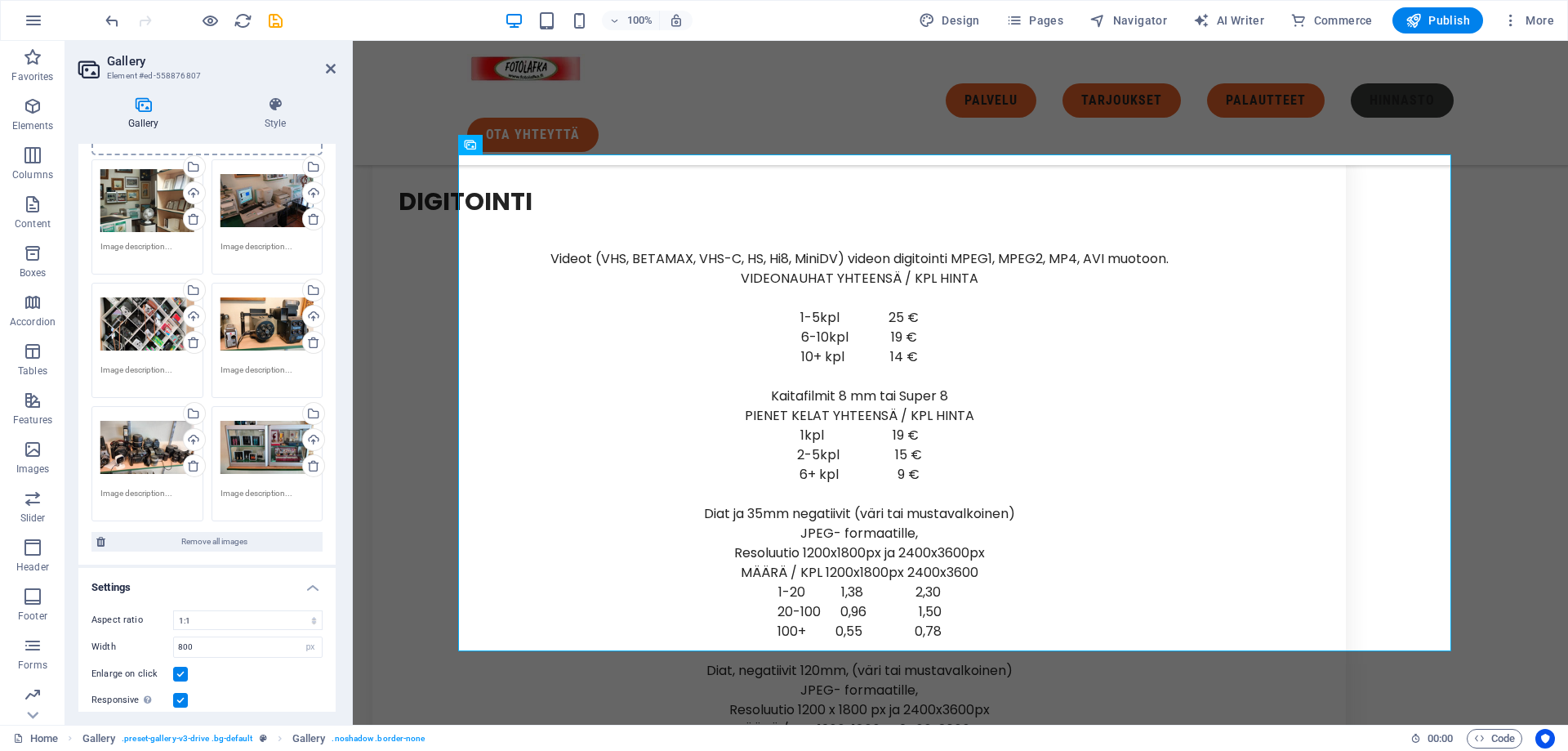
scroll to position [0, 0]
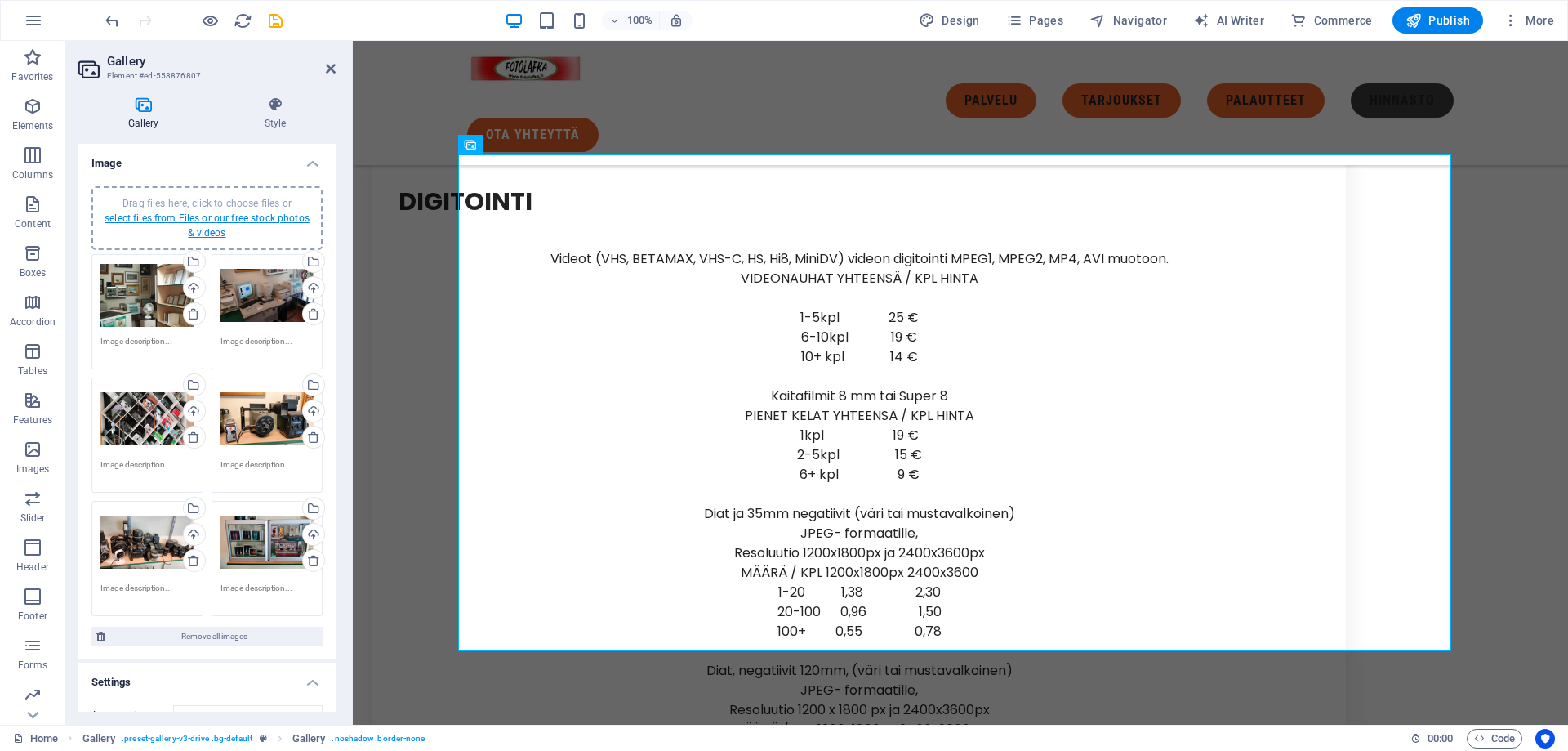
click at [226, 217] on link "select files from Files or our free stock photos & videos" at bounding box center [207, 225] width 205 height 26
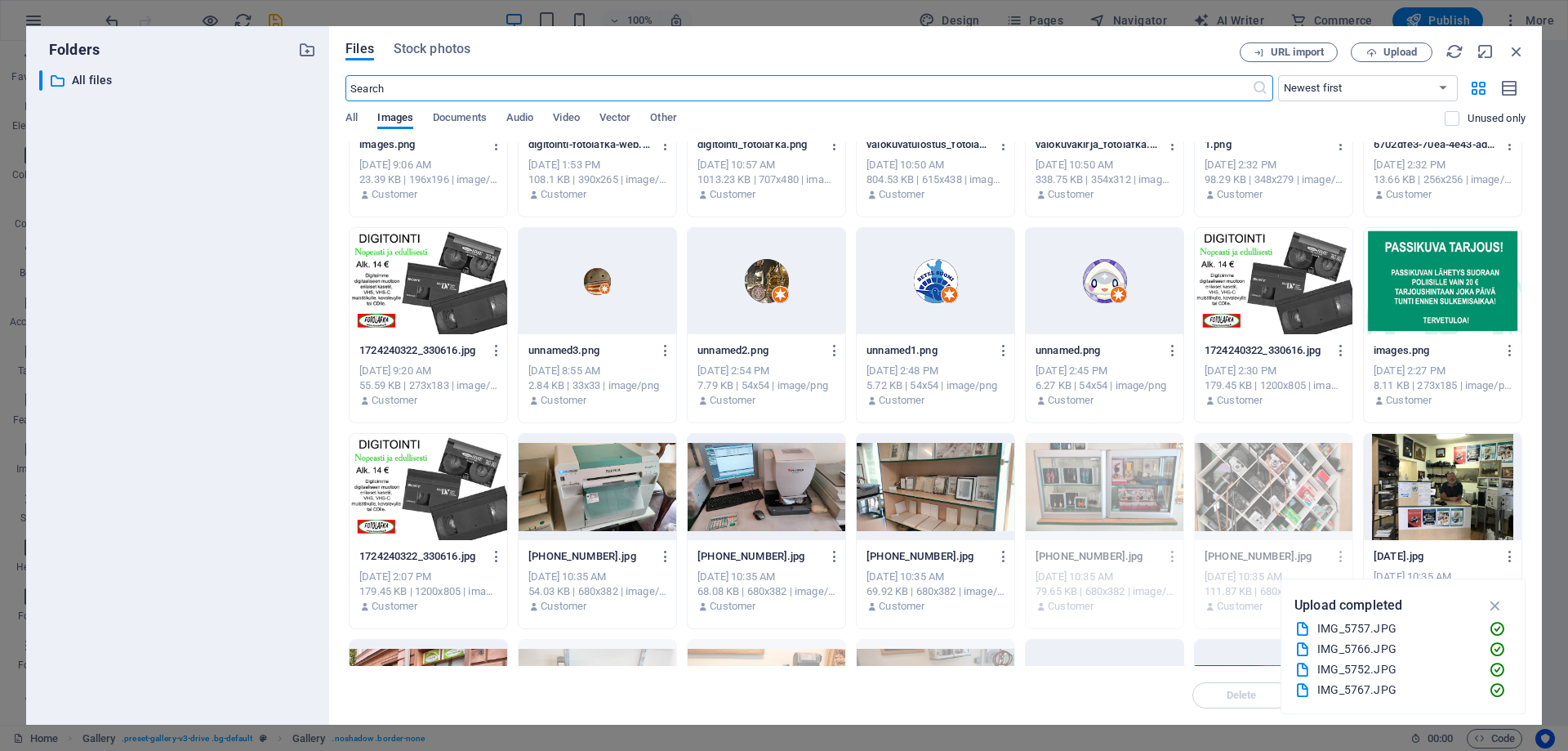
scroll to position [409, 0]
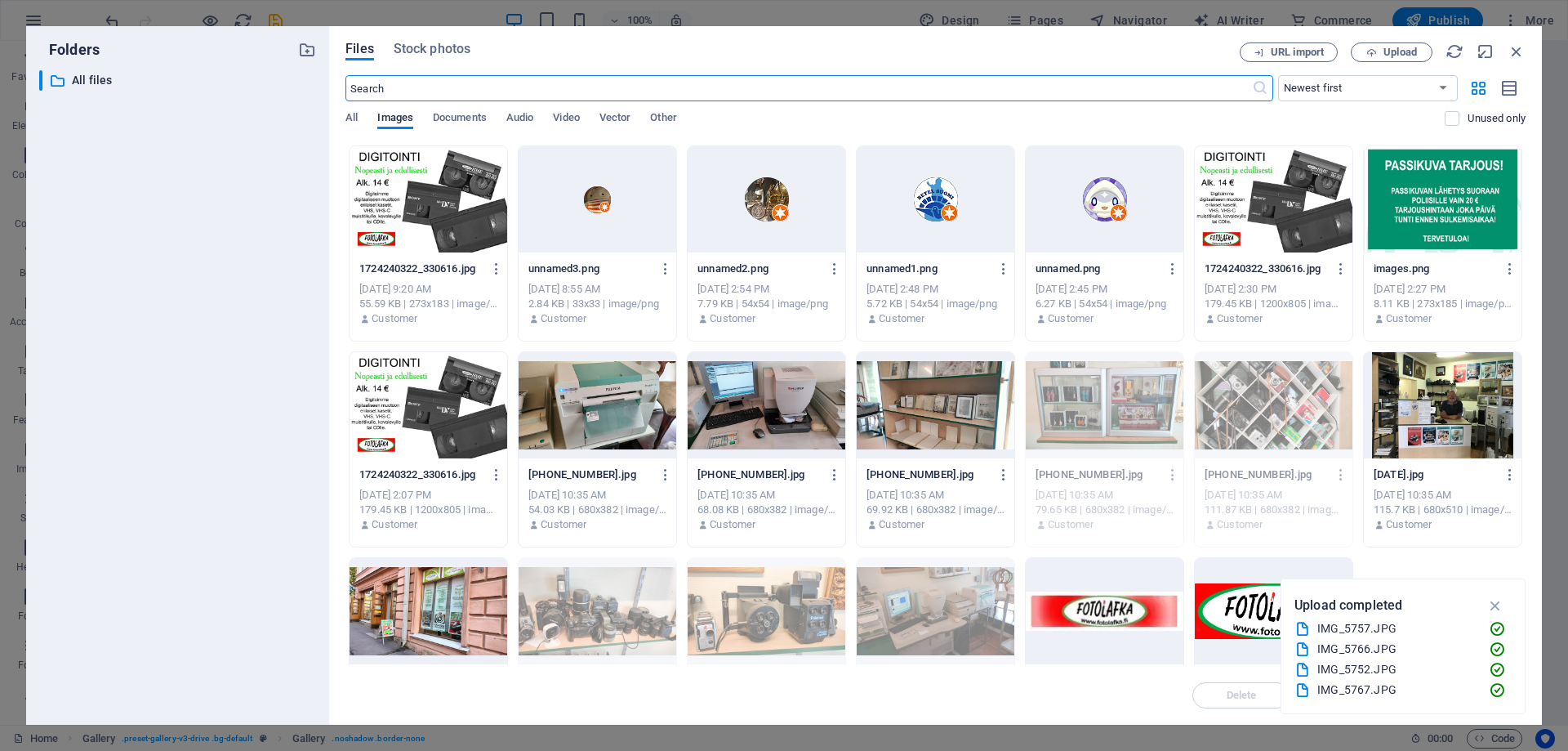
click at [1444, 422] on div at bounding box center [1442, 405] width 158 height 106
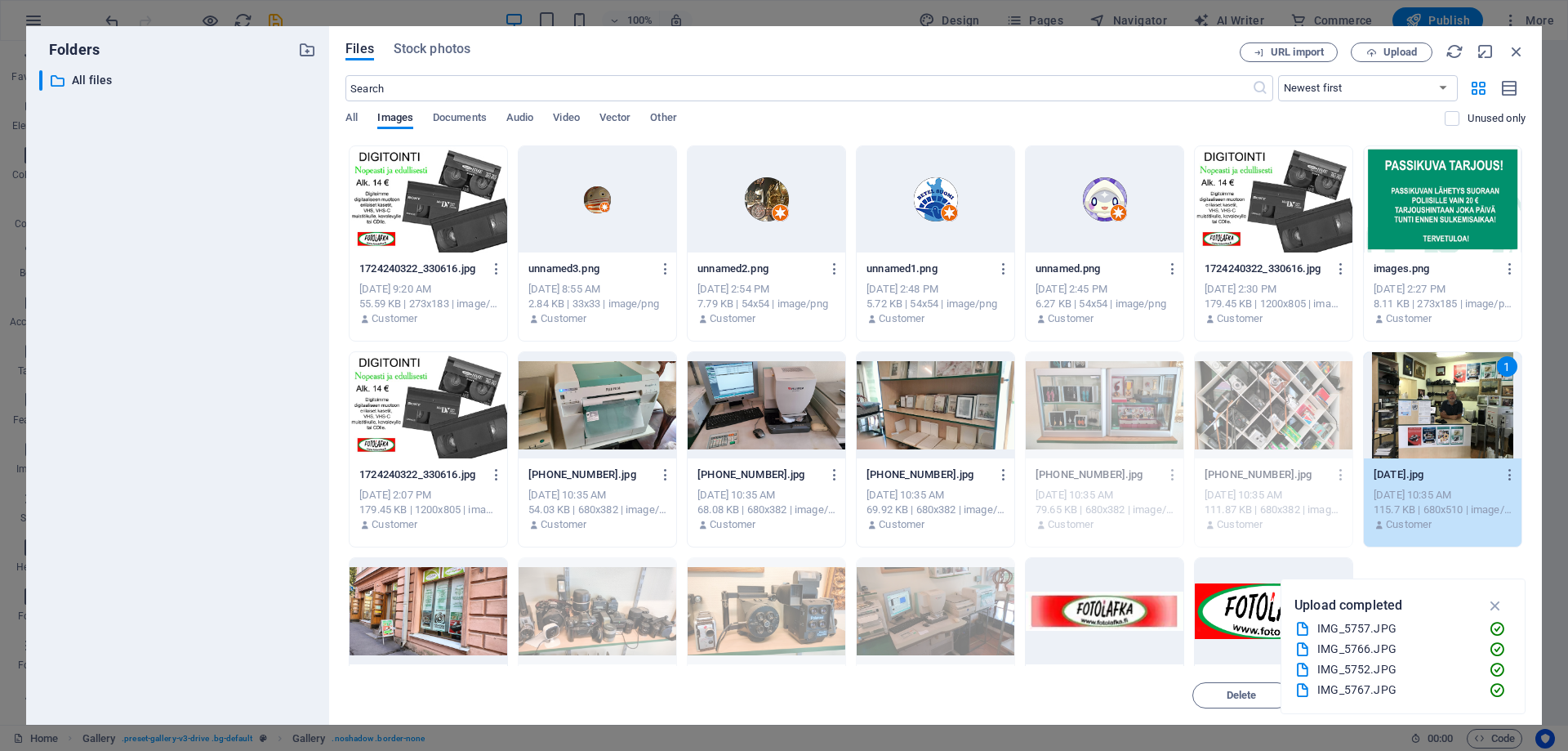
click at [1444, 422] on div "1" at bounding box center [1442, 405] width 158 height 106
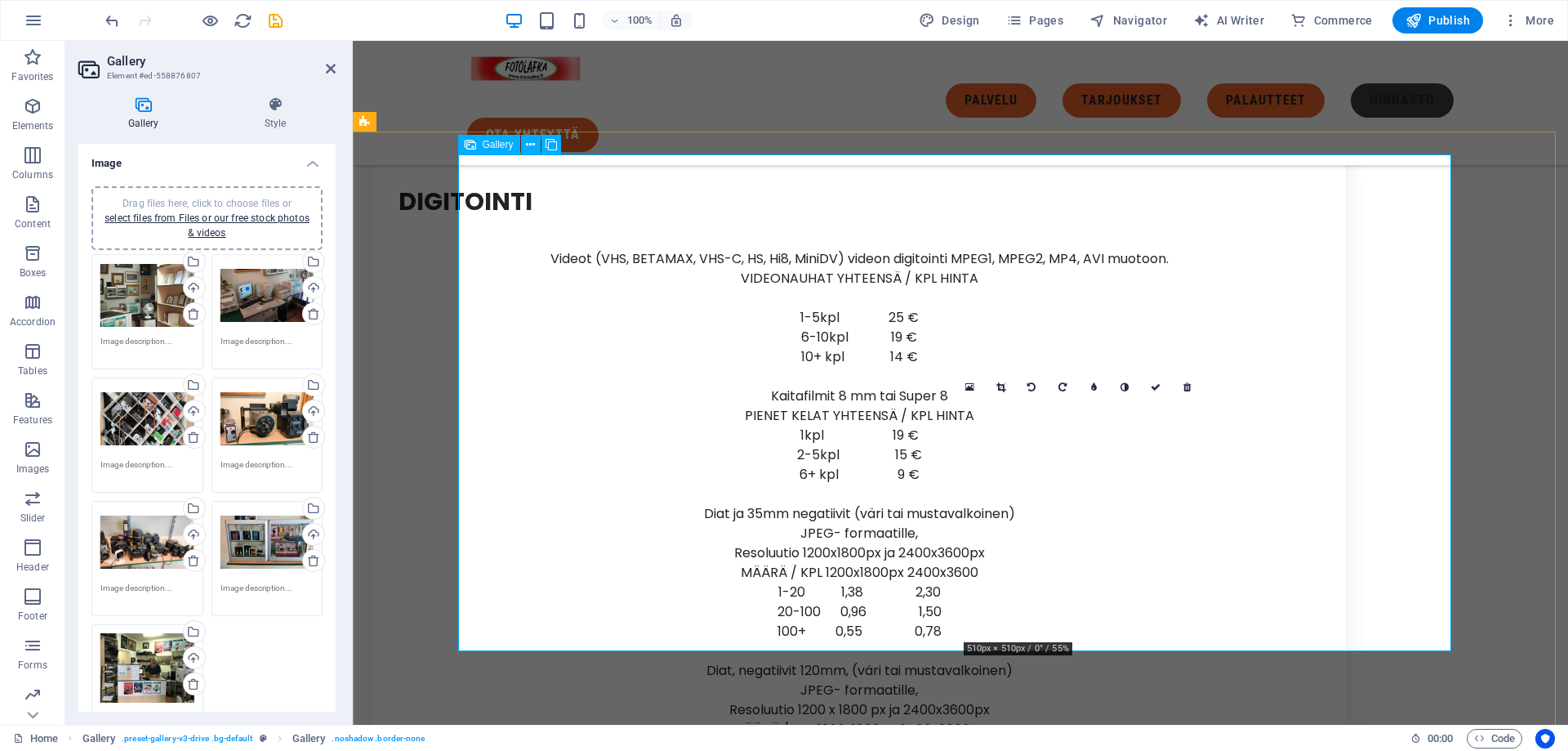
drag, startPoint x: 1080, startPoint y: 512, endPoint x: 799, endPoint y: 276, distance: 367.0
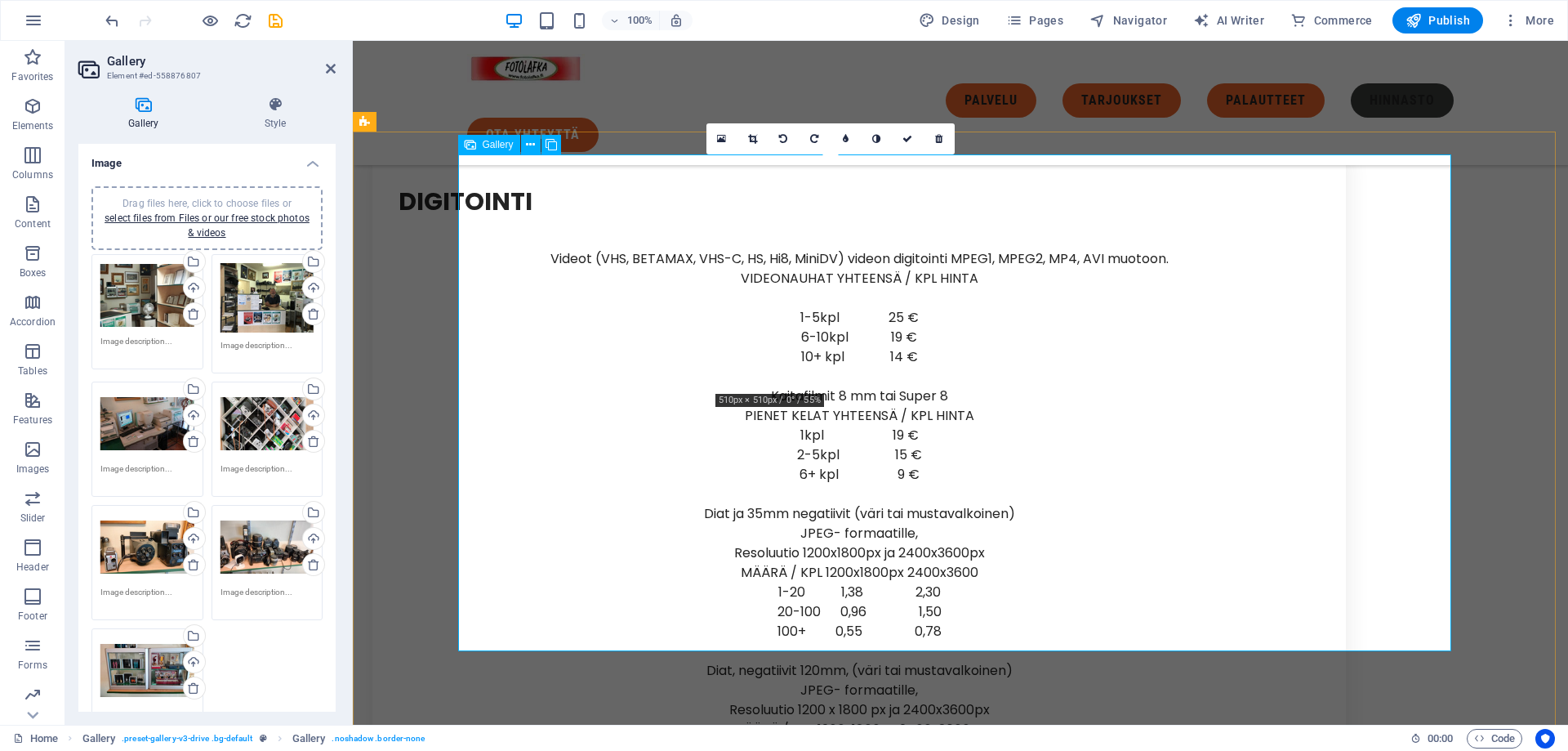
drag, startPoint x: 834, startPoint y: 229, endPoint x: 579, endPoint y: 227, distance: 255.0
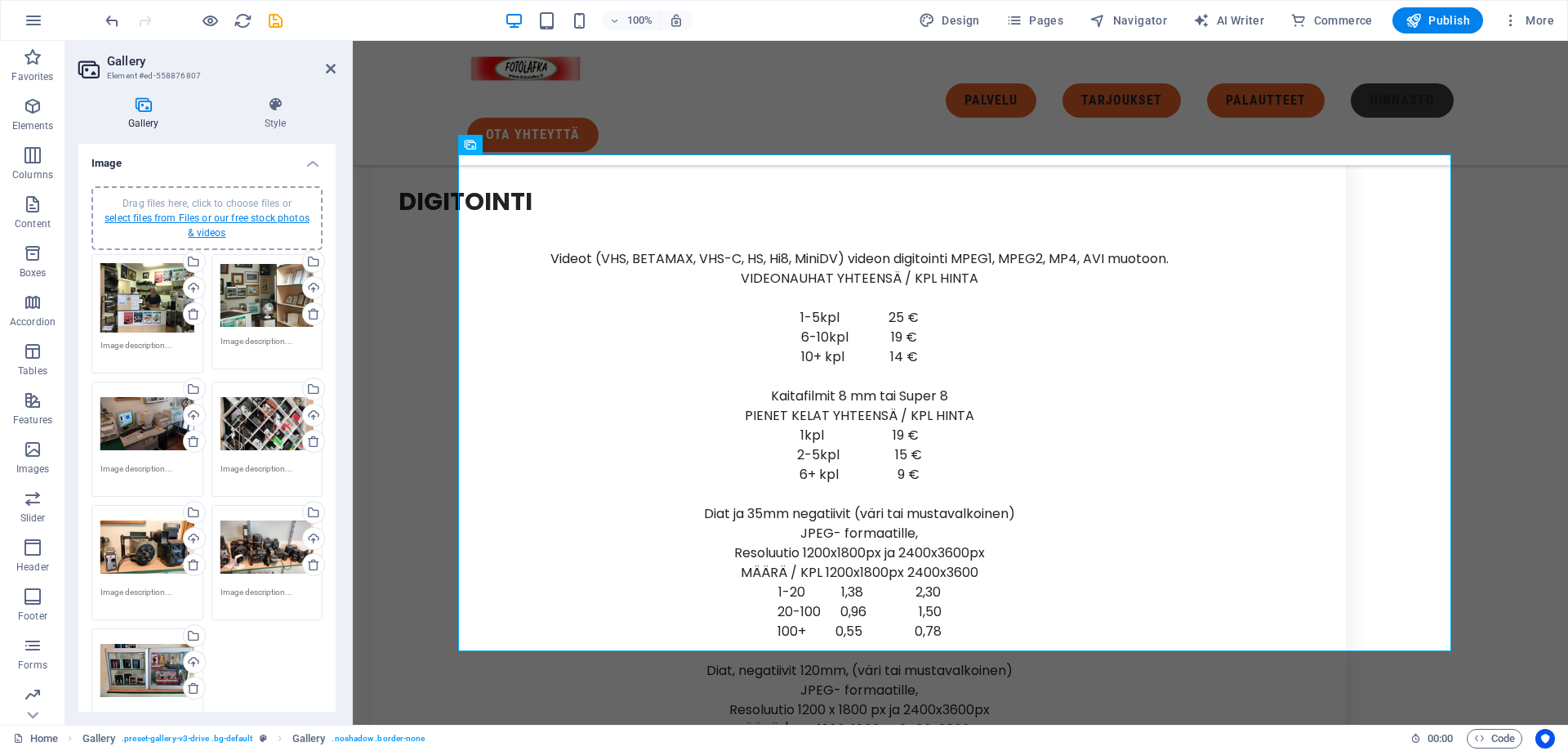
click at [189, 223] on link "select files from Files or our free stock photos & videos" at bounding box center [207, 225] width 205 height 26
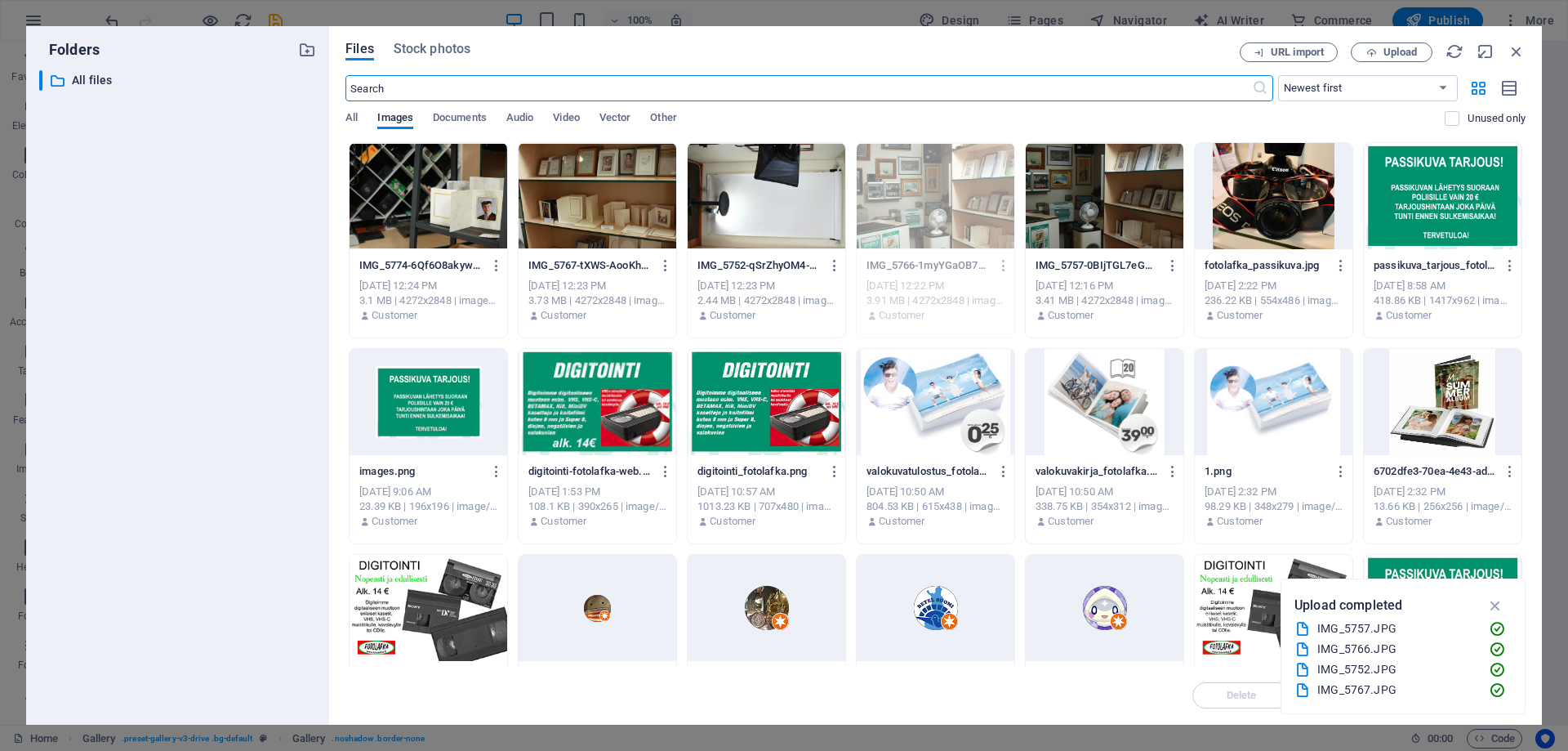
scroll to position [7313, 0]
click at [567, 201] on div at bounding box center [597, 196] width 158 height 106
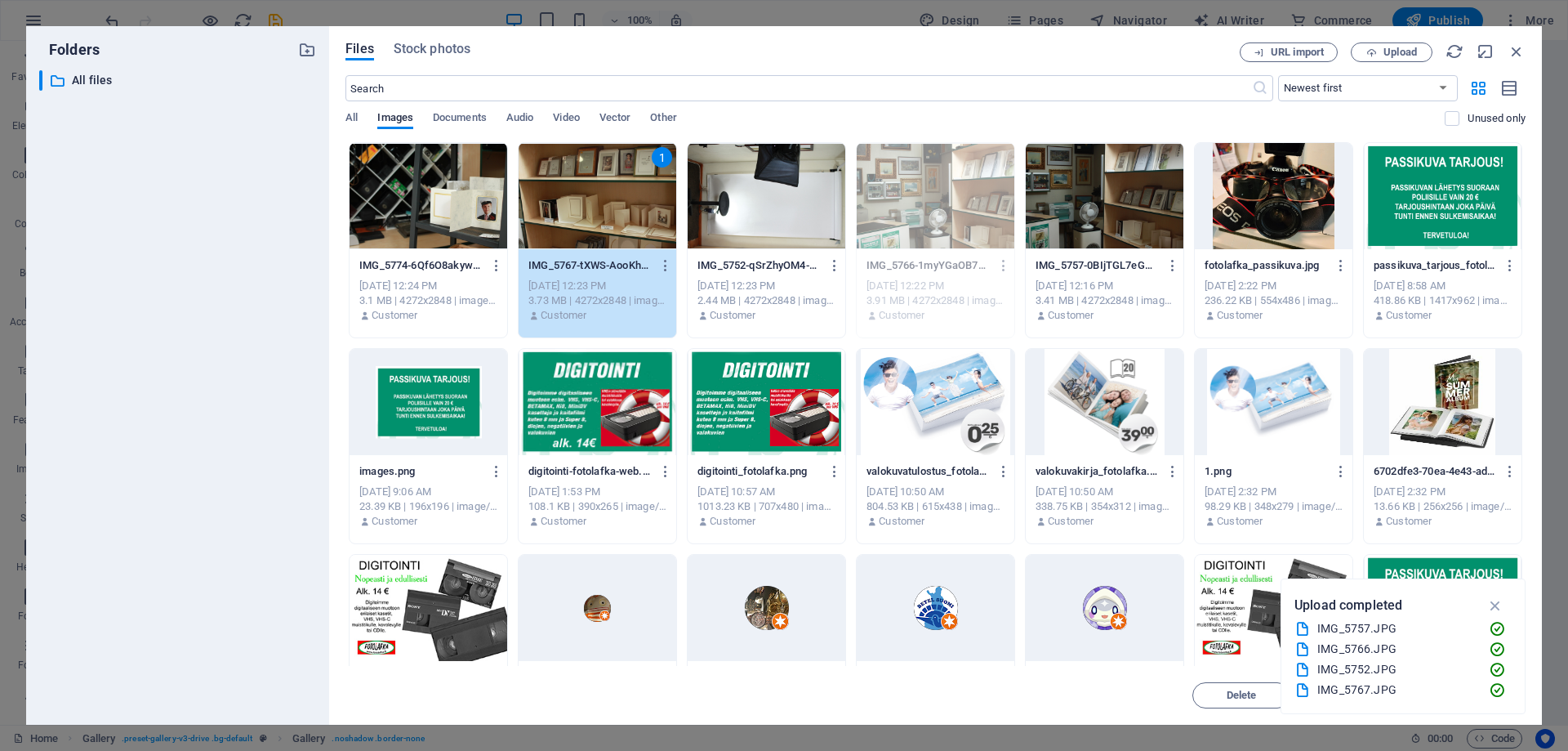
click at [567, 201] on div "1" at bounding box center [597, 196] width 158 height 106
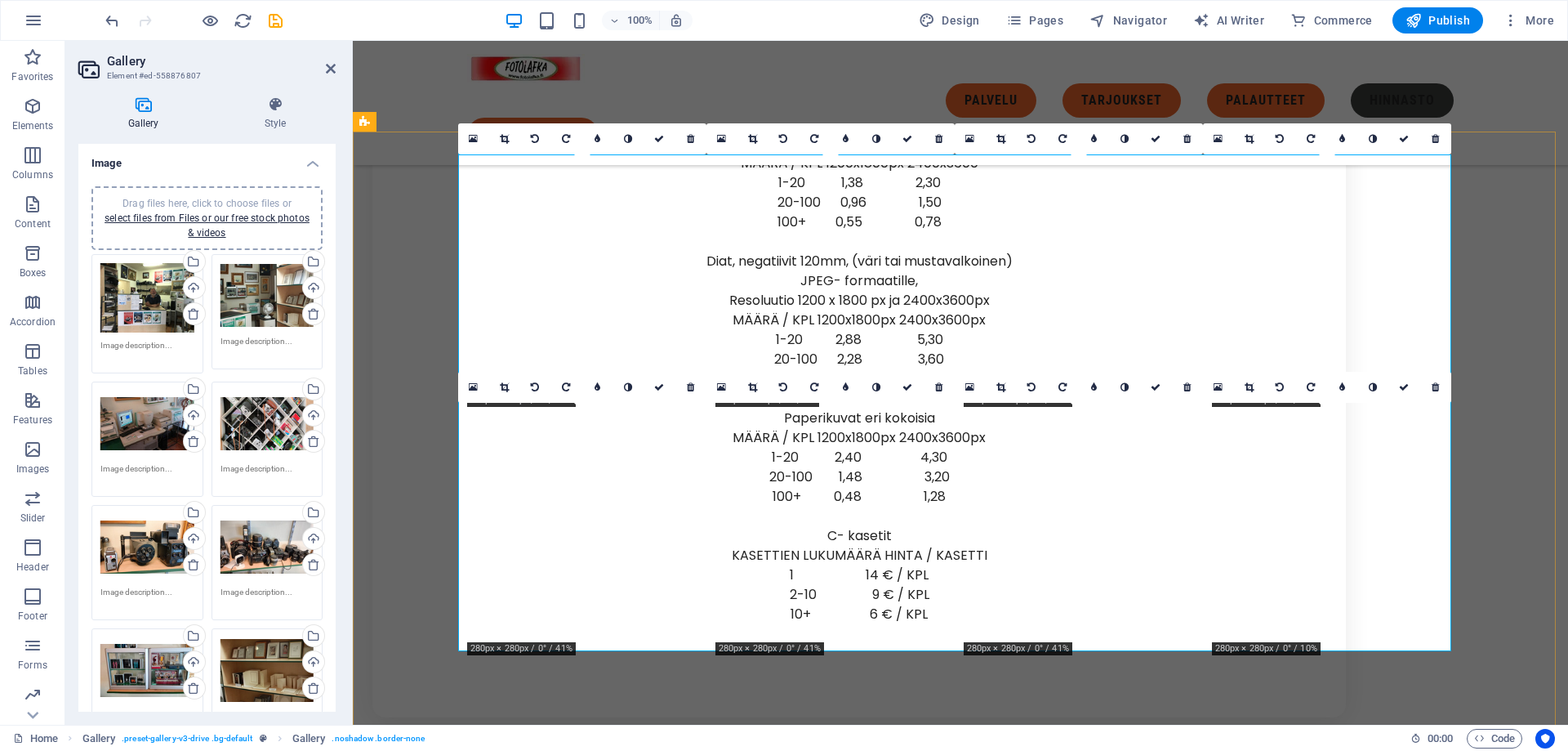
scroll to position [6904, 0]
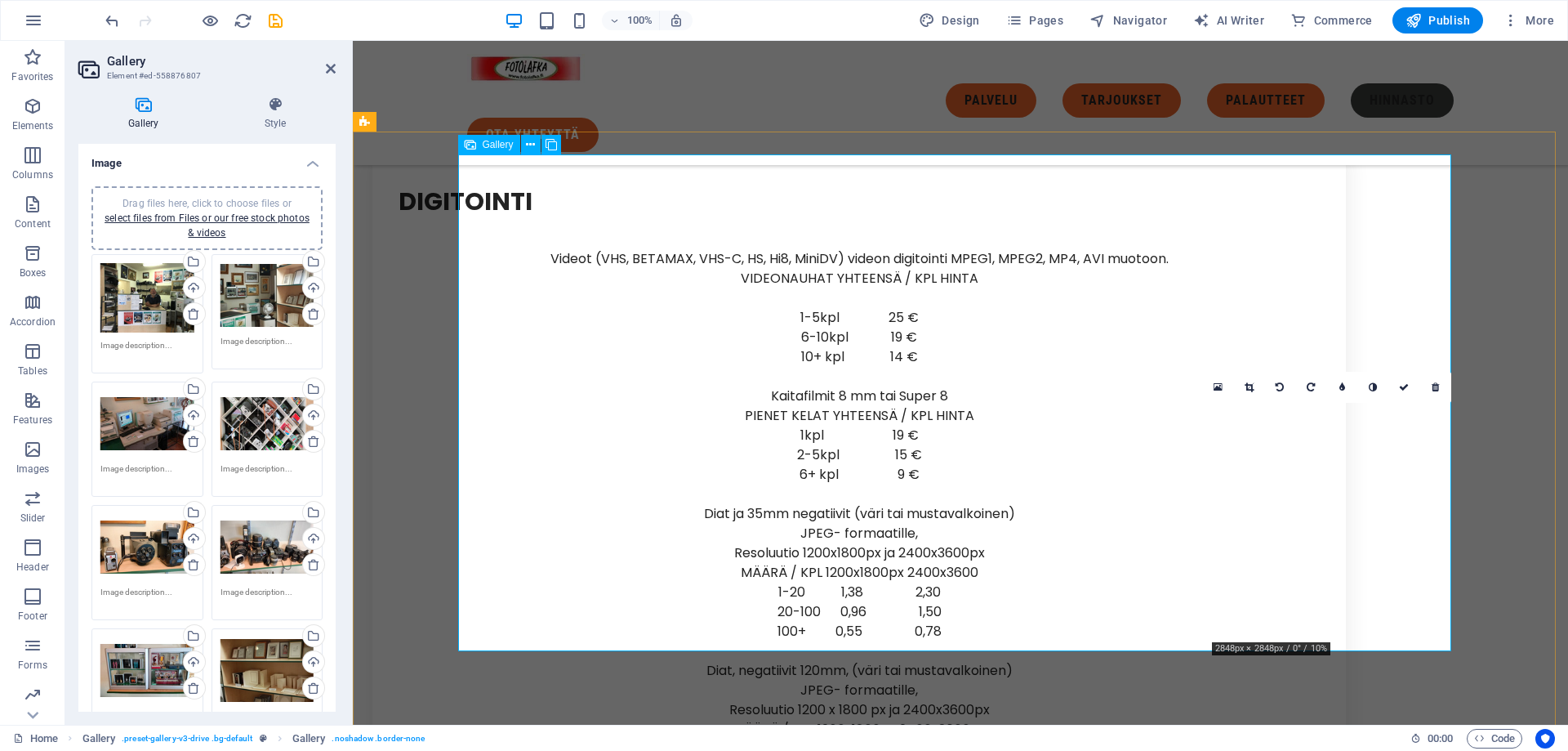
drag, startPoint x: 1318, startPoint y: 503, endPoint x: 1059, endPoint y: 260, distance: 355.1
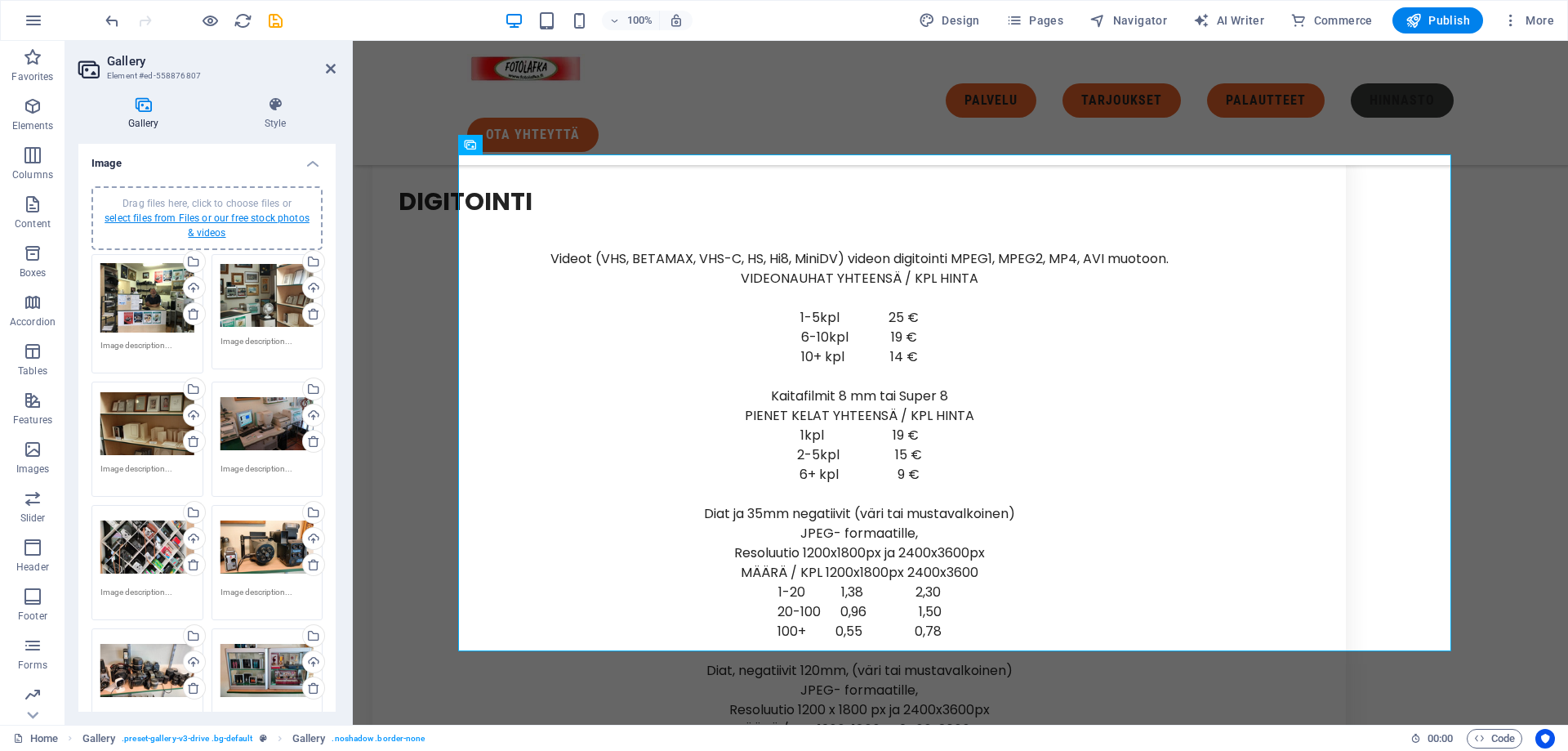
click at [263, 219] on link "select files from Files or our free stock photos & videos" at bounding box center [207, 225] width 205 height 26
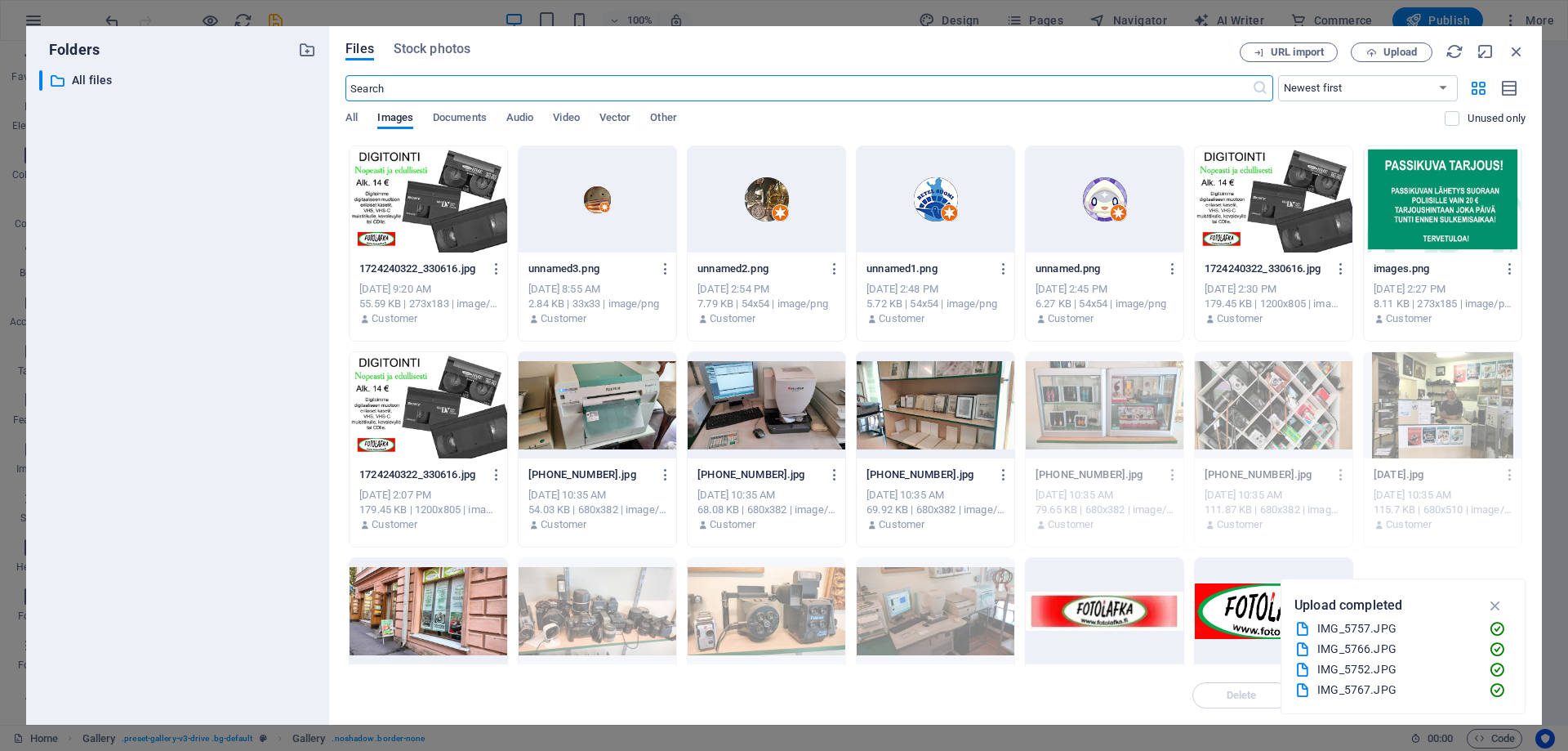
scroll to position [496, 0]
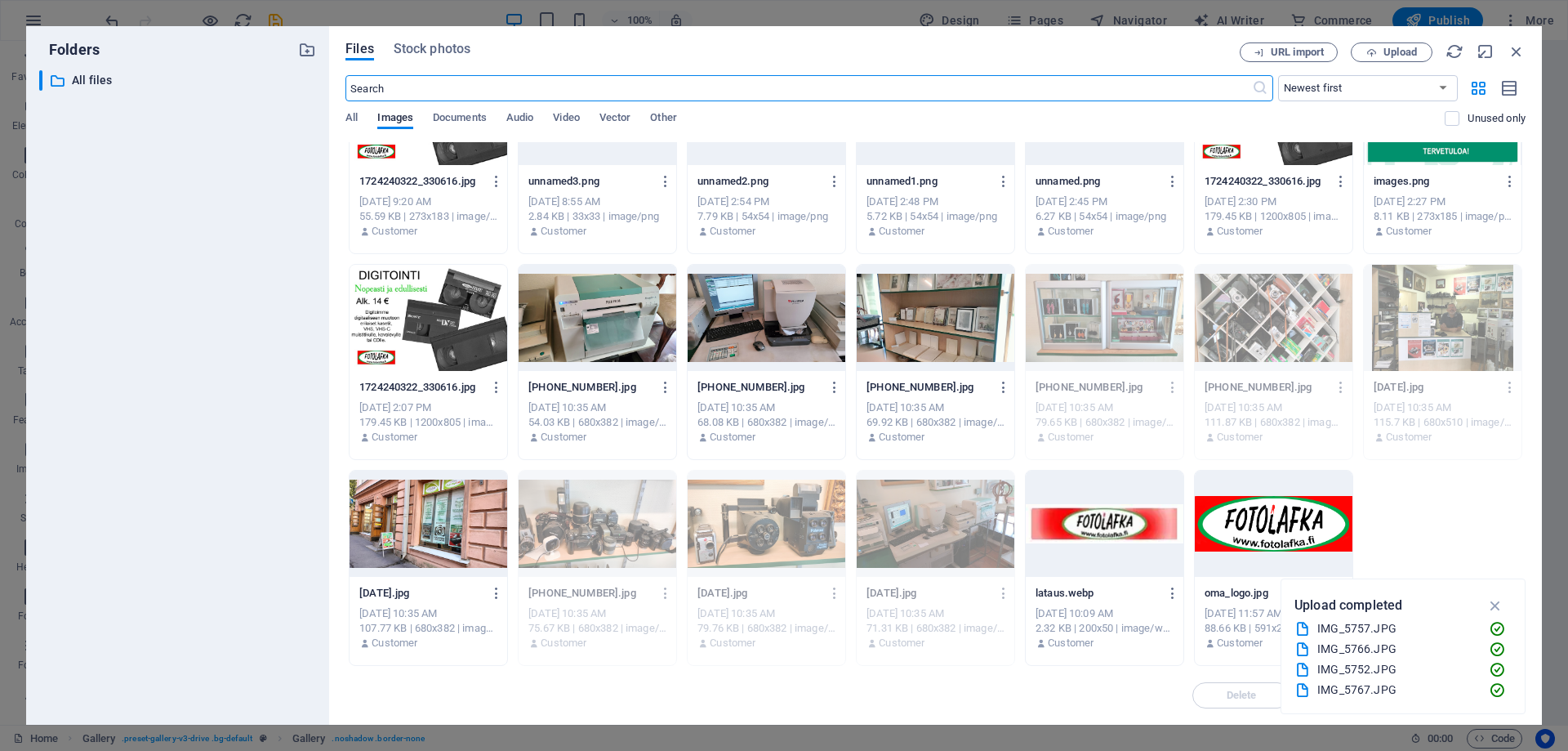
click at [427, 527] on div at bounding box center [428, 523] width 158 height 106
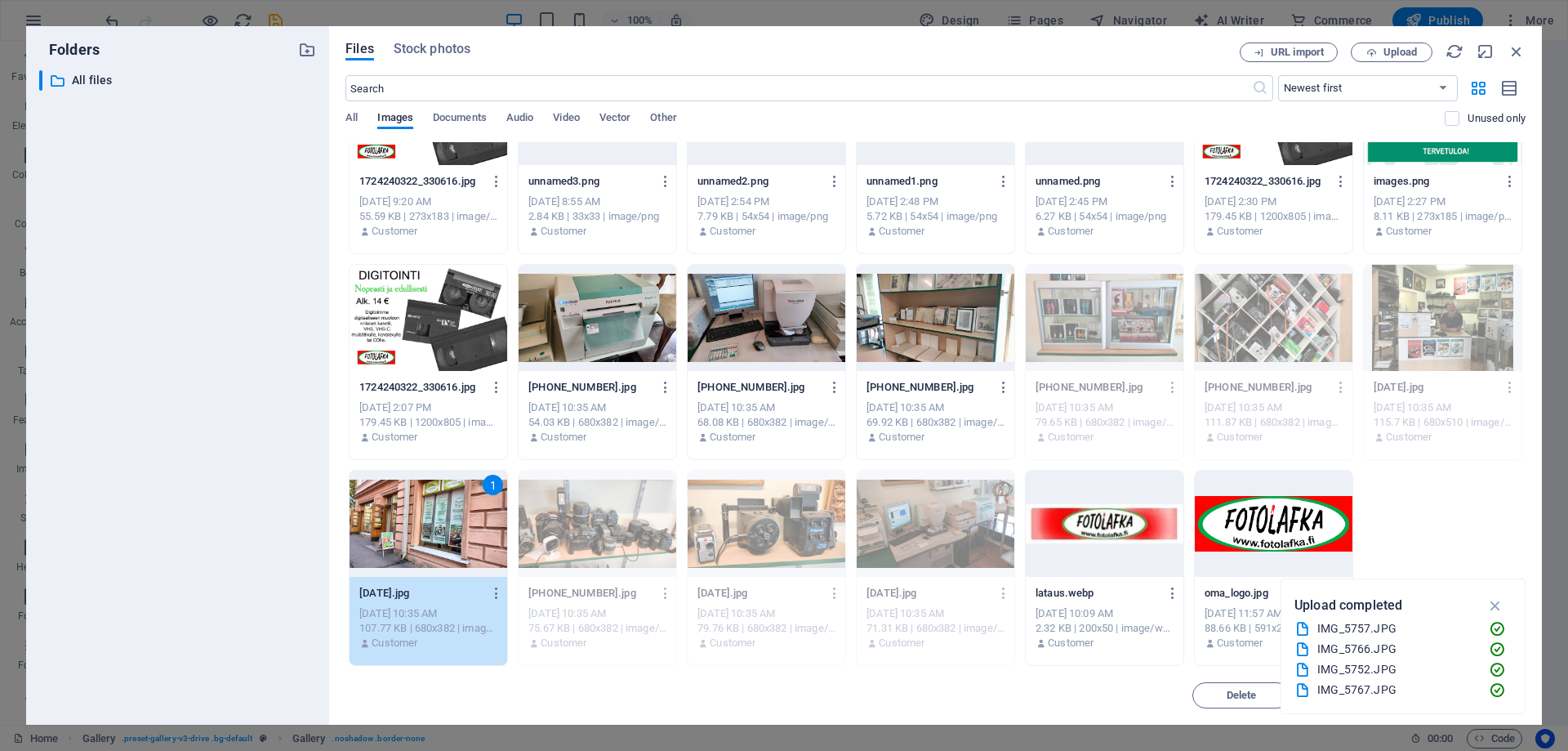
click at [427, 527] on div "1" at bounding box center [428, 523] width 158 height 106
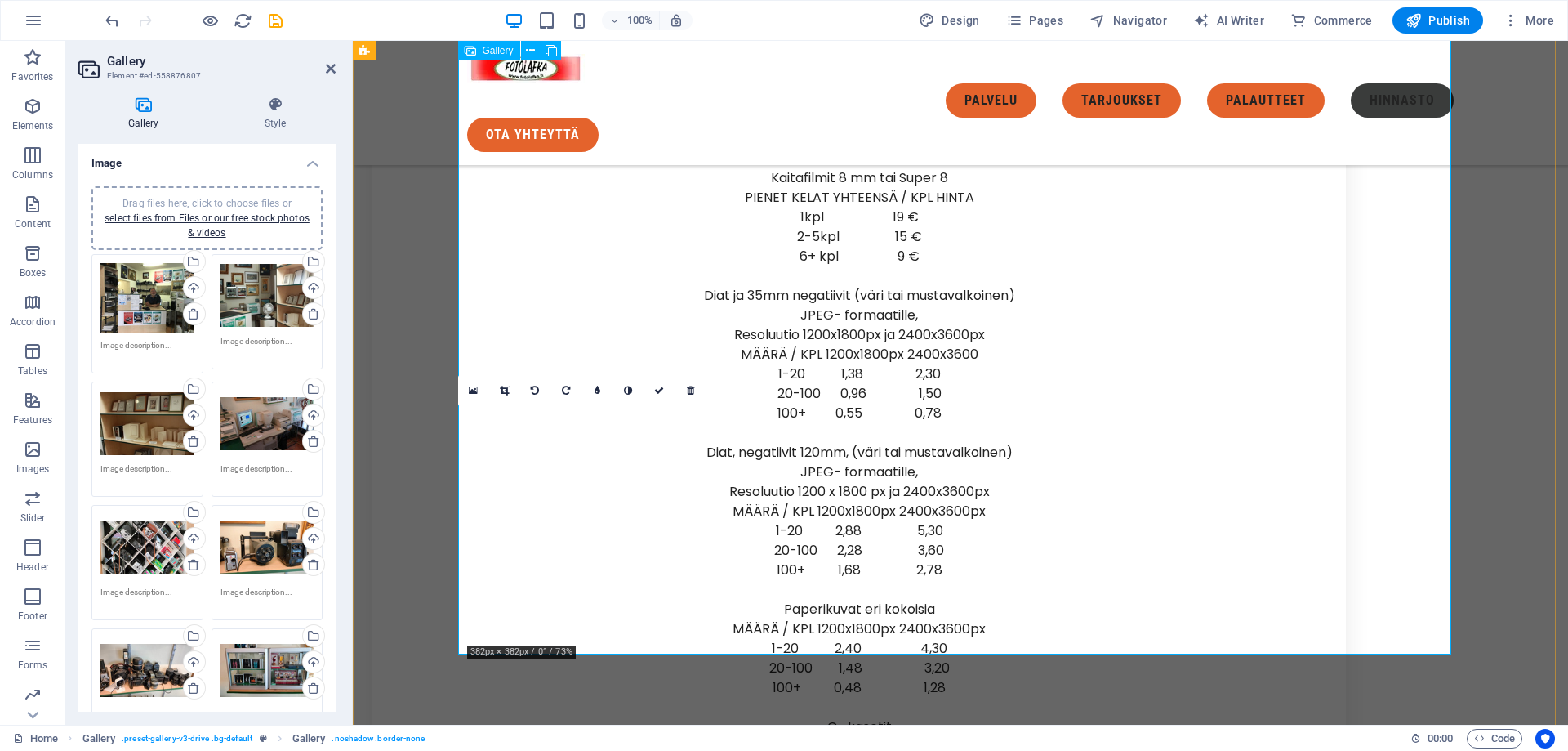
scroll to position [7149, 0]
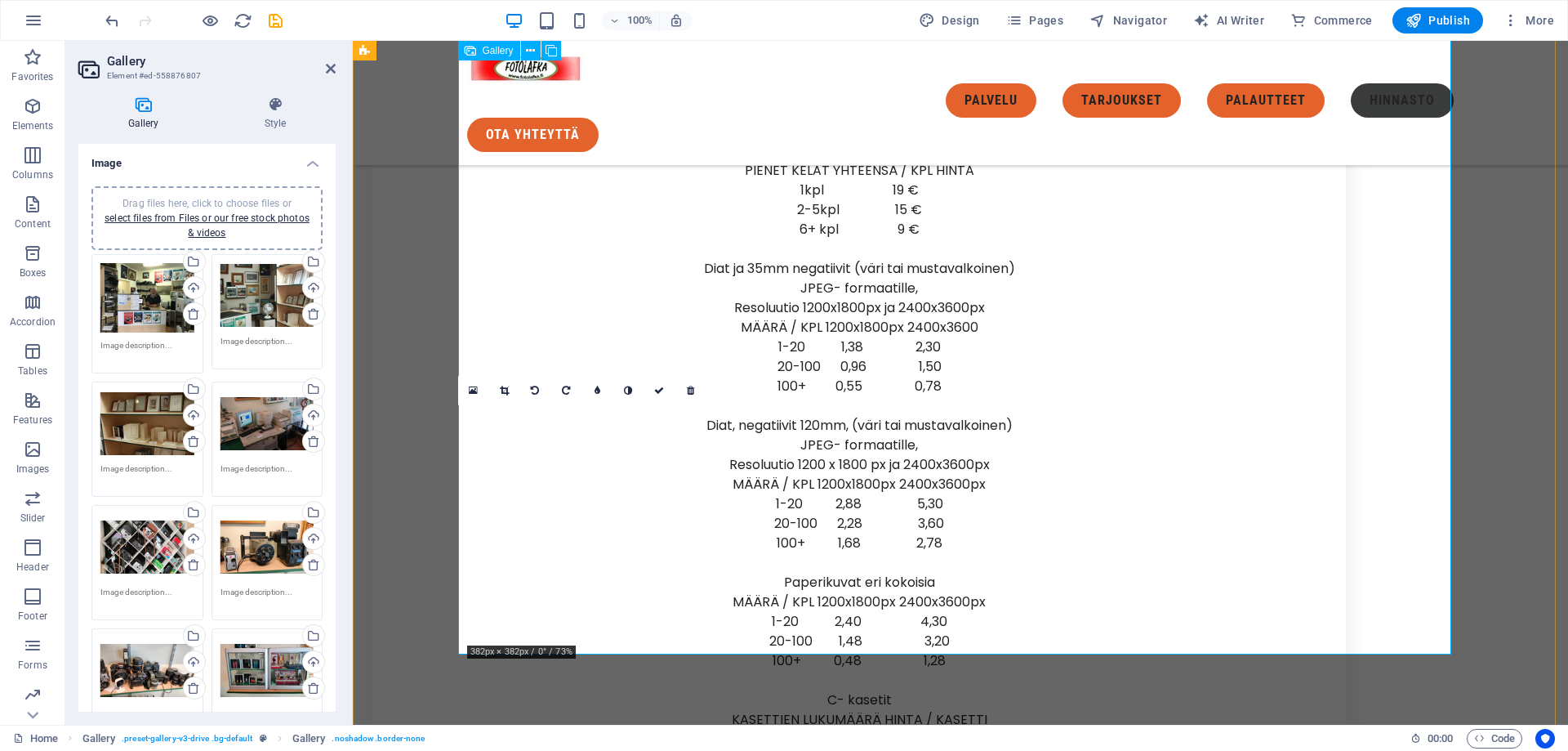
drag, startPoint x: 631, startPoint y: 517, endPoint x: 631, endPoint y: 276, distance: 241.0
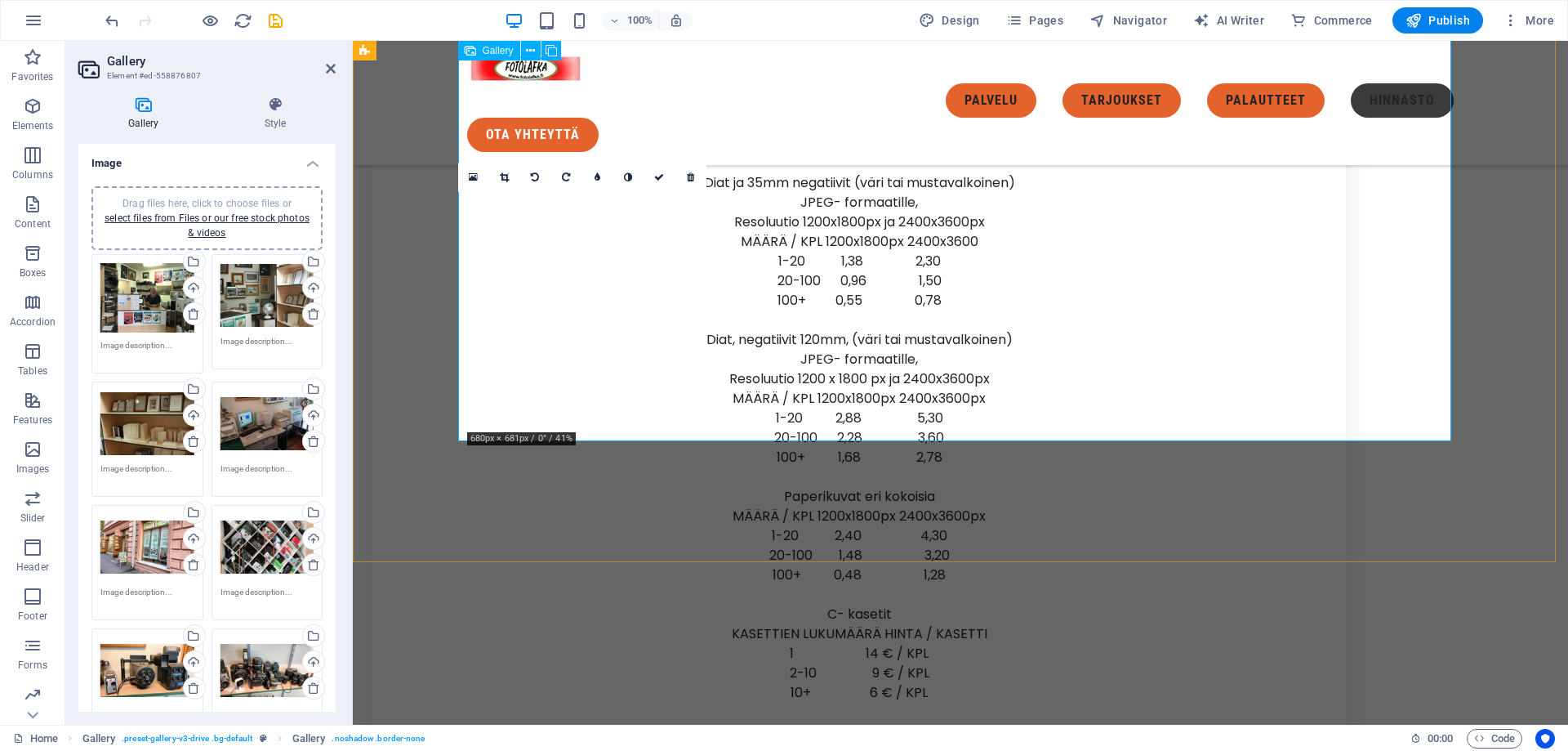
scroll to position [6986, 0]
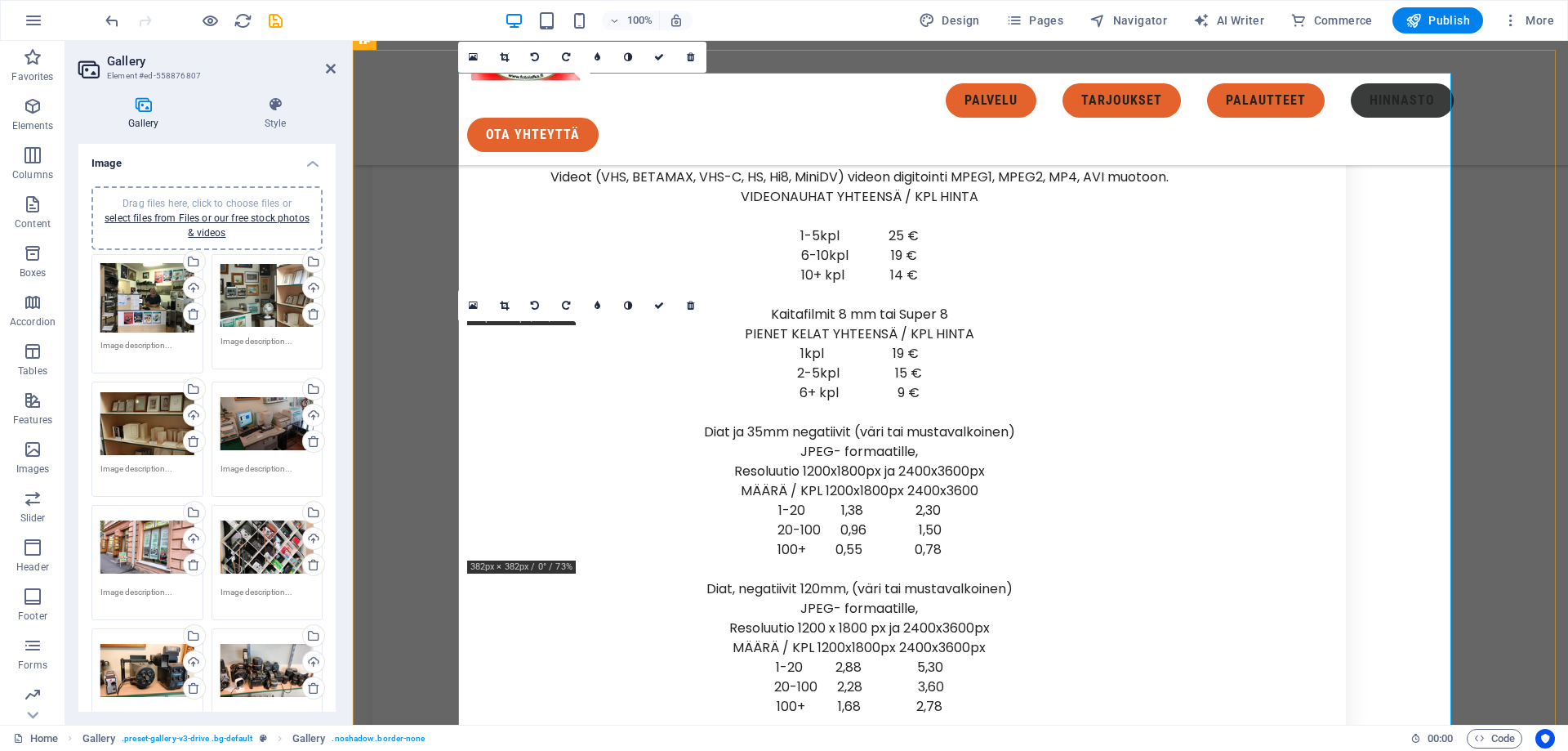
drag, startPoint x: 599, startPoint y: 405, endPoint x: 578, endPoint y: 219, distance: 187.2
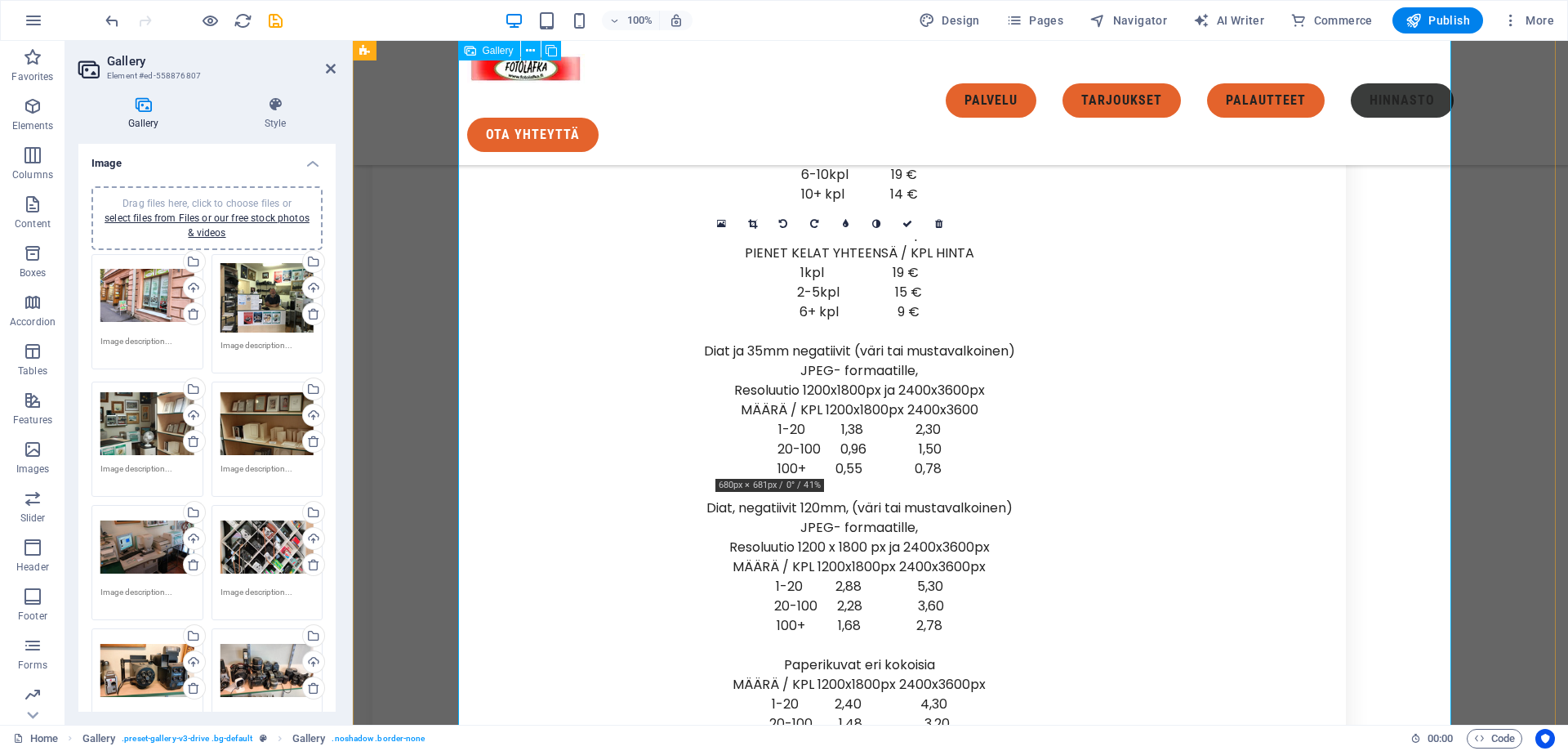
scroll to position [7067, 0]
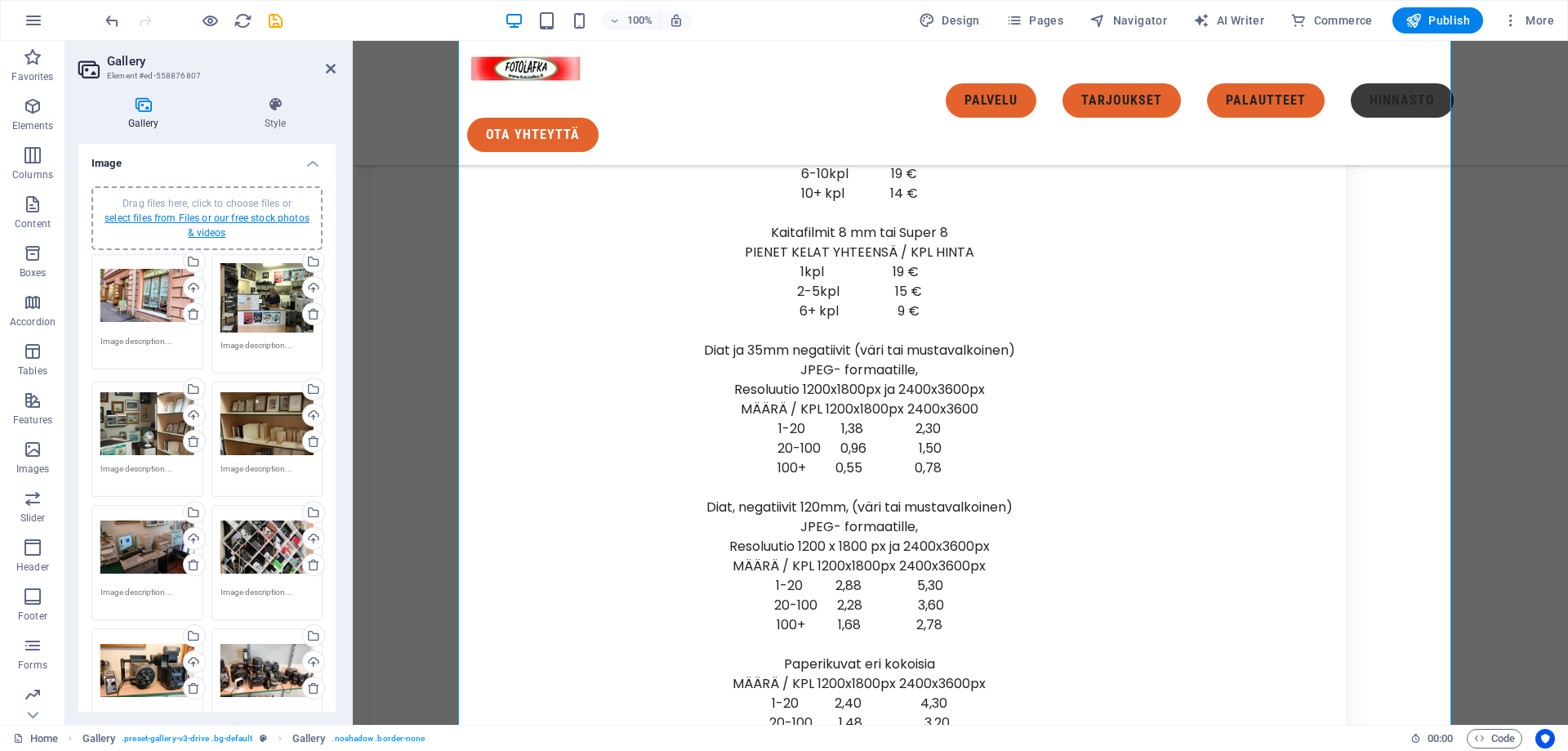
click at [191, 212] on link "select files from Files or our free stock photos & videos" at bounding box center [207, 225] width 205 height 26
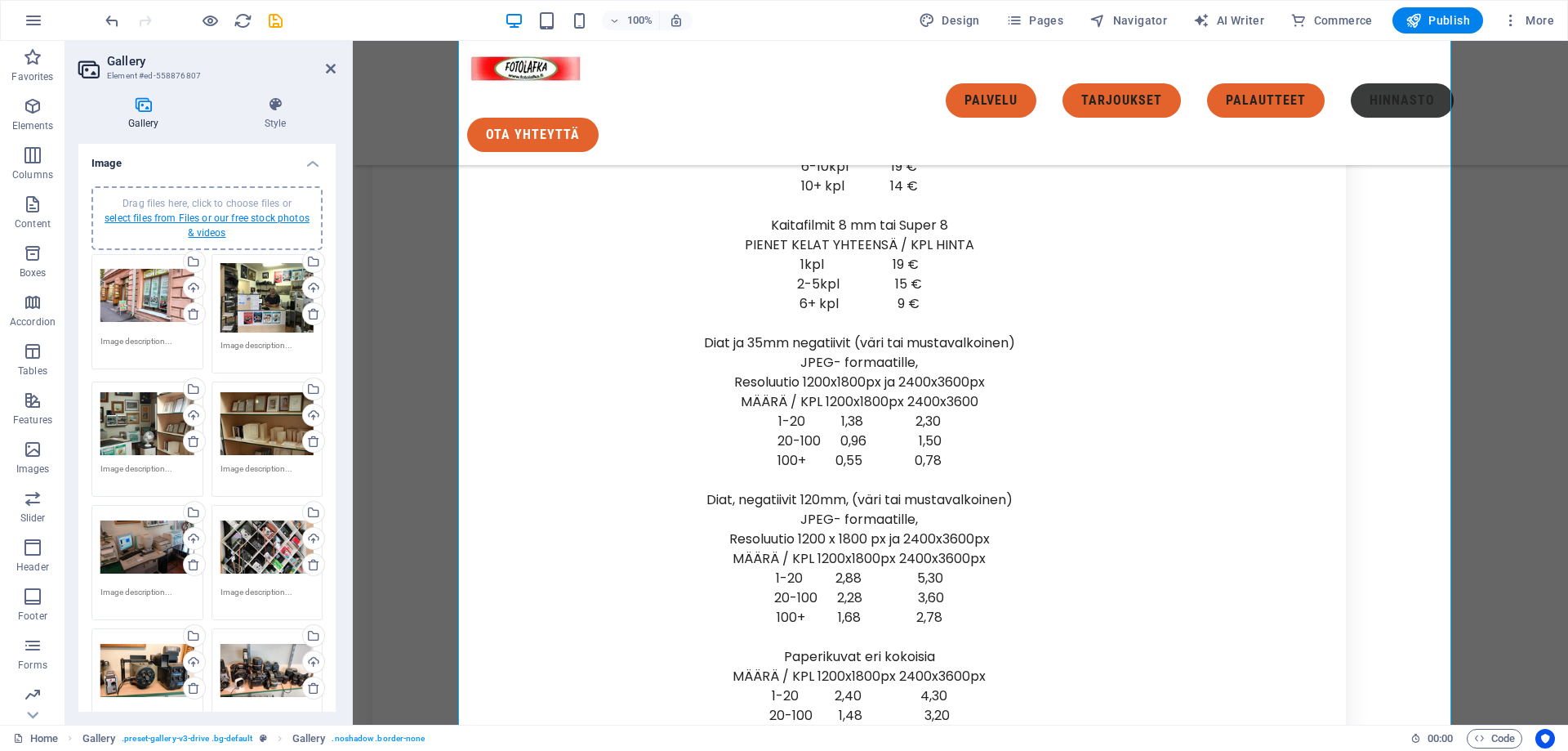
scroll to position [7477, 0]
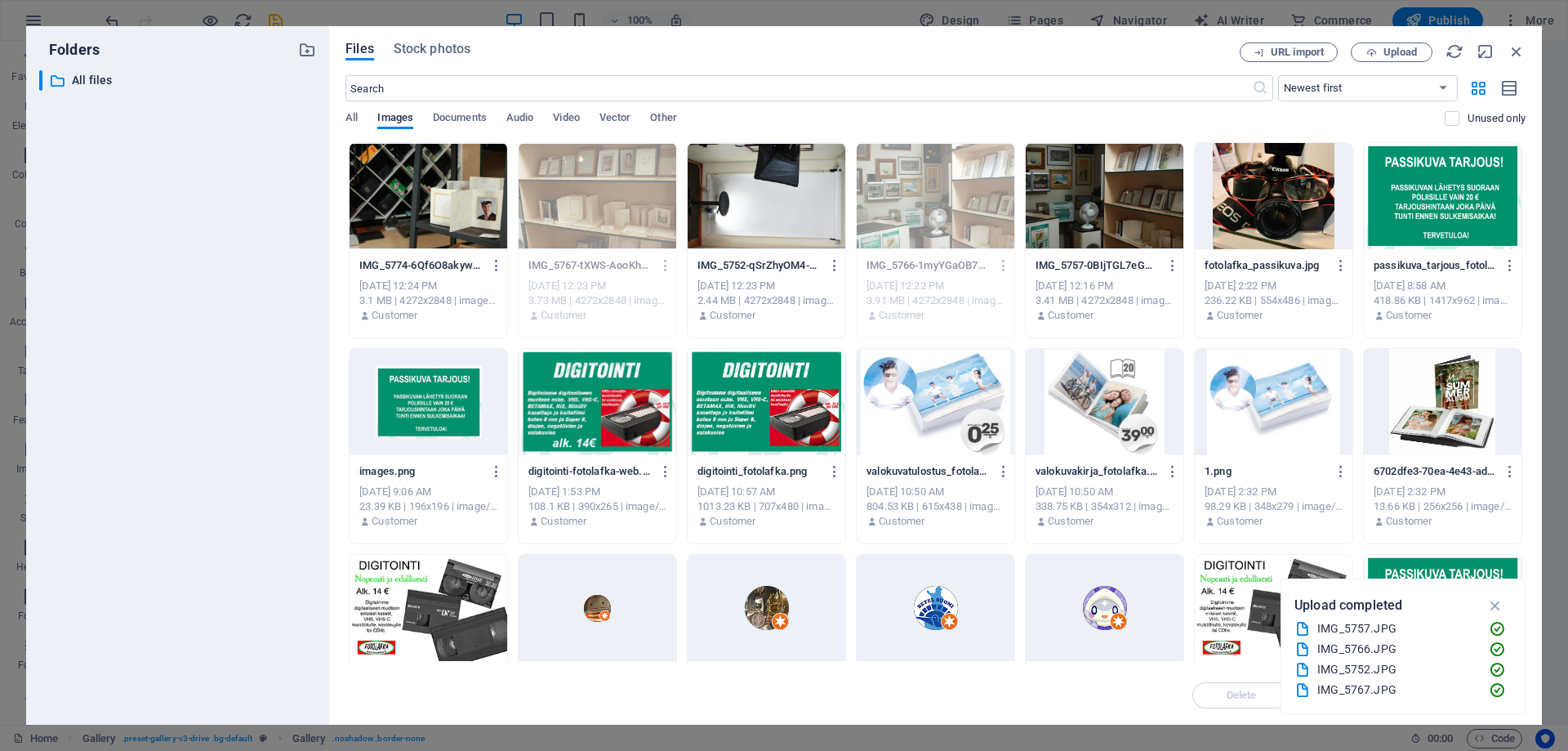
click at [417, 203] on div at bounding box center [428, 196] width 158 height 106
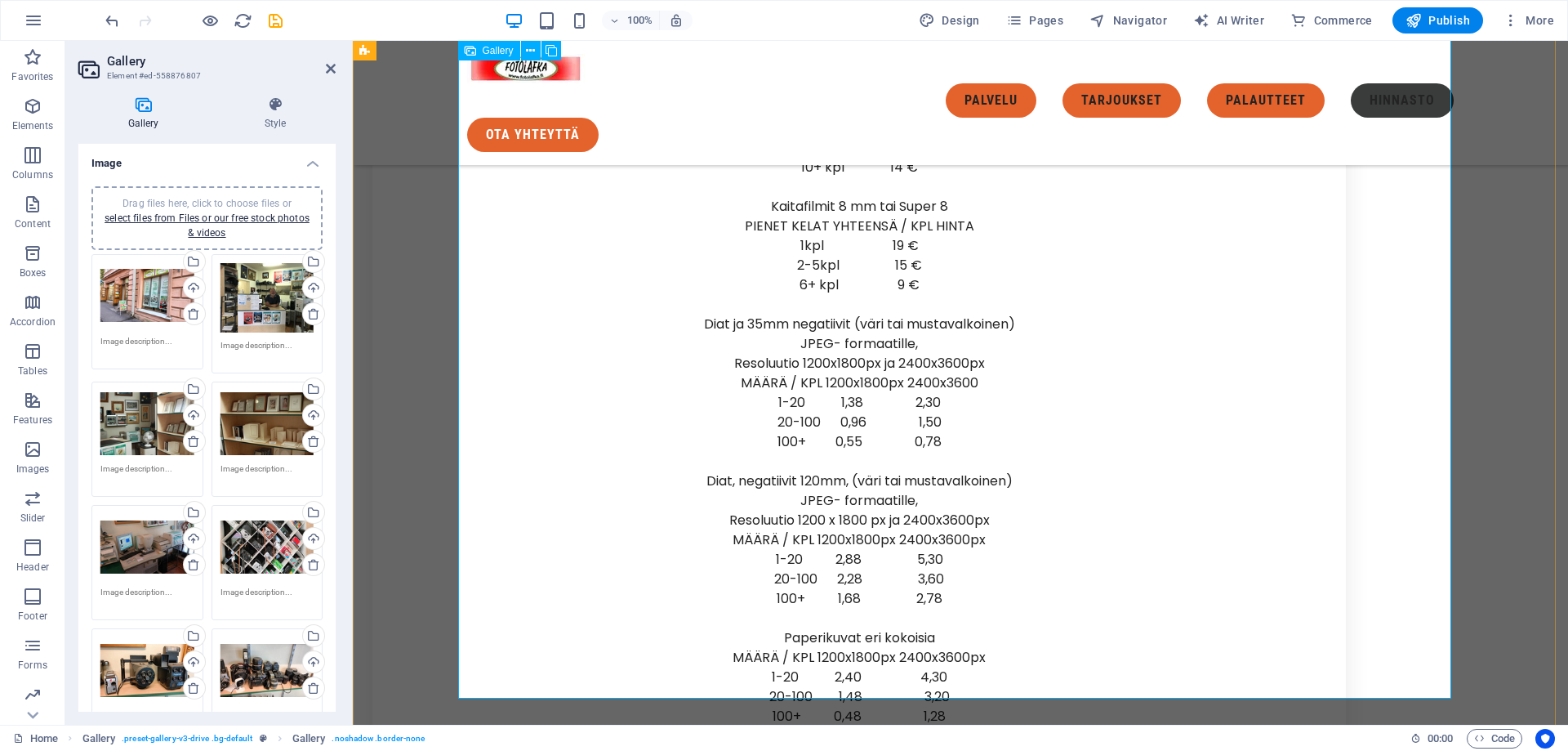
scroll to position [6986, 0]
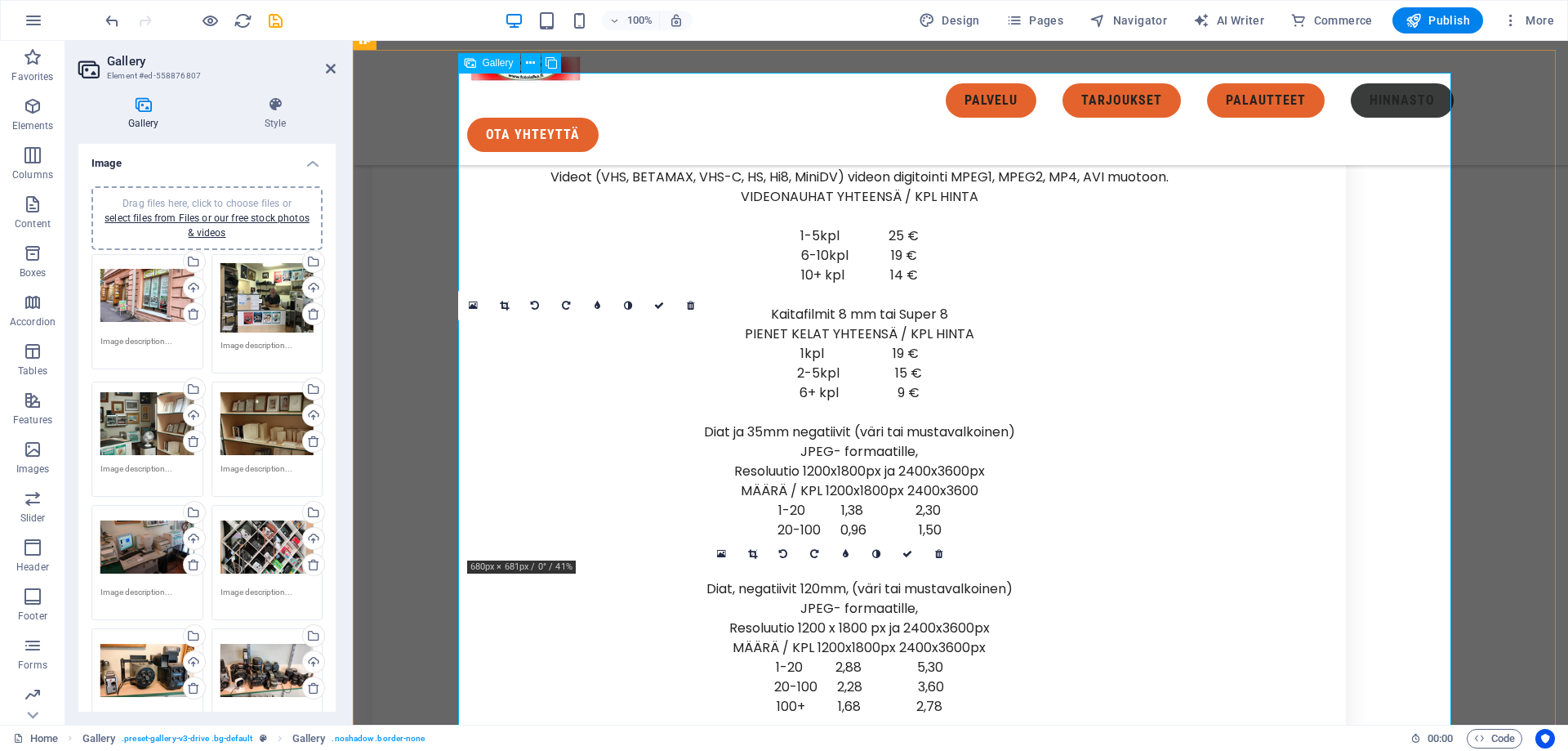
drag, startPoint x: 890, startPoint y: 621, endPoint x: 571, endPoint y: 401, distance: 387.5
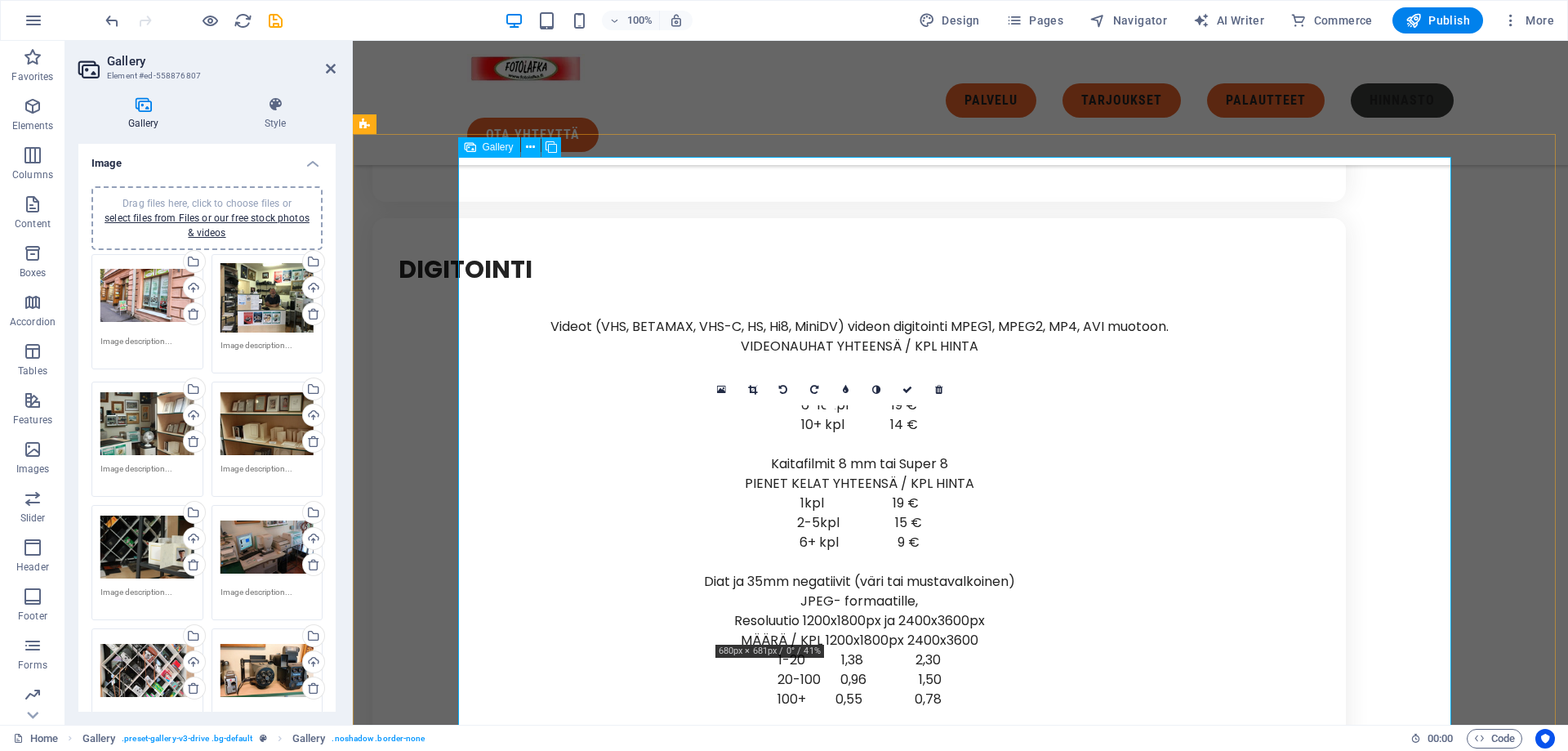
scroll to position [6822, 0]
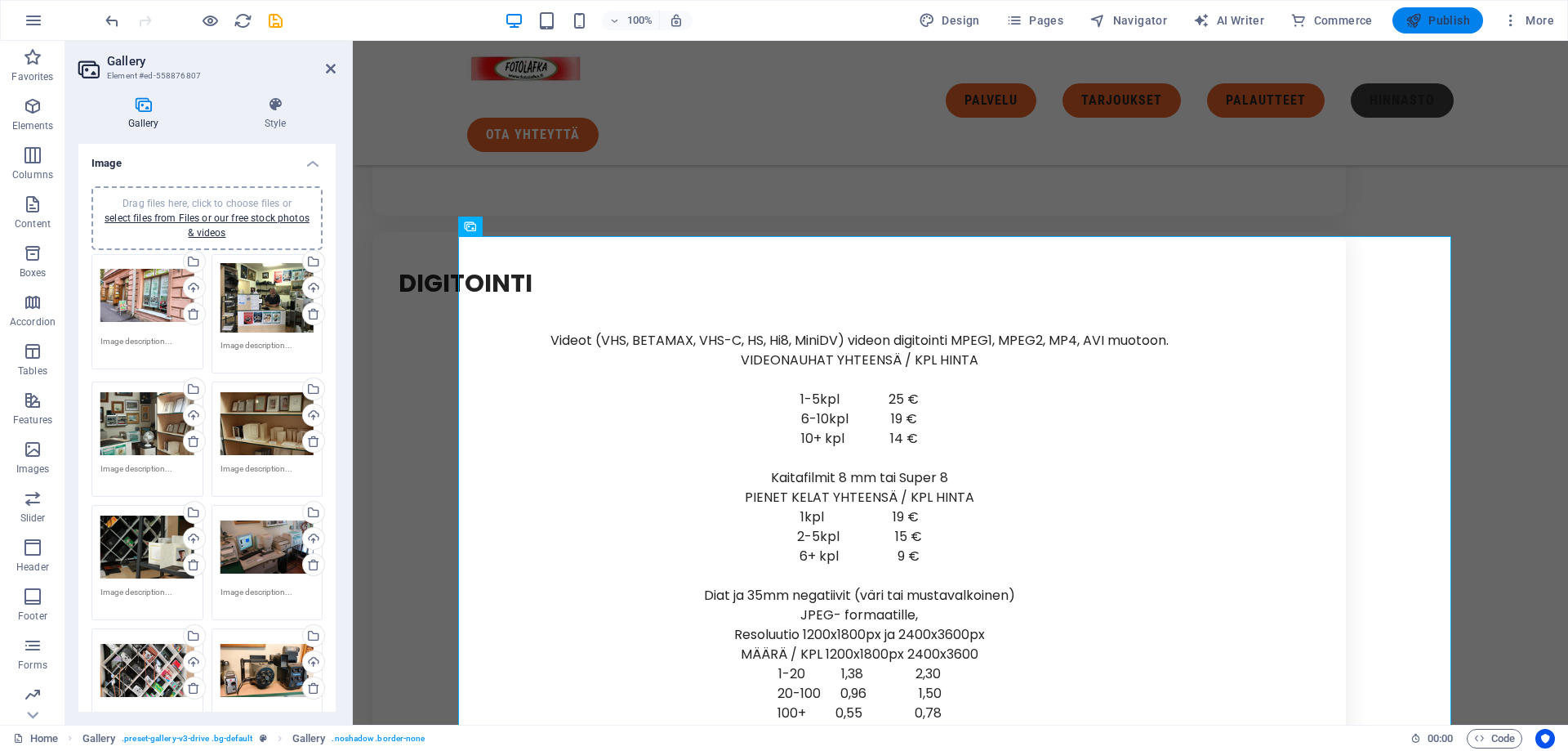
click at [1433, 25] on span "Publish" at bounding box center [1438, 20] width 65 height 16
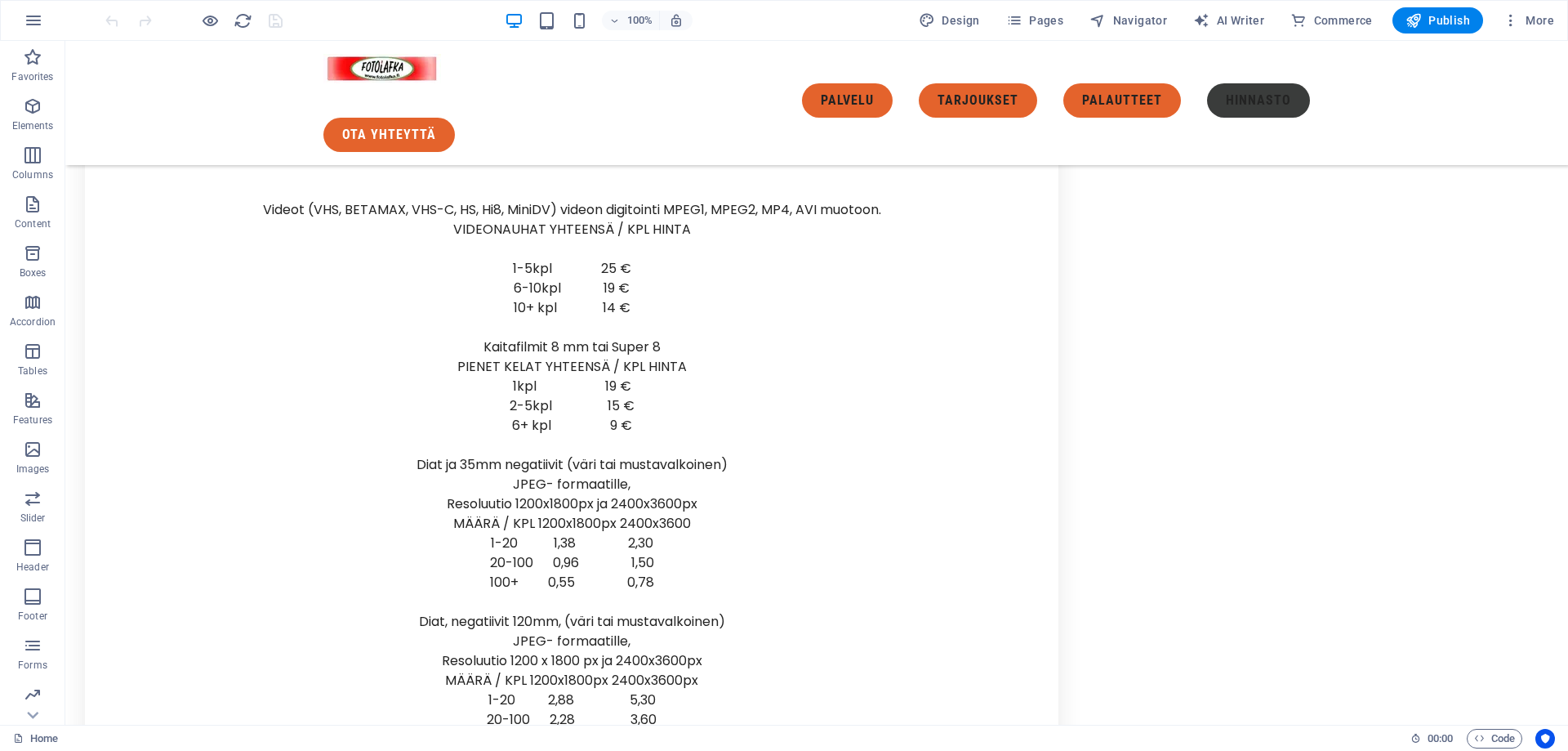
scroll to position [6881, 0]
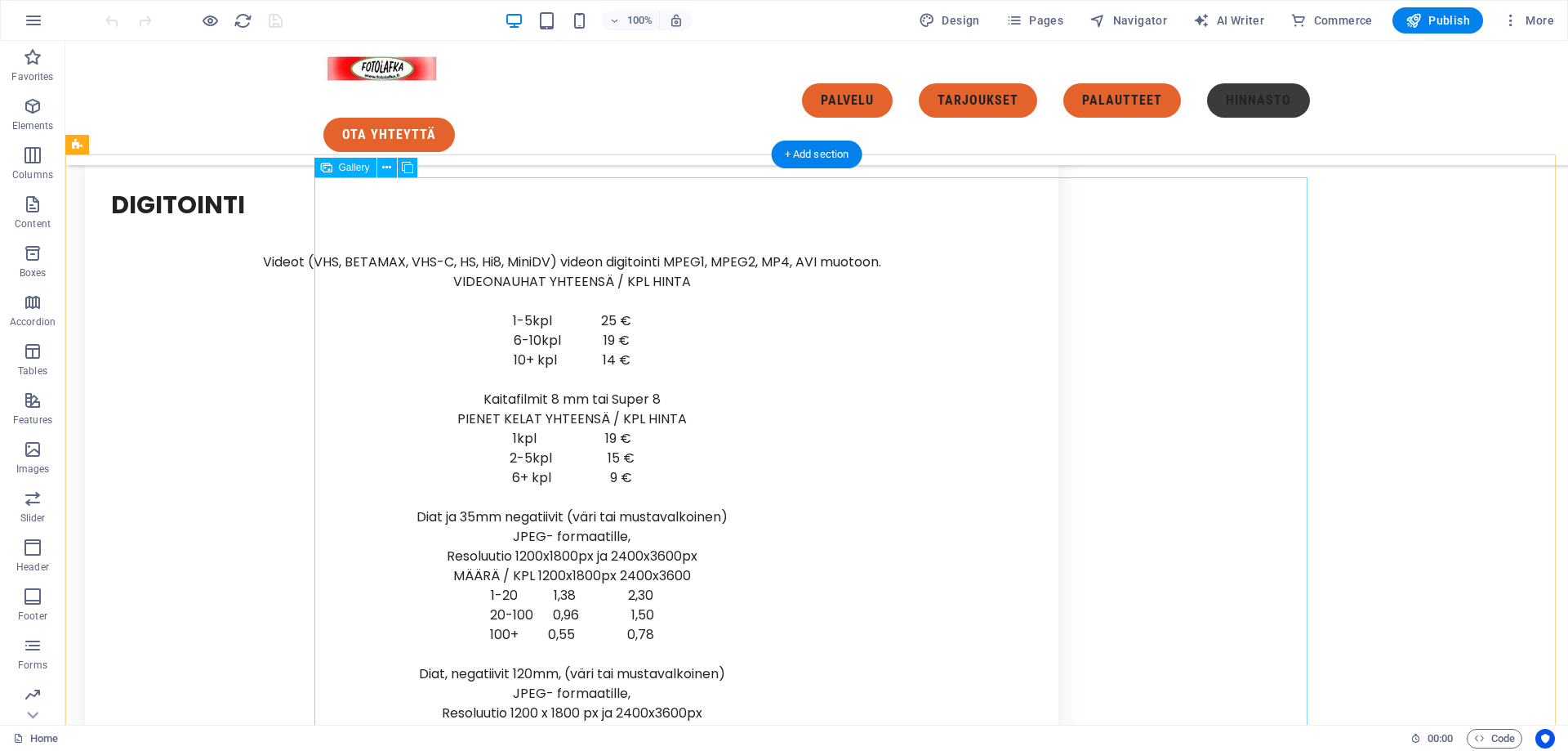
click at [325, 169] on icon at bounding box center [327, 167] width 12 height 19
click at [409, 167] on icon at bounding box center [408, 168] width 12 height 17
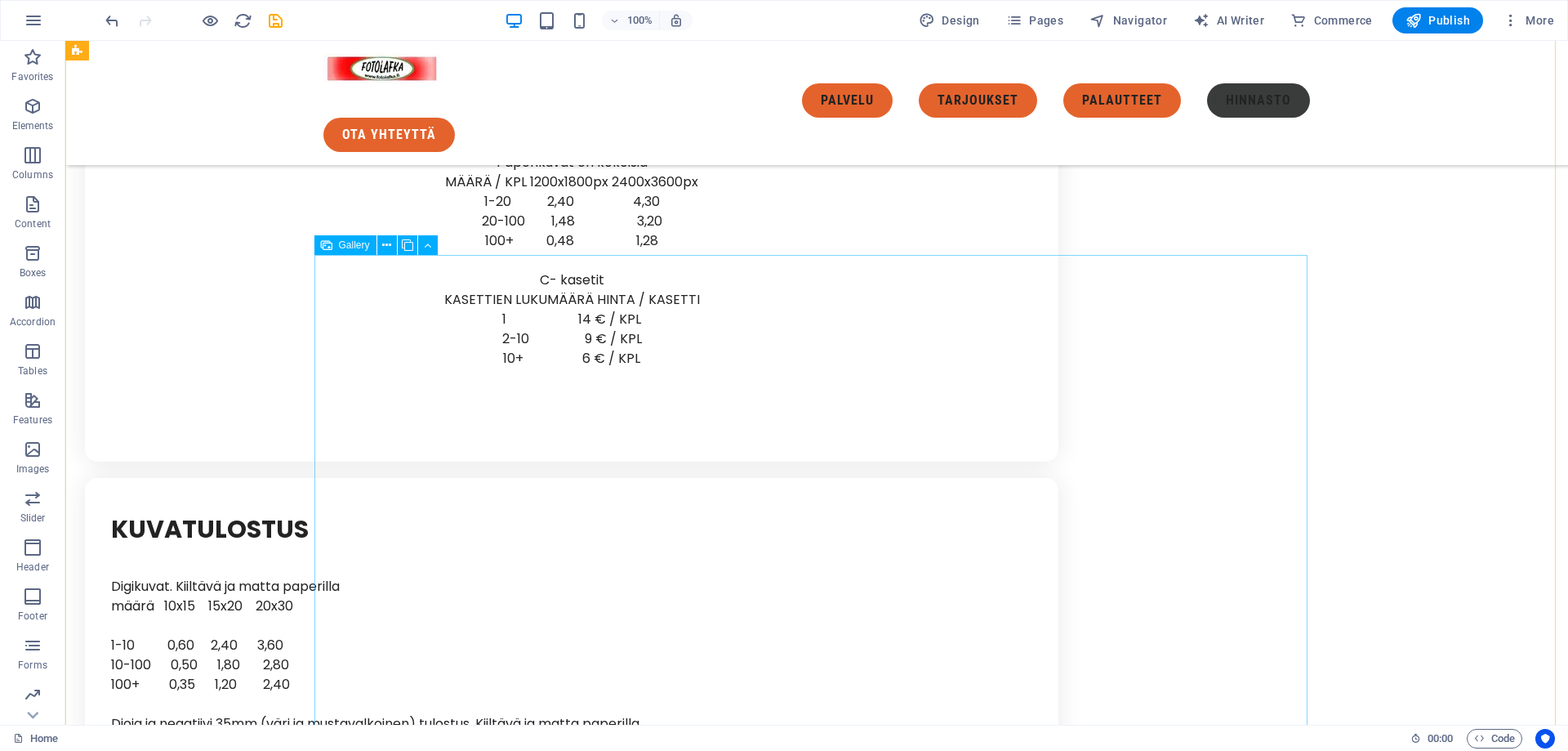
scroll to position [7549, 0]
click at [117, 19] on icon "undo" at bounding box center [112, 21] width 19 height 19
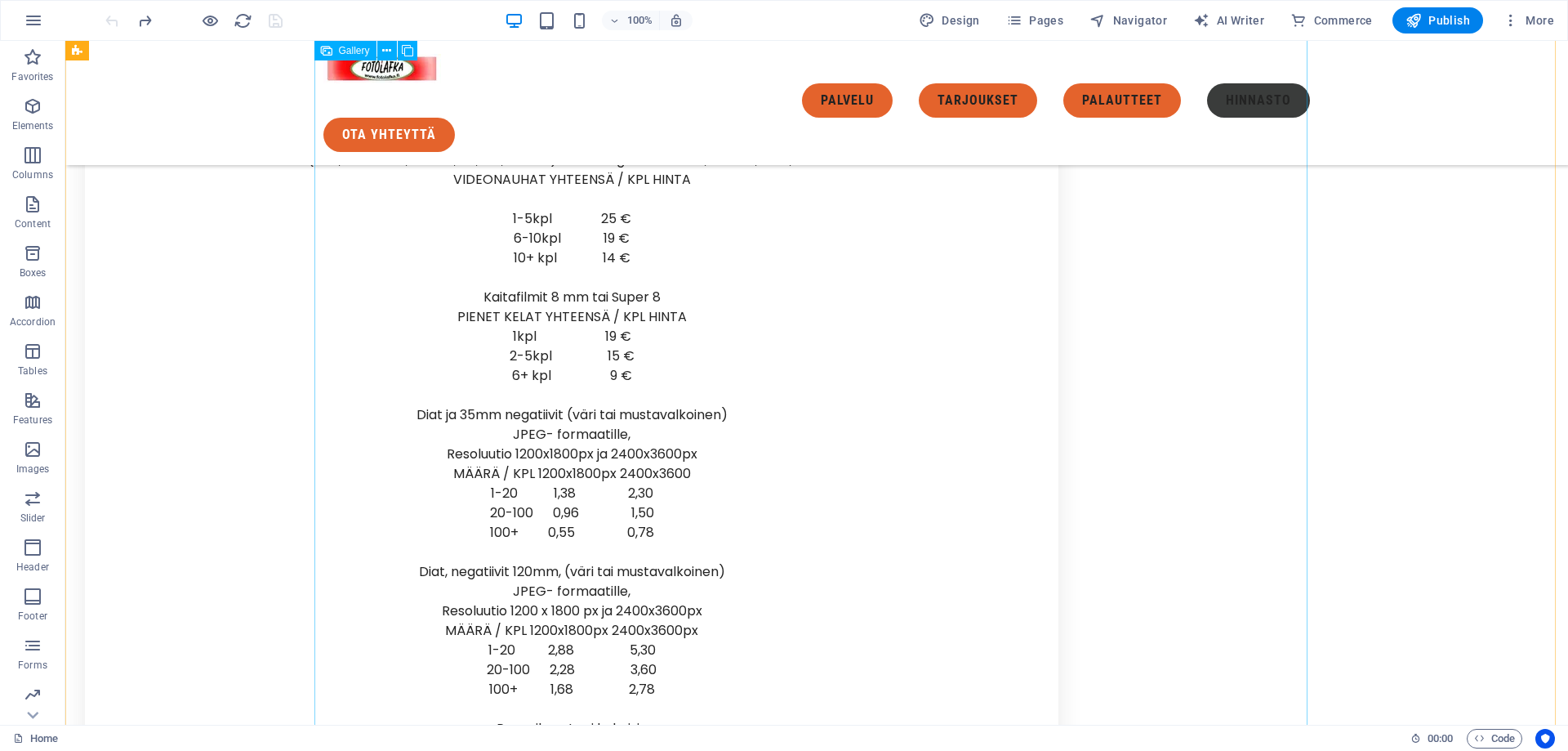
scroll to position [6895, 0]
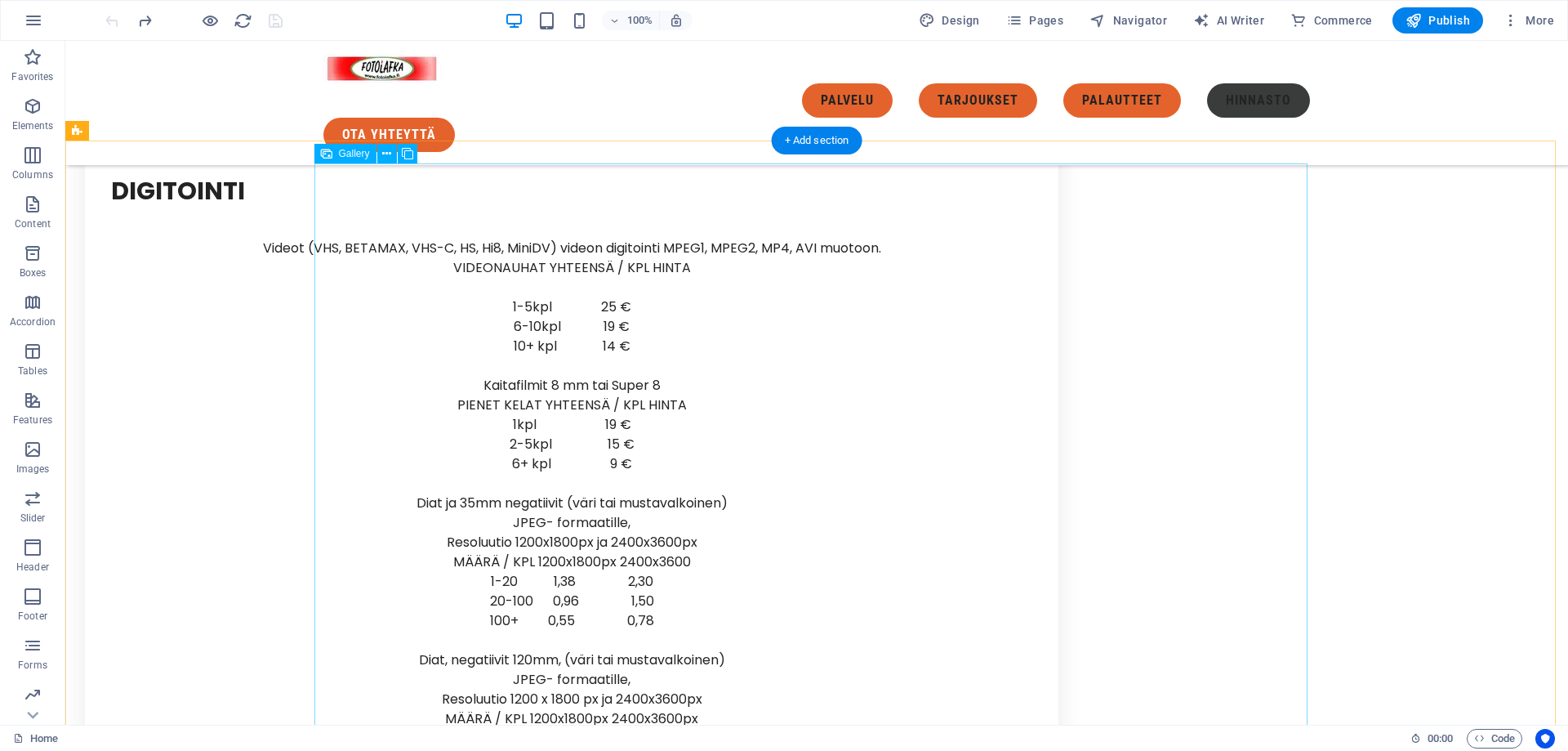
select select "4"
select select "px"
